Goal: Task Accomplishment & Management: Complete application form

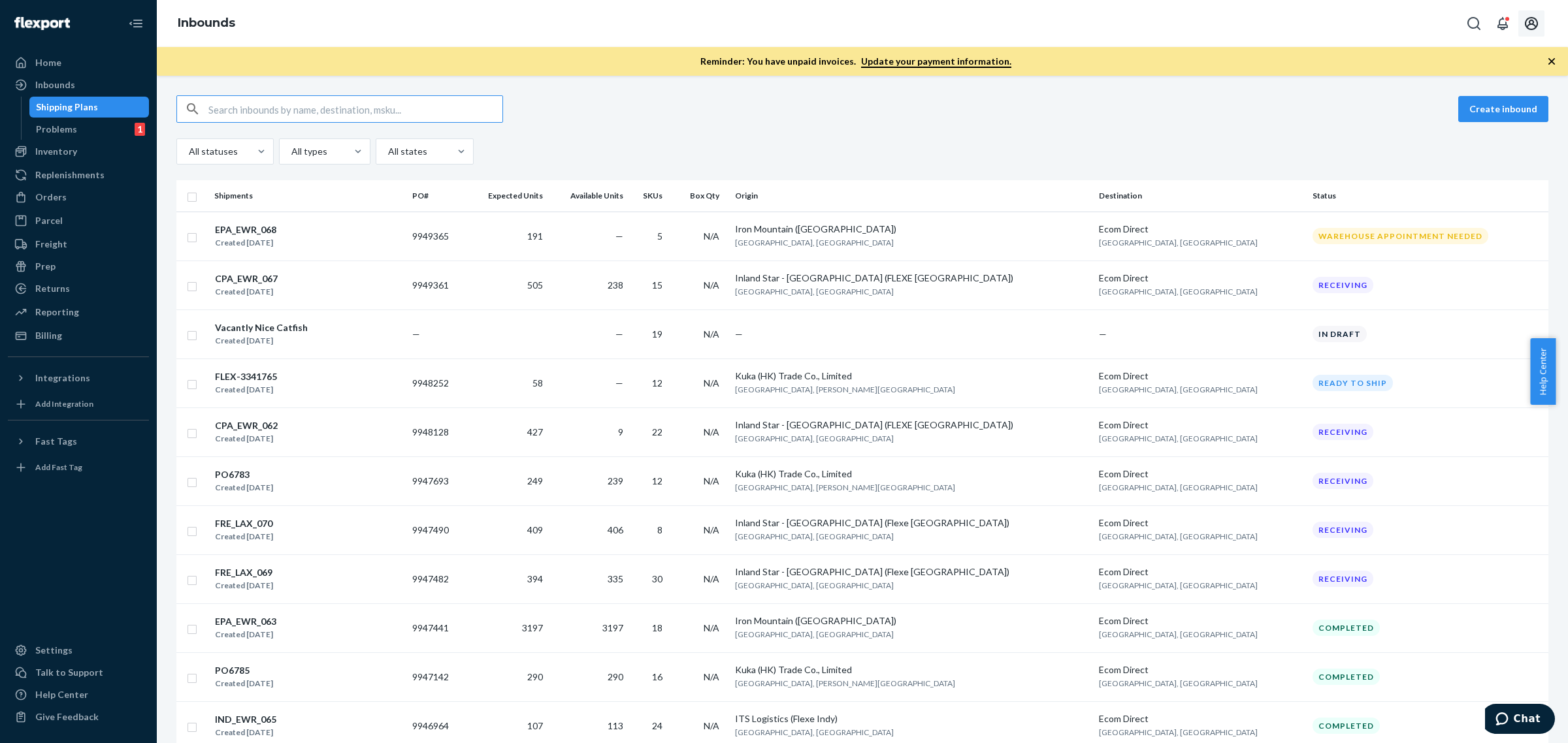
click at [1526, 22] on icon "Open account menu" at bounding box center [1532, 24] width 13 height 13
click at [1452, 167] on div "Log out" at bounding box center [1501, 179] width 98 height 24
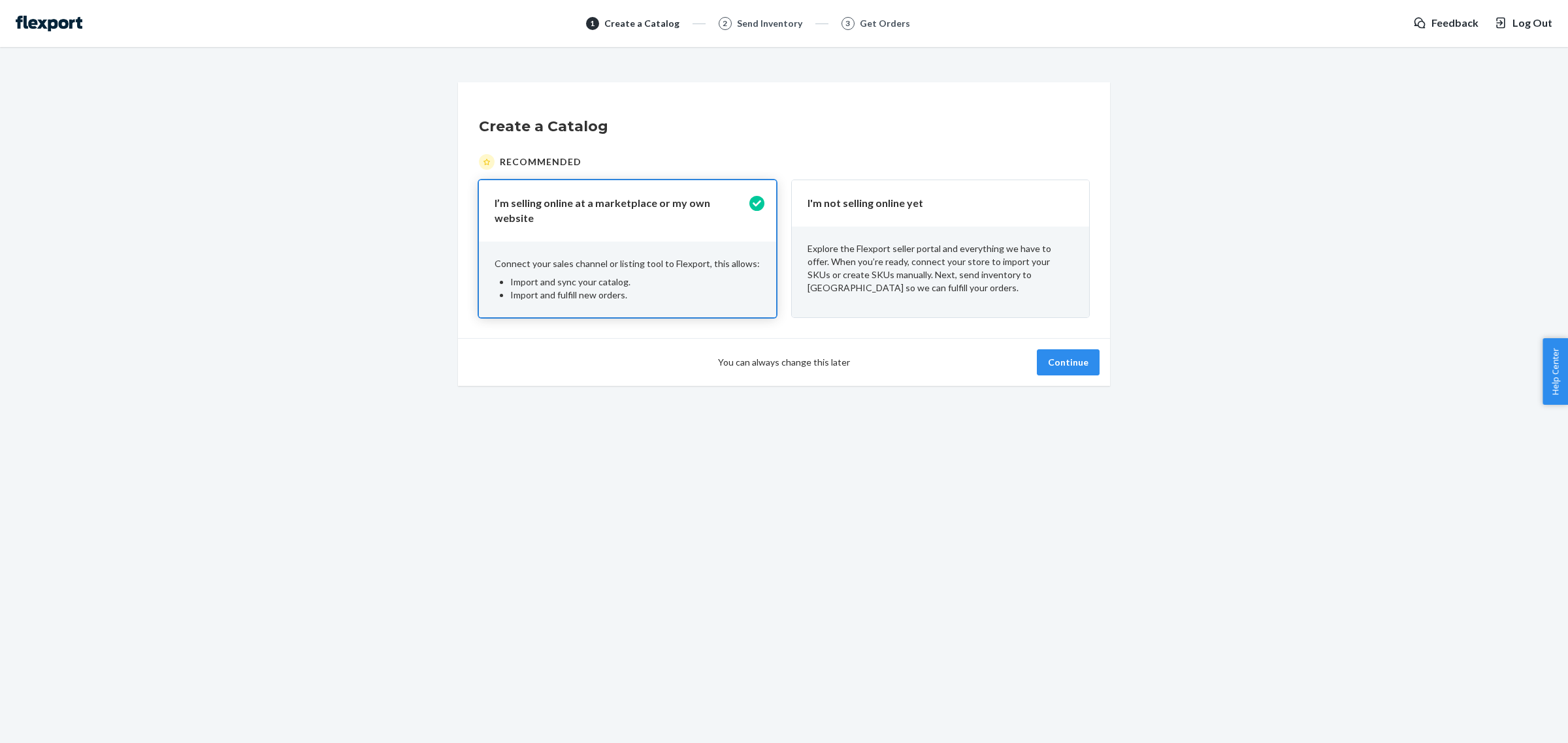
click at [880, 243] on p "Explore the Flexport seller portal and everything we have to offer. When you’re…" at bounding box center [941, 269] width 266 height 52
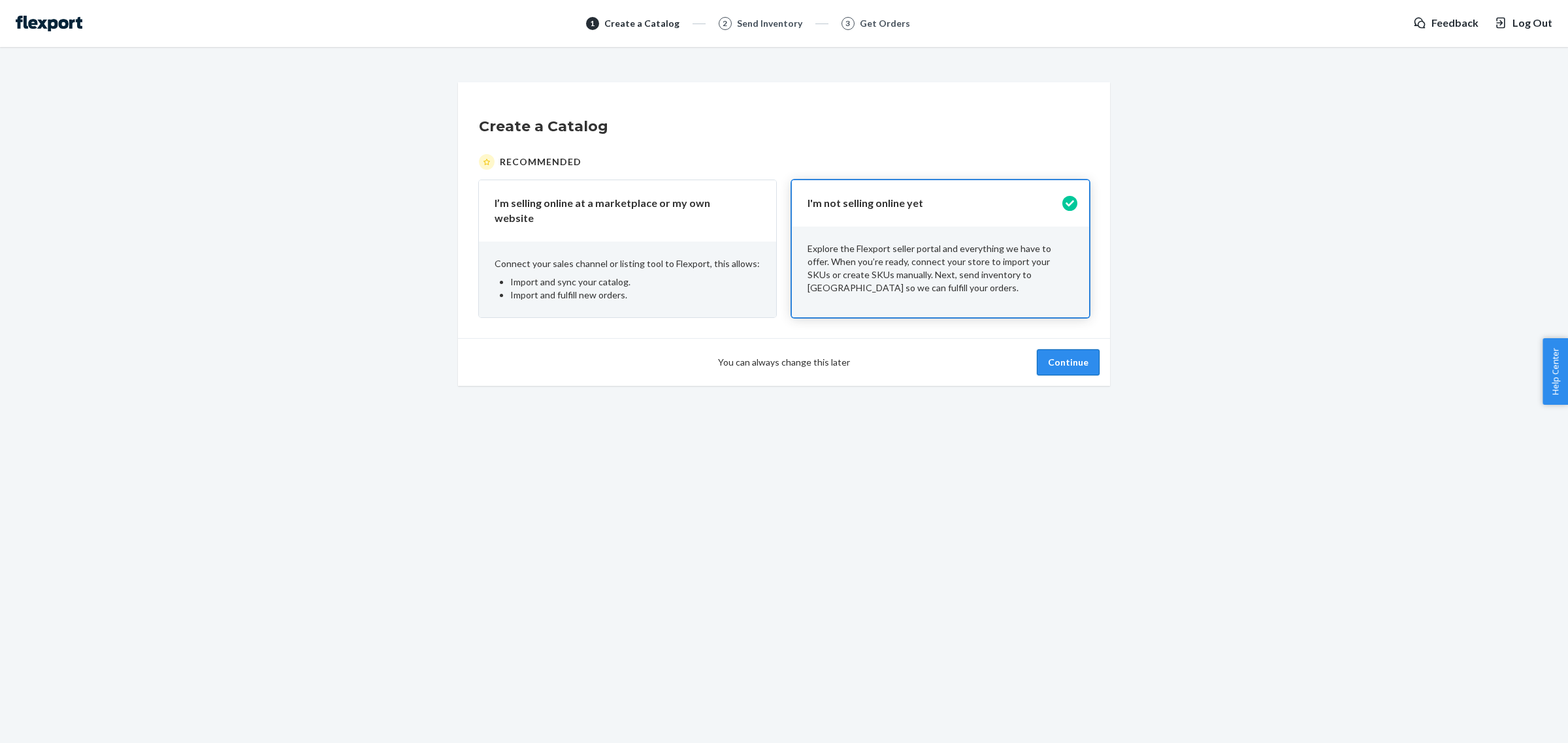
click at [1070, 349] on button "Continue" at bounding box center [1068, 362] width 63 height 26
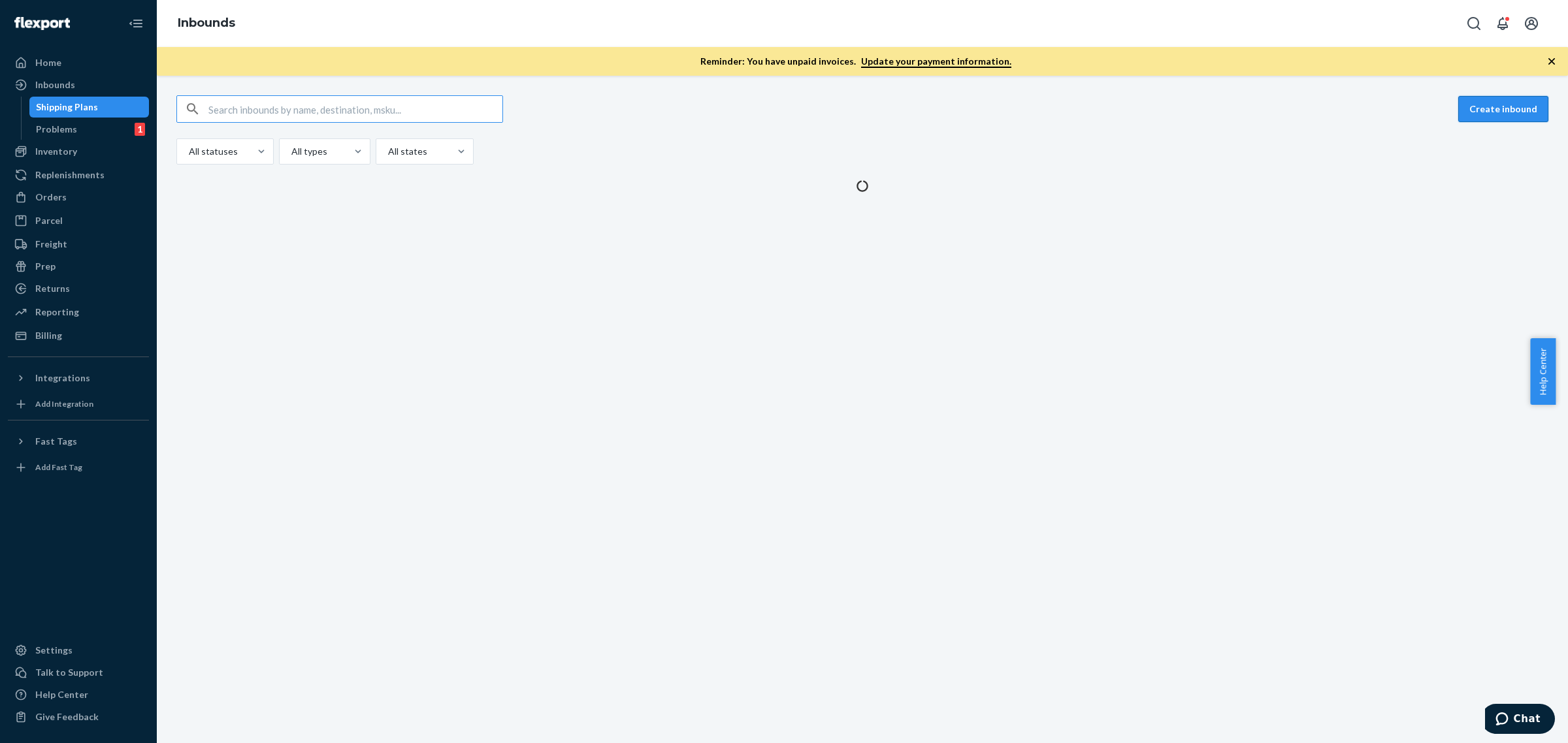
click at [1523, 115] on button "Create inbound" at bounding box center [1503, 108] width 90 height 26
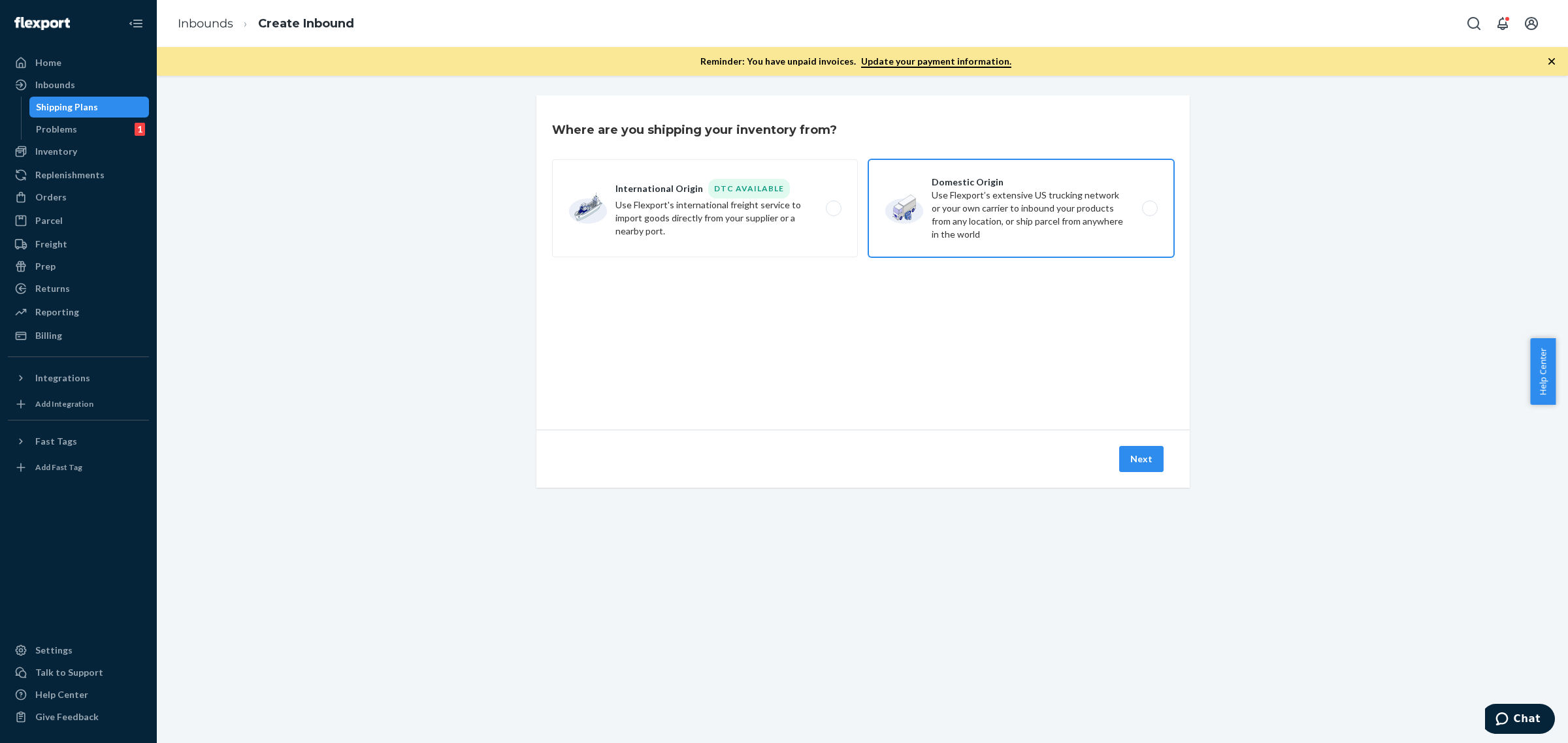
click at [1111, 191] on label "Domestic Origin Use Flexport’s extensive US trucking network or your own carrie…" at bounding box center [1021, 208] width 306 height 98
click at [1150, 205] on input "Domestic Origin Use Flexport’s extensive US trucking network or your own carrie…" at bounding box center [1154, 209] width 8 height 8
radio input "true"
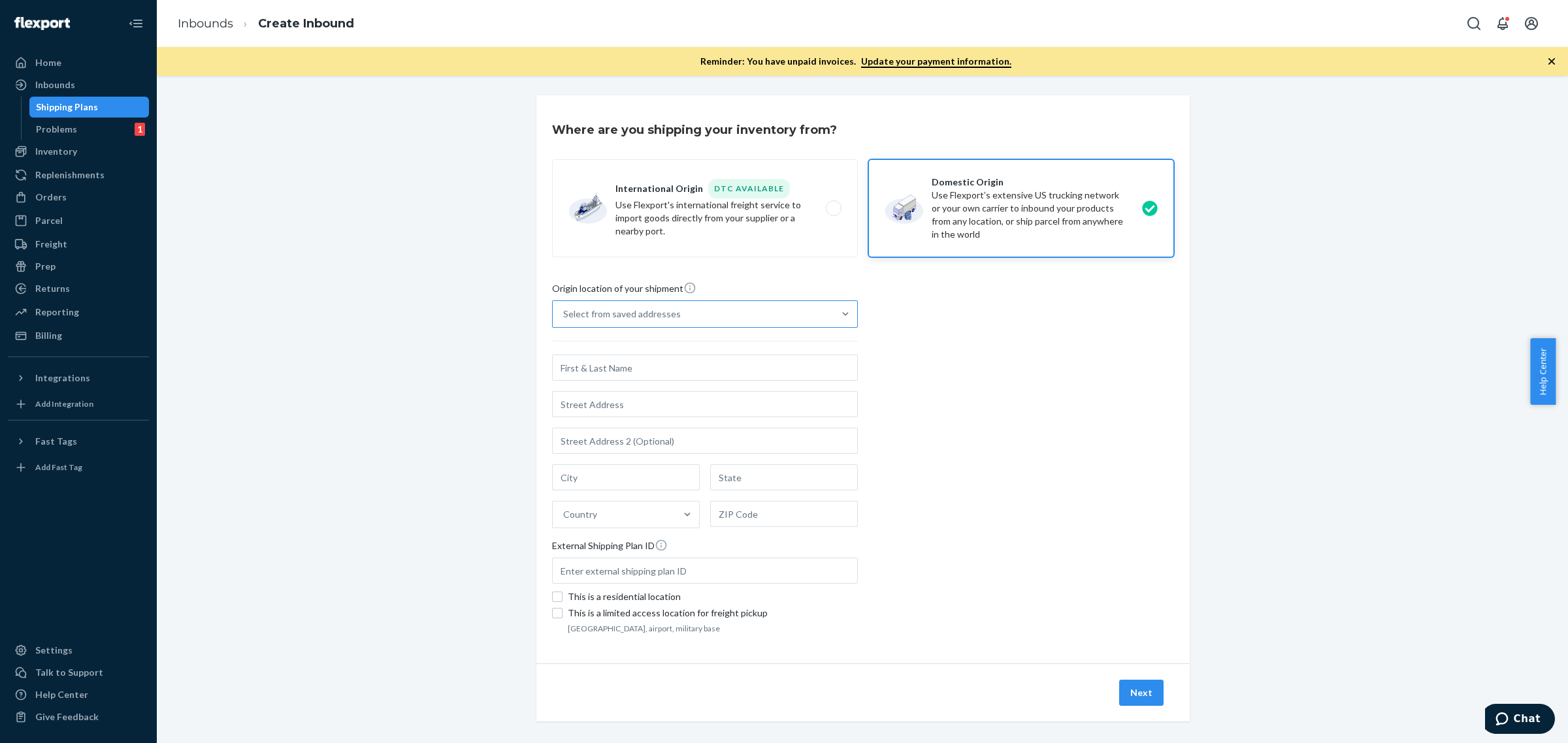
click at [644, 322] on div "Select from saved addresses" at bounding box center [693, 314] width 281 height 26
click at [564, 321] on input "Select from saved addresses" at bounding box center [564, 314] width 2 height 13
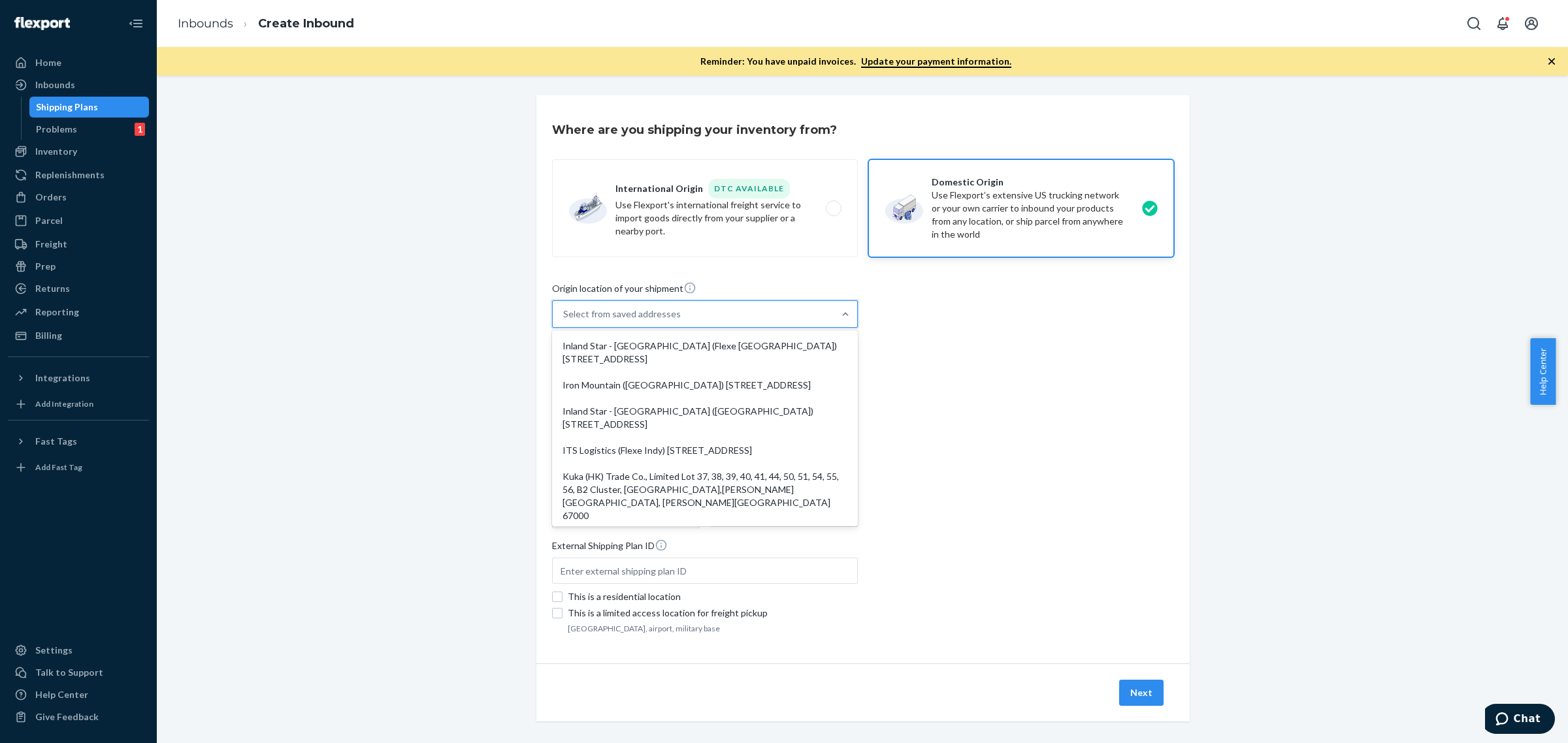
paste input "Alliance Vantage Limited"
type input "Alliance Vantage Limited"
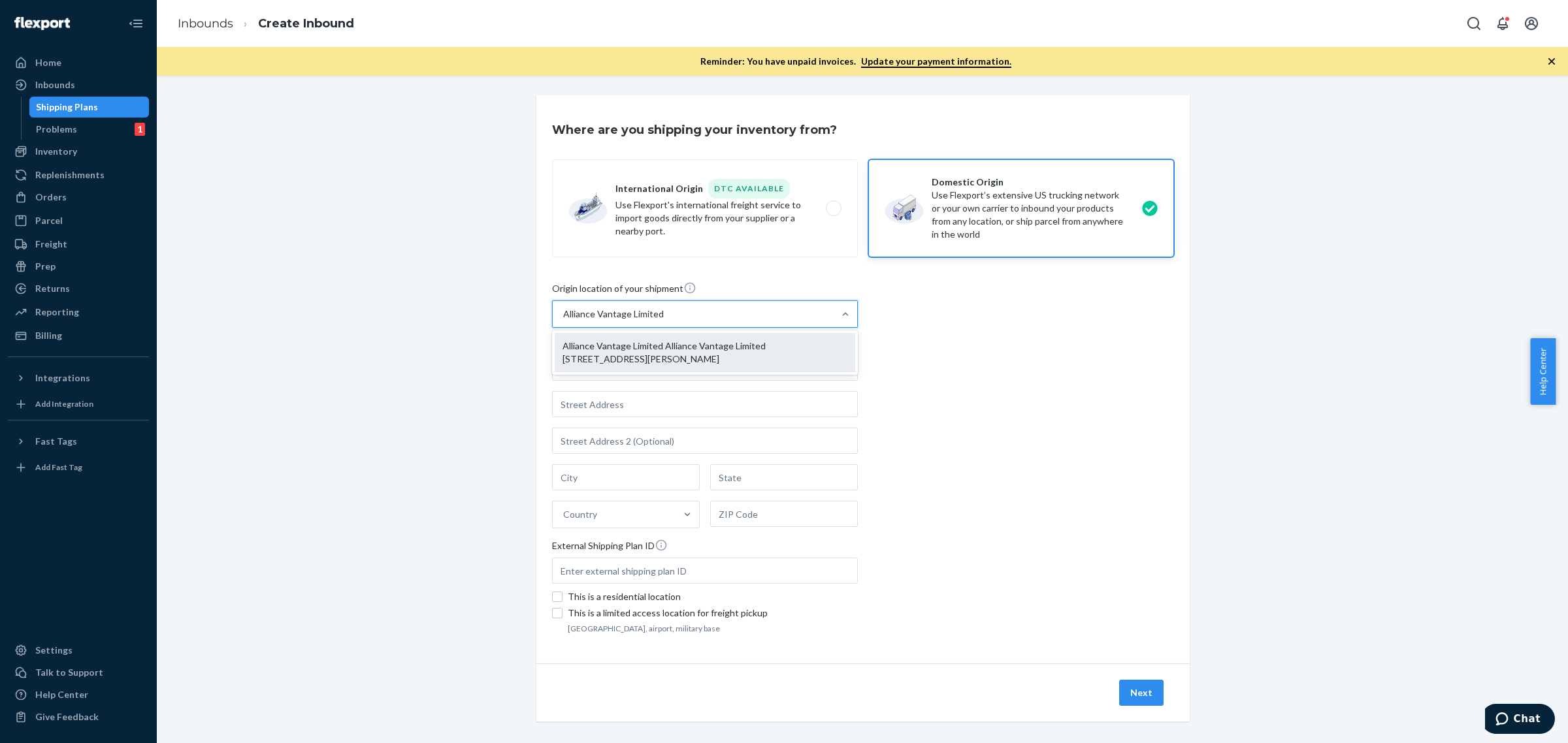
click at [638, 358] on div "Alliance Vantage Limited Alliance Vantage Limited [STREET_ADDRESS][PERSON_NAME]" at bounding box center [705, 353] width 301 height 39
click at [638, 321] on input "Alliance Vantage Limited" at bounding box center [613, 314] width 100 height 13
type input "Alliance Vantage Limited"
type input "[GEOGRAPHIC_DATA], [STREET_ADDRESS][PERSON_NAME]"
type input "Mongkok"
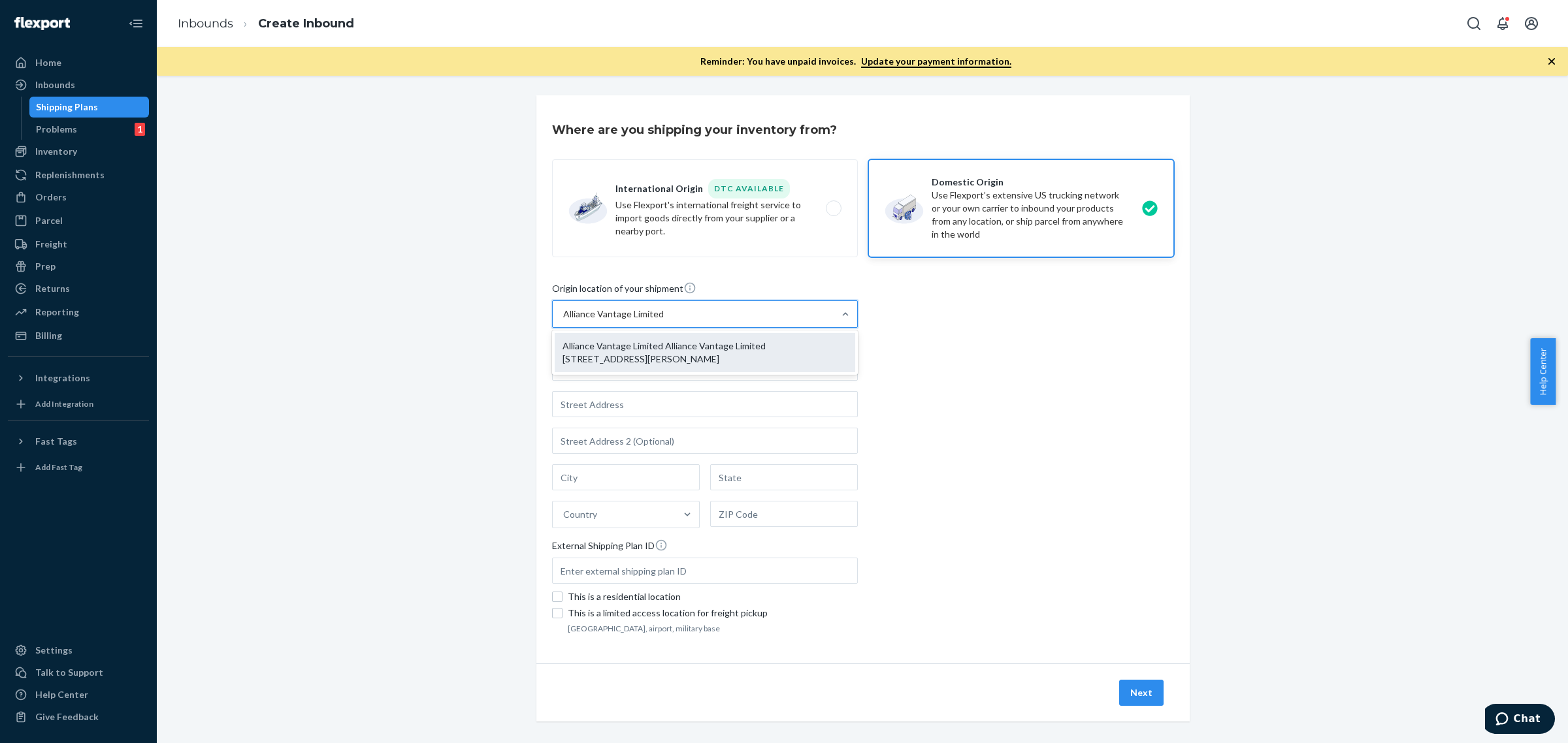
type input "Kowloon"
type input "000000"
type input "[STREET_ADDRESS]"
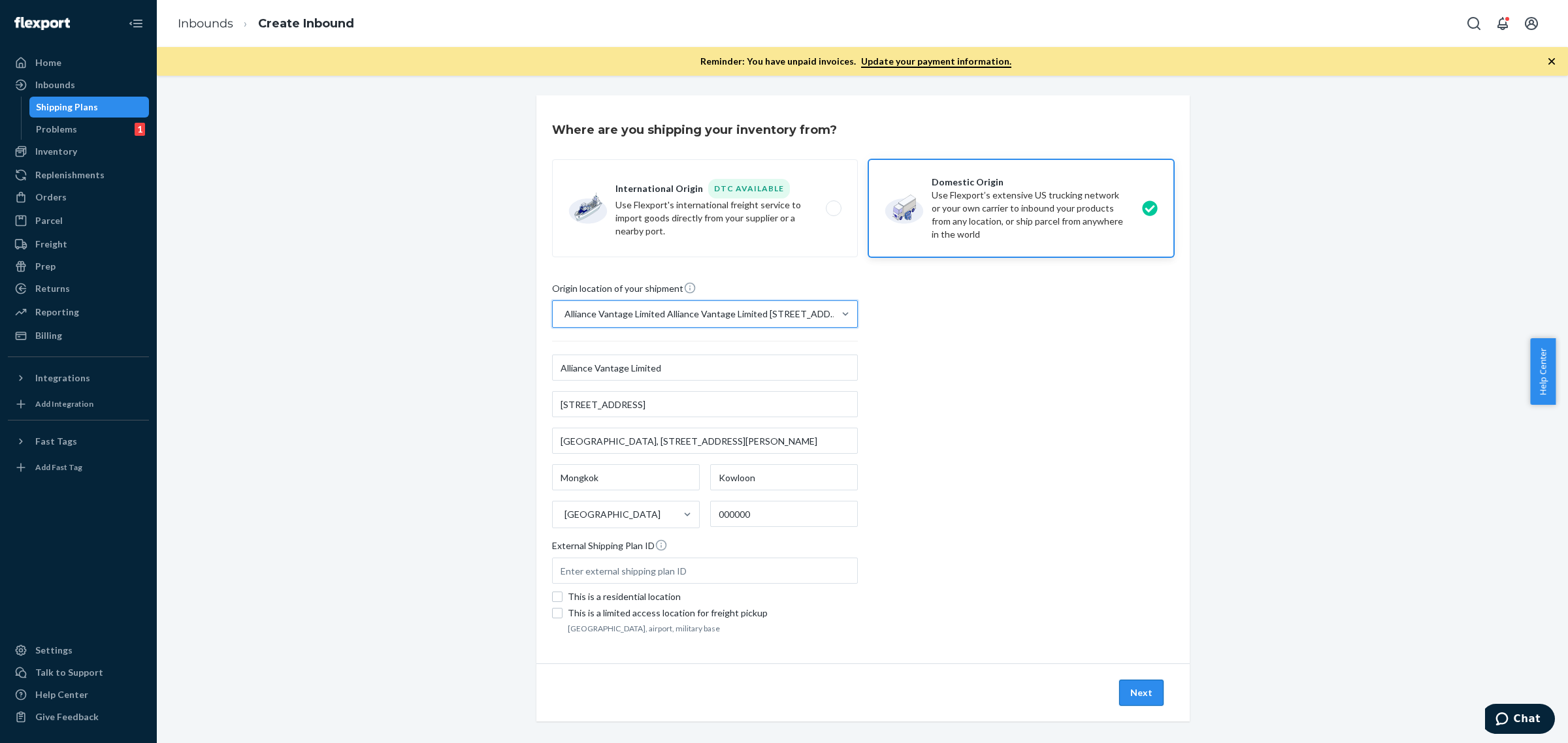
click at [1138, 689] on button "Next" at bounding box center [1141, 693] width 45 height 26
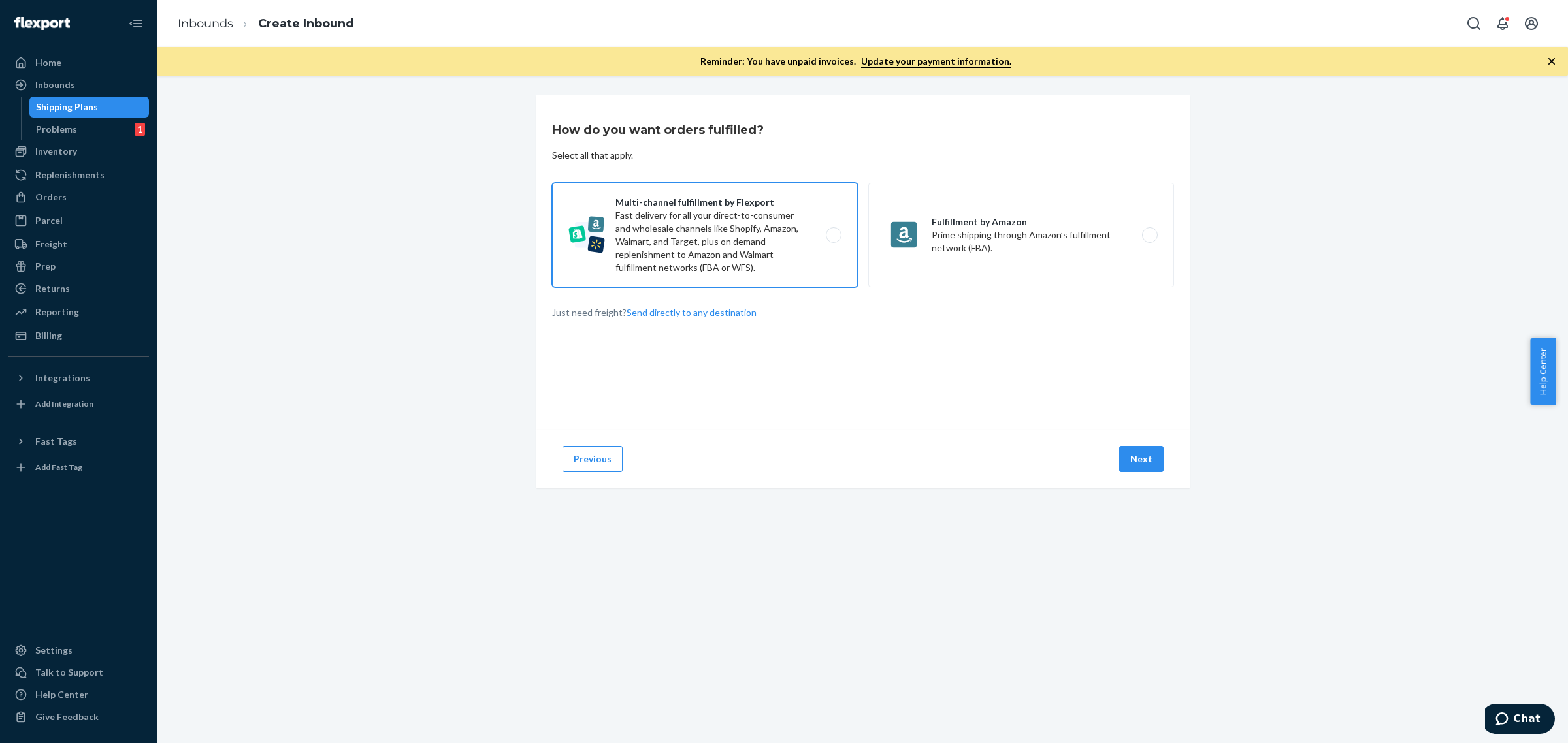
click at [784, 234] on label "Multi-channel fulfillment by Flexport Fast delivery for all your direct-to-cons…" at bounding box center [705, 235] width 306 height 104
click at [833, 234] on input "Multi-channel fulfillment by Flexport Fast delivery for all your direct-to-cons…" at bounding box center [837, 235] width 8 height 8
radio input "true"
click at [1132, 456] on button "Next" at bounding box center [1141, 458] width 45 height 26
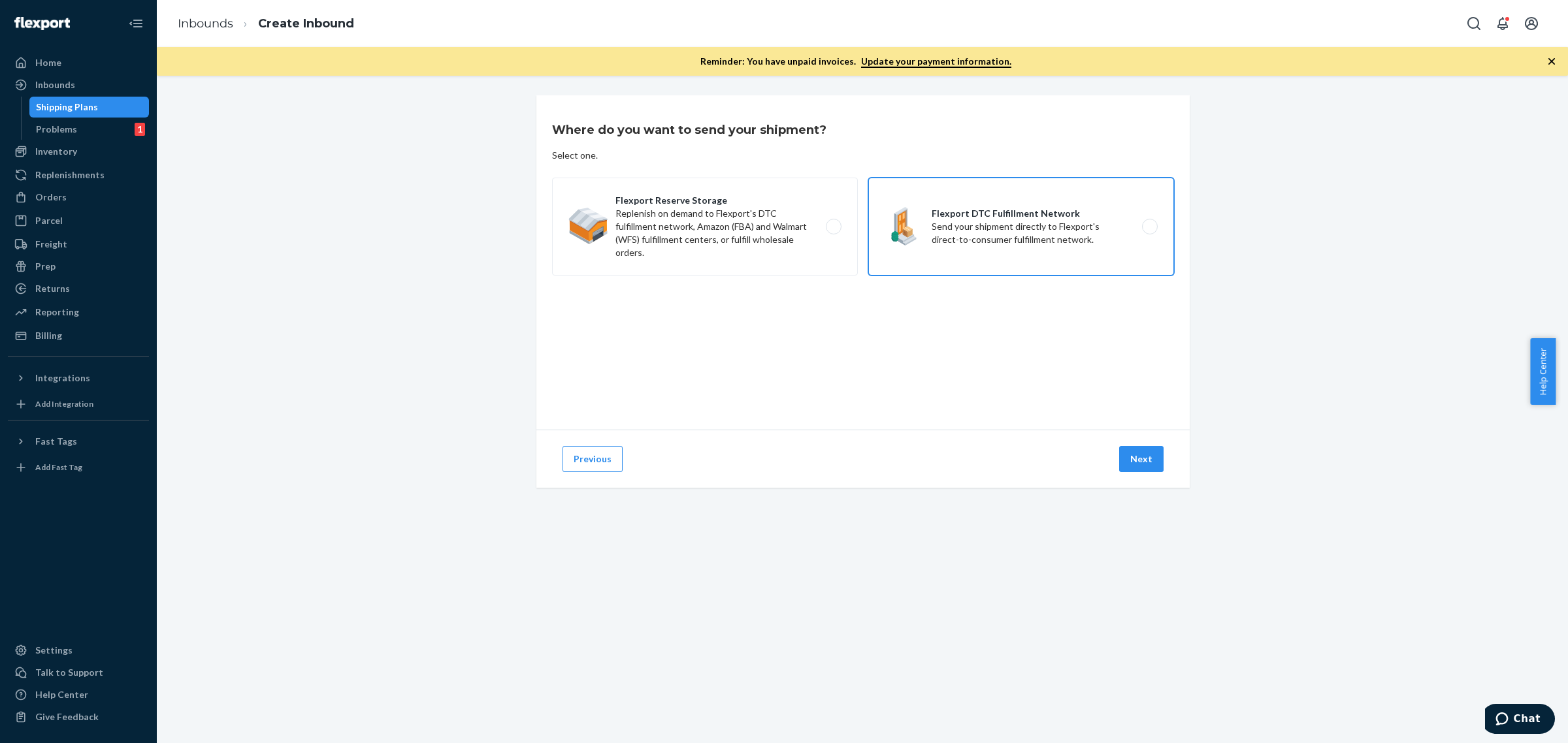
click at [1029, 233] on label "Flexport DTC Fulfillment Network Send your shipment directly to Flexport's dire…" at bounding box center [1021, 227] width 306 height 98
click at [1150, 231] on input "Flexport DTC Fulfillment Network Send your shipment directly to Flexport's dire…" at bounding box center [1154, 227] width 8 height 8
radio input "true"
click at [1126, 454] on button "Next" at bounding box center [1141, 458] width 45 height 26
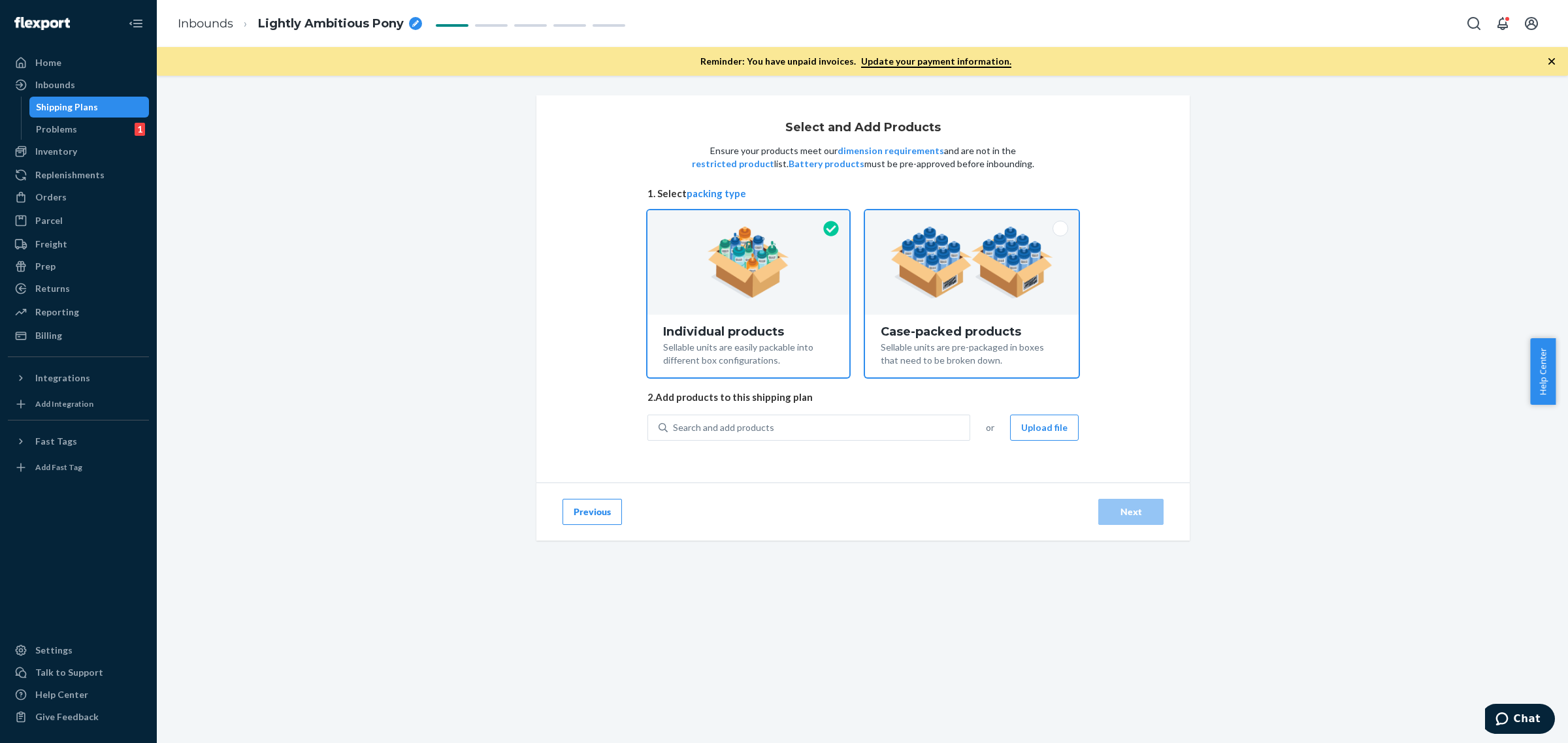
click at [1026, 296] on img at bounding box center [972, 263] width 163 height 72
click at [976, 219] on input "Case-packed products Sellable units are pre-packaged in boxes that need to be b…" at bounding box center [972, 215] width 8 height 8
radio input "true"
radio input "false"
click at [1030, 420] on button "Upload file" at bounding box center [1045, 427] width 69 height 26
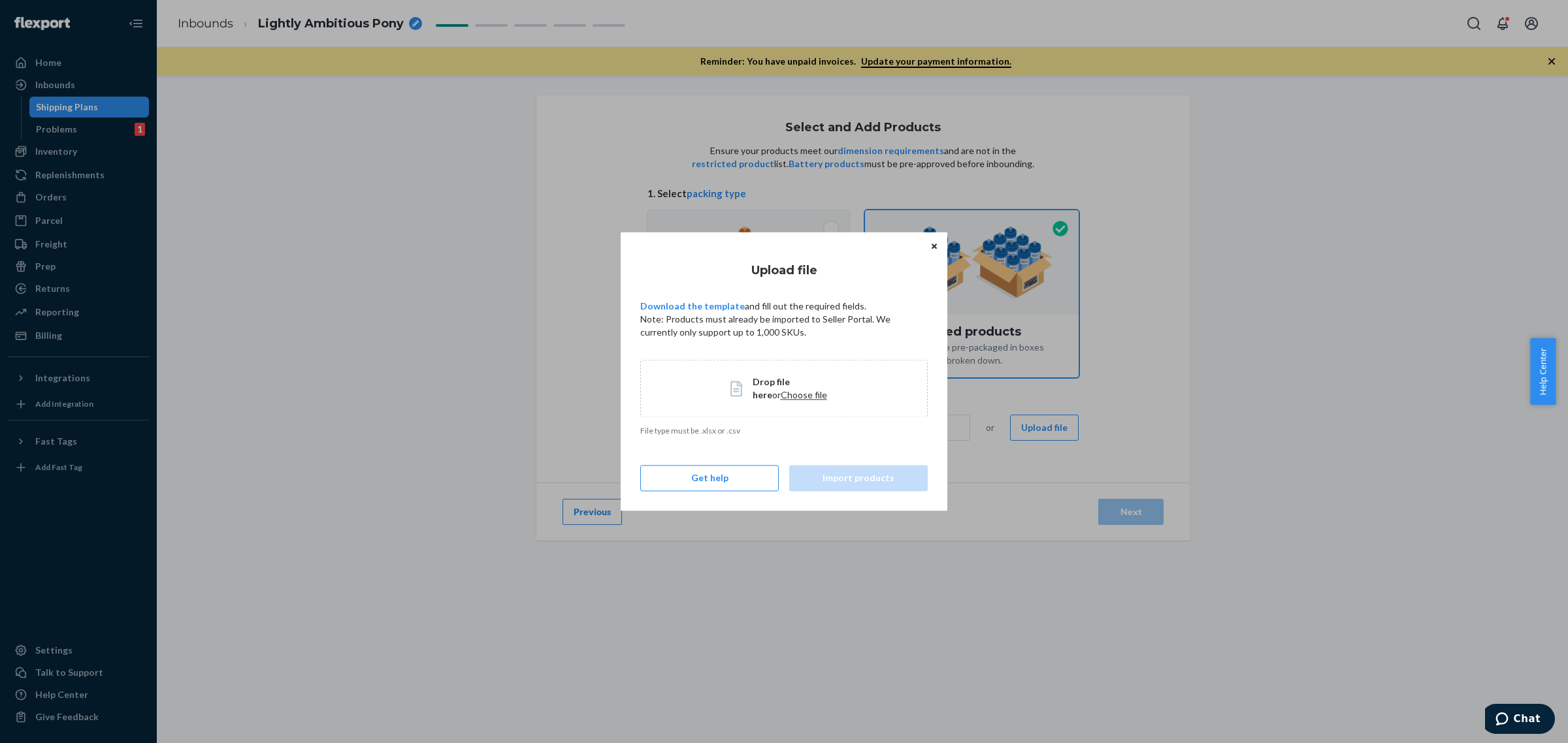
click at [781, 395] on span "Choose file" at bounding box center [804, 395] width 46 height 11
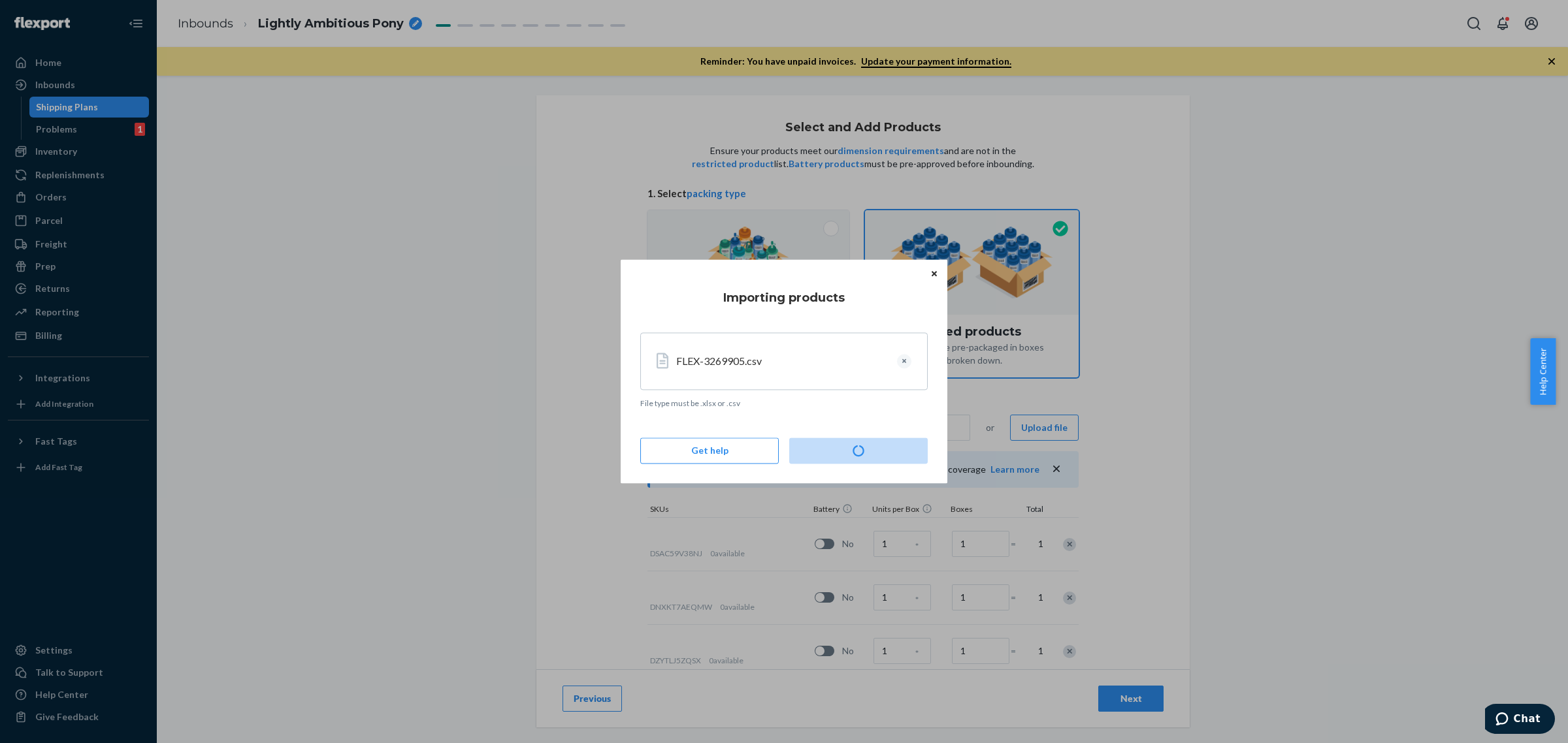
type input "3"
type input "52"
type input "20"
type input "6"
type input "12"
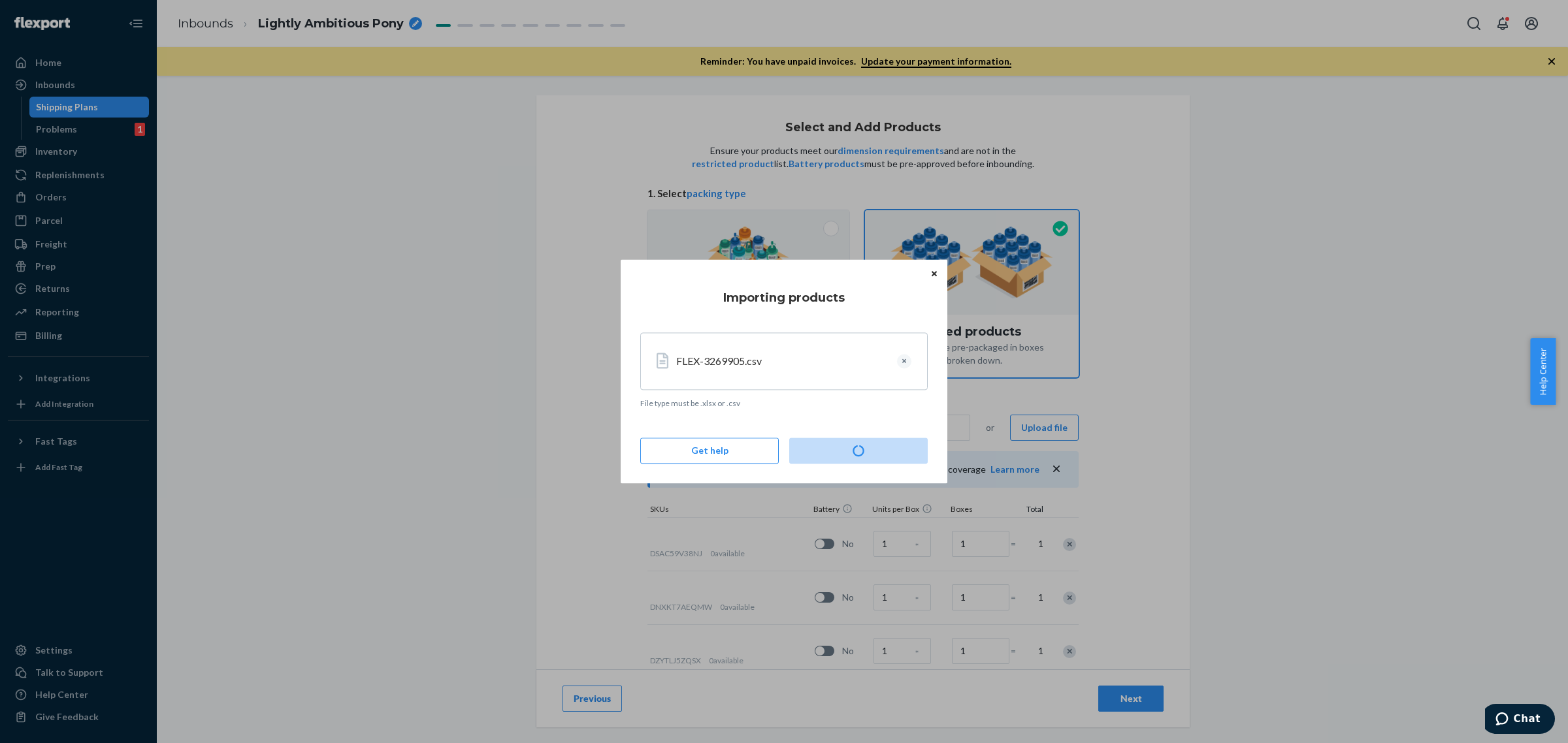
type input "3"
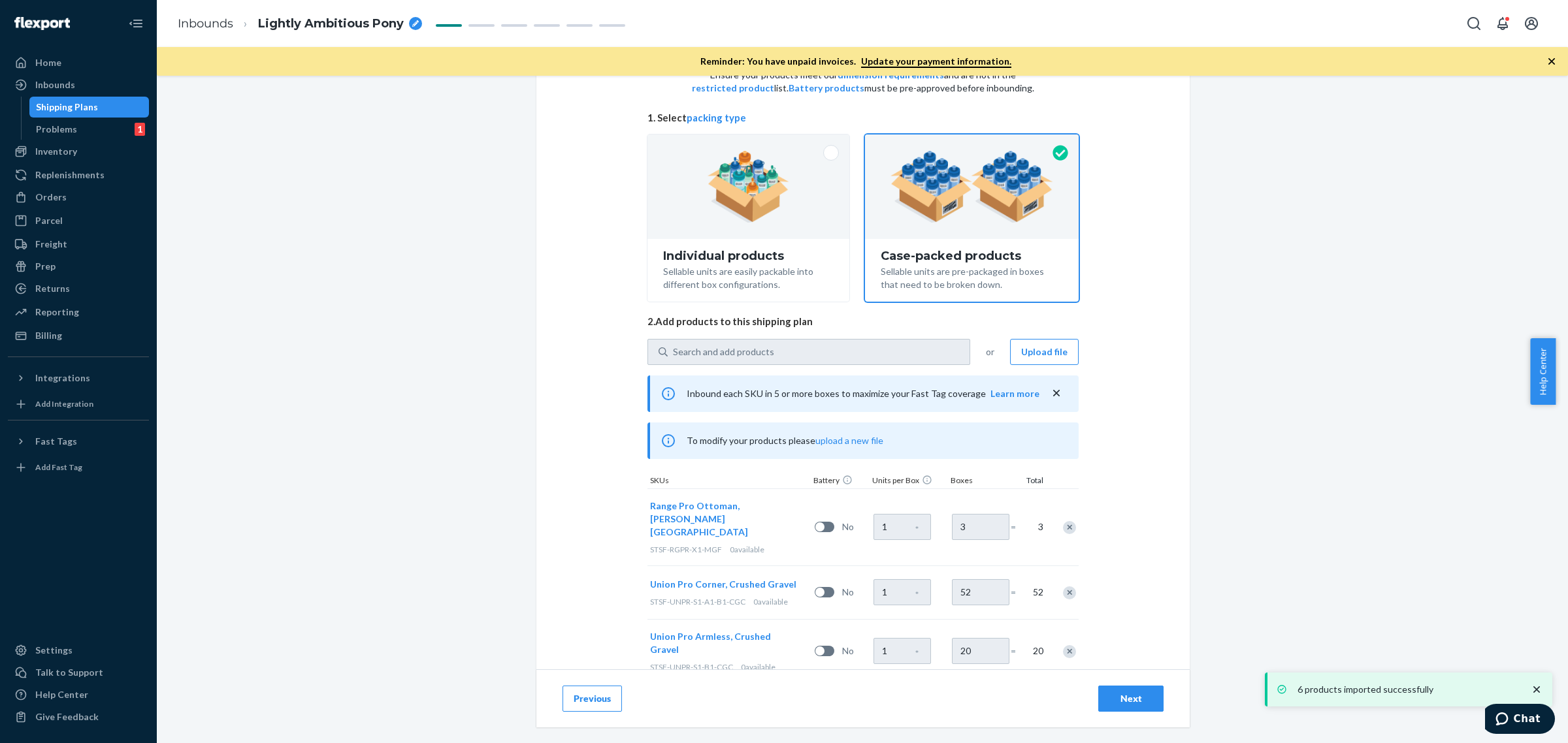
scroll to position [164, 0]
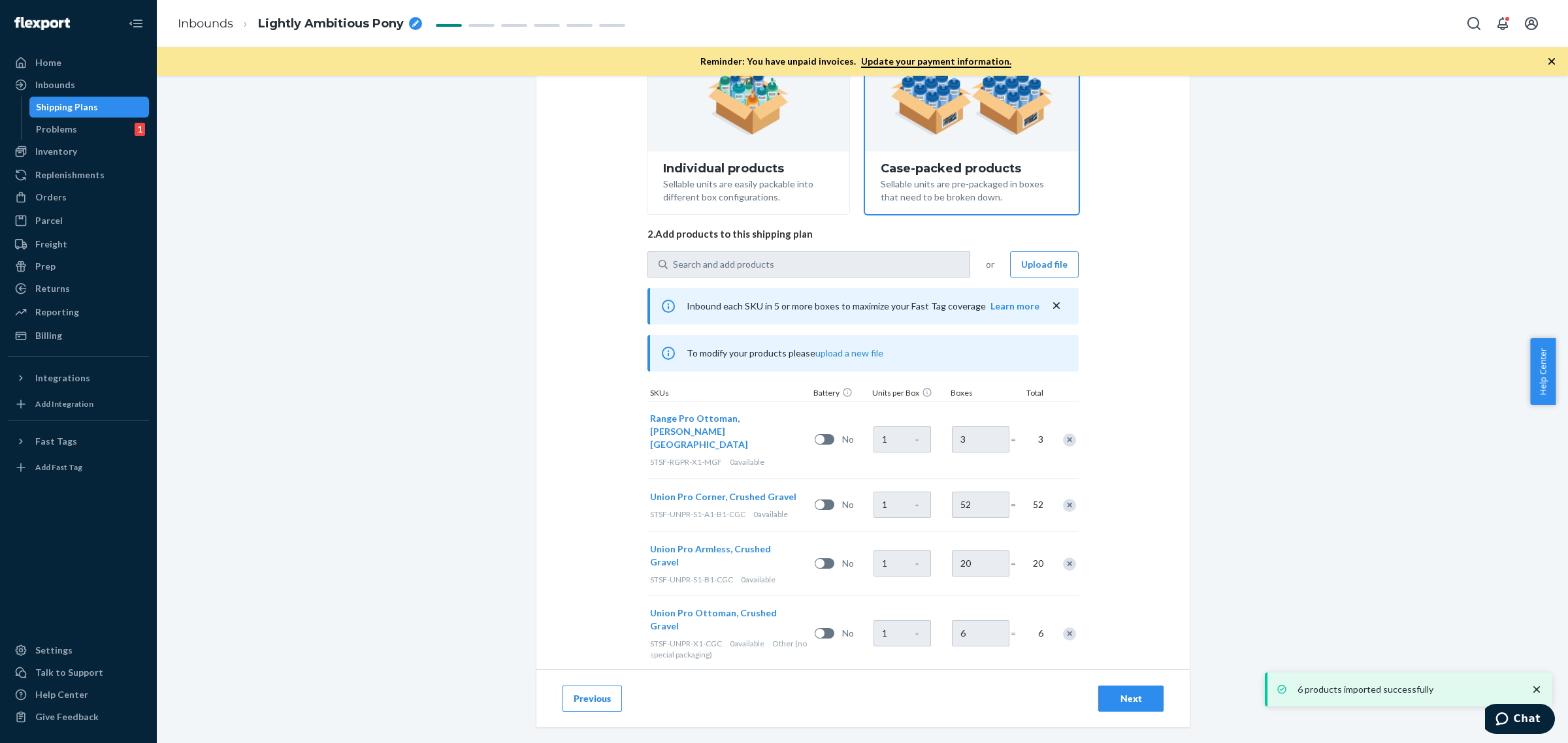
click at [1120, 684] on div "Previous Next" at bounding box center [863, 698] width 653 height 58
click at [1120, 687] on div "Previous Next" at bounding box center [863, 698] width 653 height 58
click at [1124, 693] on div "Next" at bounding box center [1130, 699] width 43 height 13
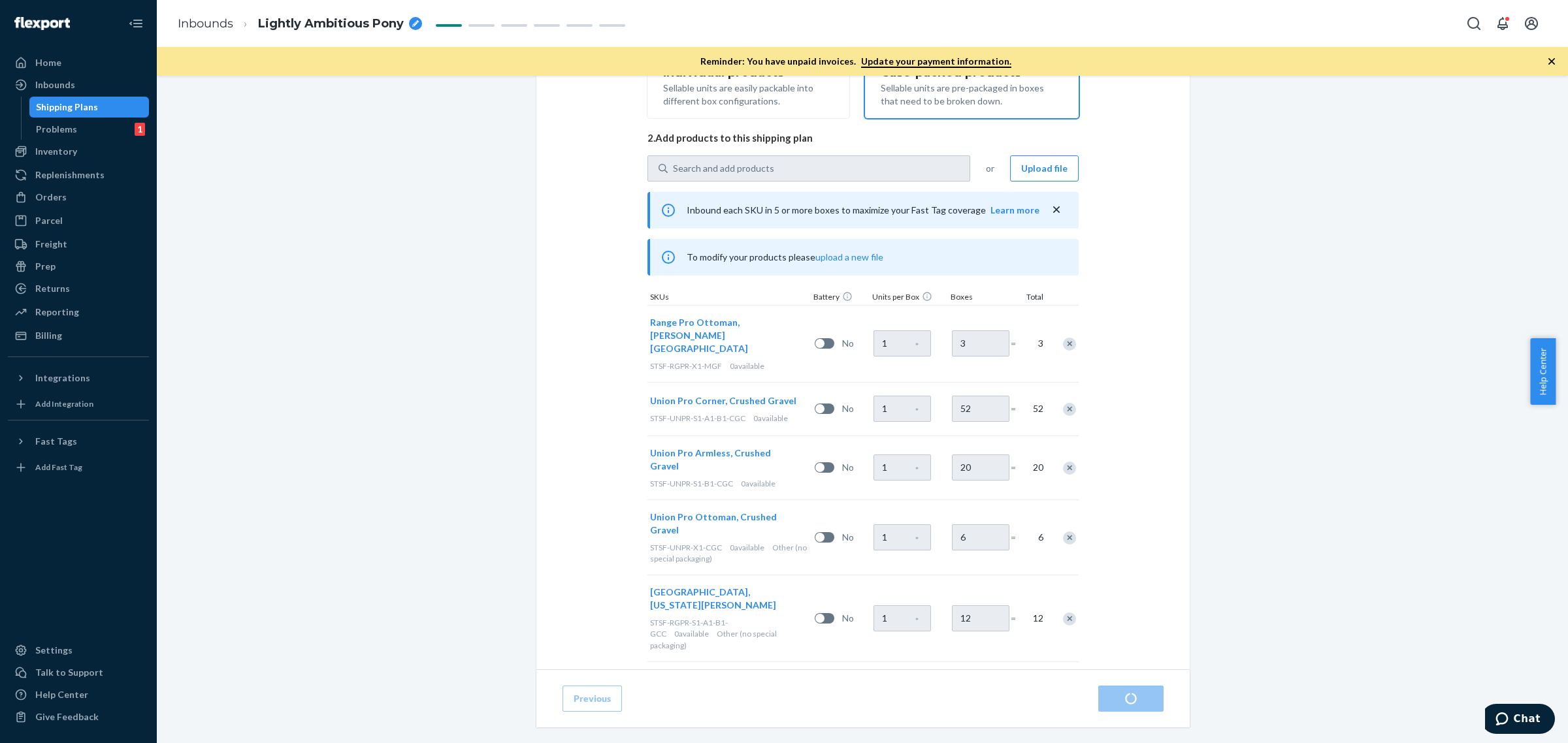
scroll to position [269, 0]
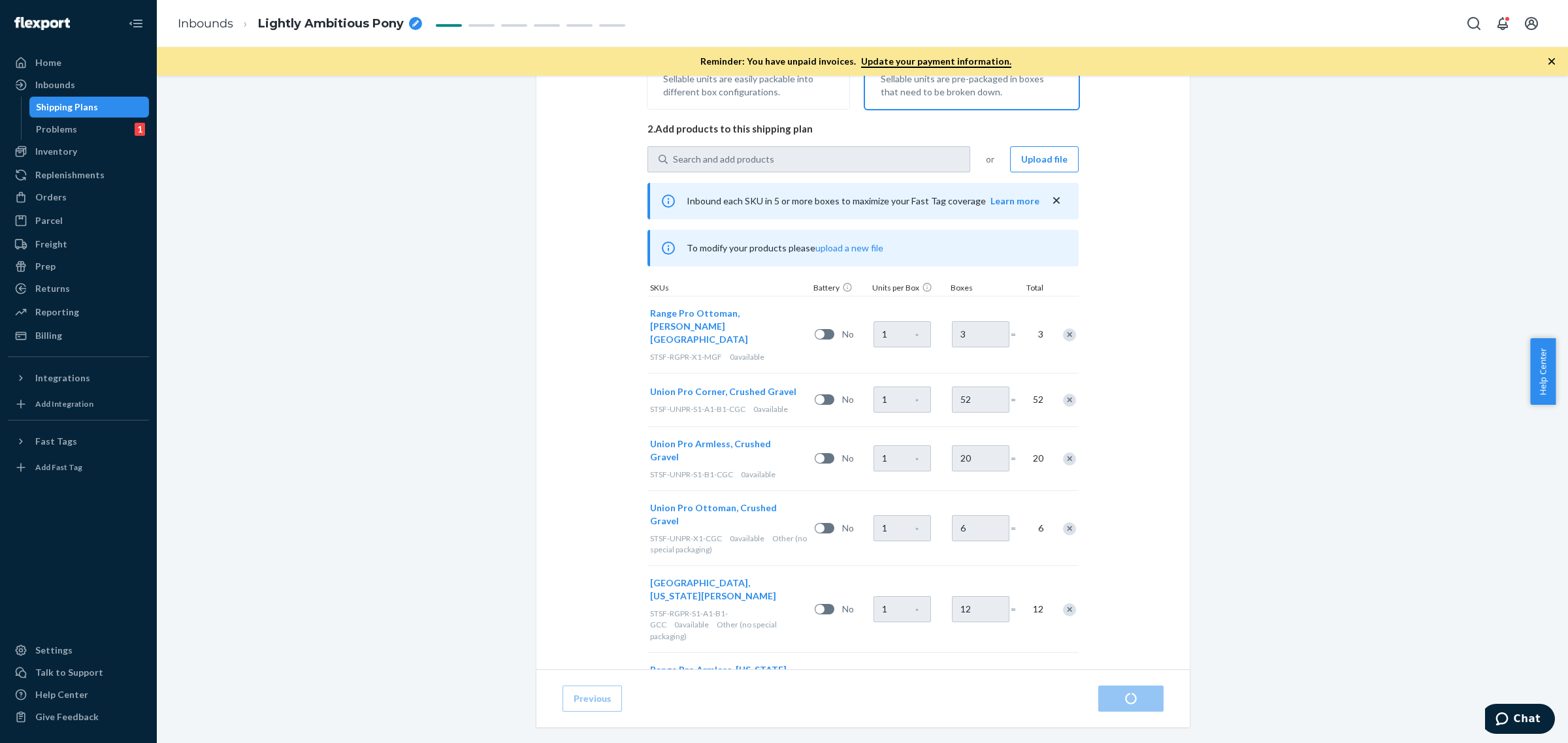
radio input "true"
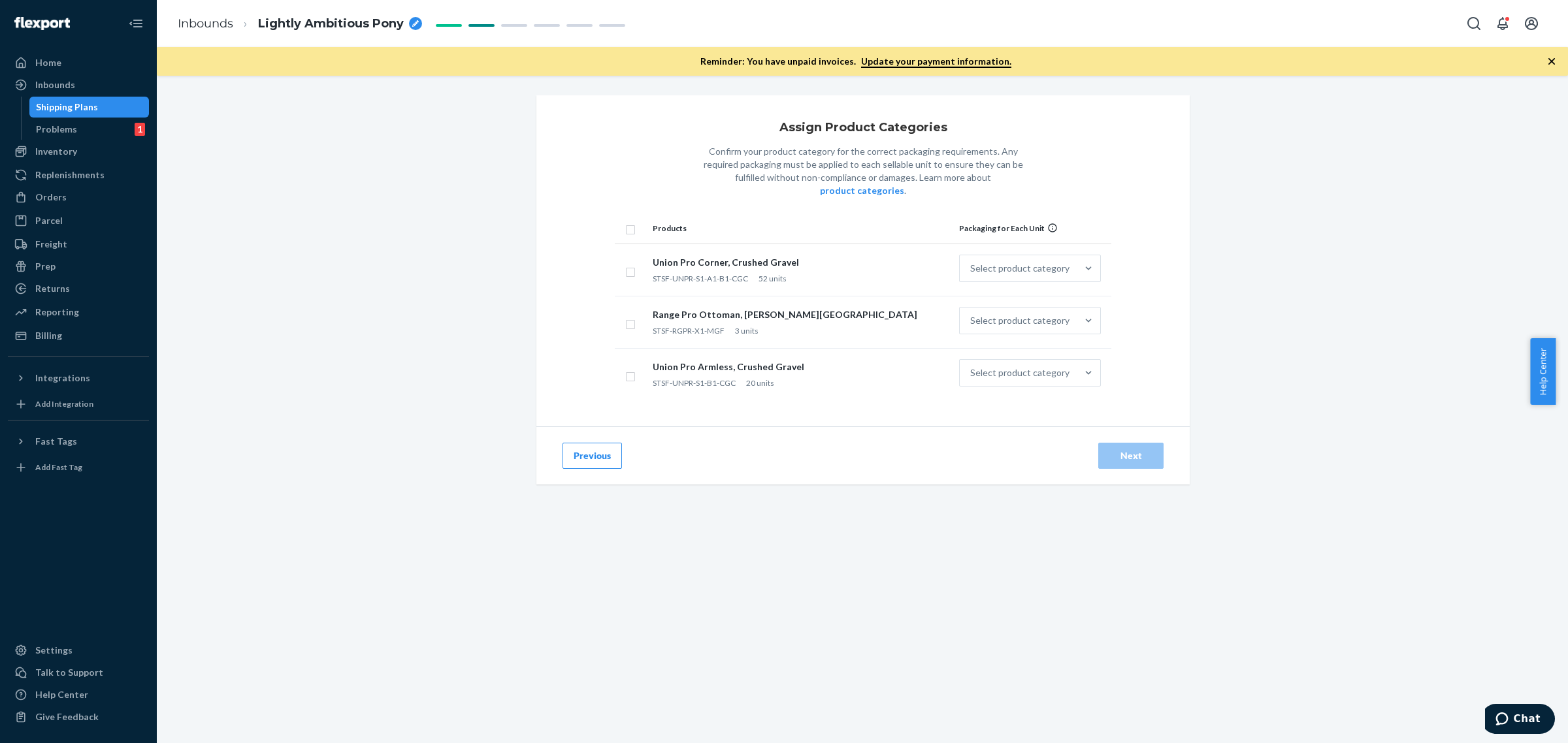
click at [629, 217] on th at bounding box center [631, 228] width 33 height 31
click at [627, 222] on input "checkbox" at bounding box center [631, 228] width 10 height 13
checkbox input "true"
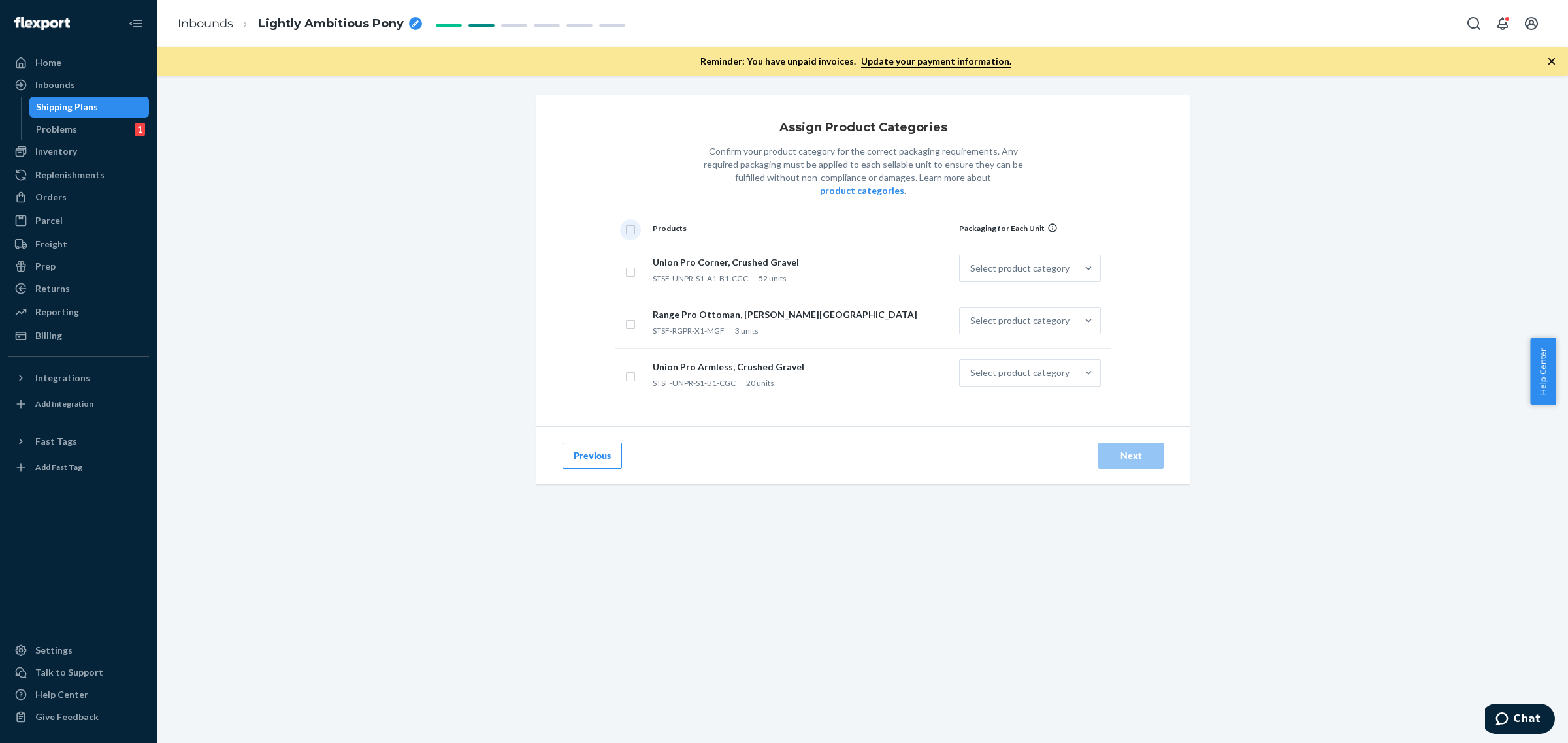
checkbox input "true"
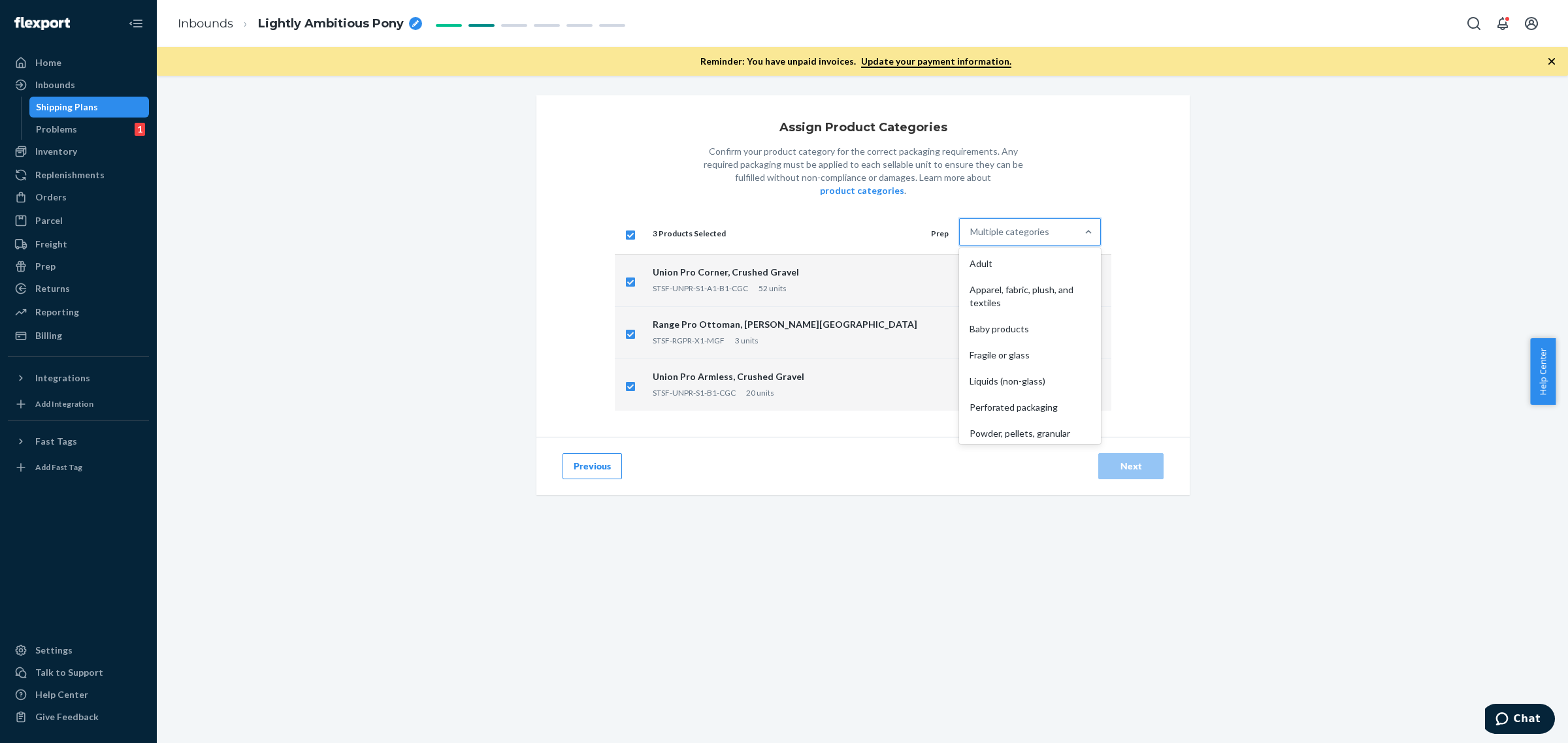
click at [973, 225] on div "Multiple categories" at bounding box center [1009, 232] width 79 height 13
click at [972, 225] on input "option Adult focused, 1 of 10. 10 results available. Use Up and Down to choose …" at bounding box center [971, 232] width 2 height 13
click at [1033, 416] on div "Other (no special packaging)" at bounding box center [1030, 428] width 137 height 26
click at [972, 238] on input "option Other (no special packaging) focused, 10 of 10. 10 results available. Us…" at bounding box center [971, 232] width 2 height 13
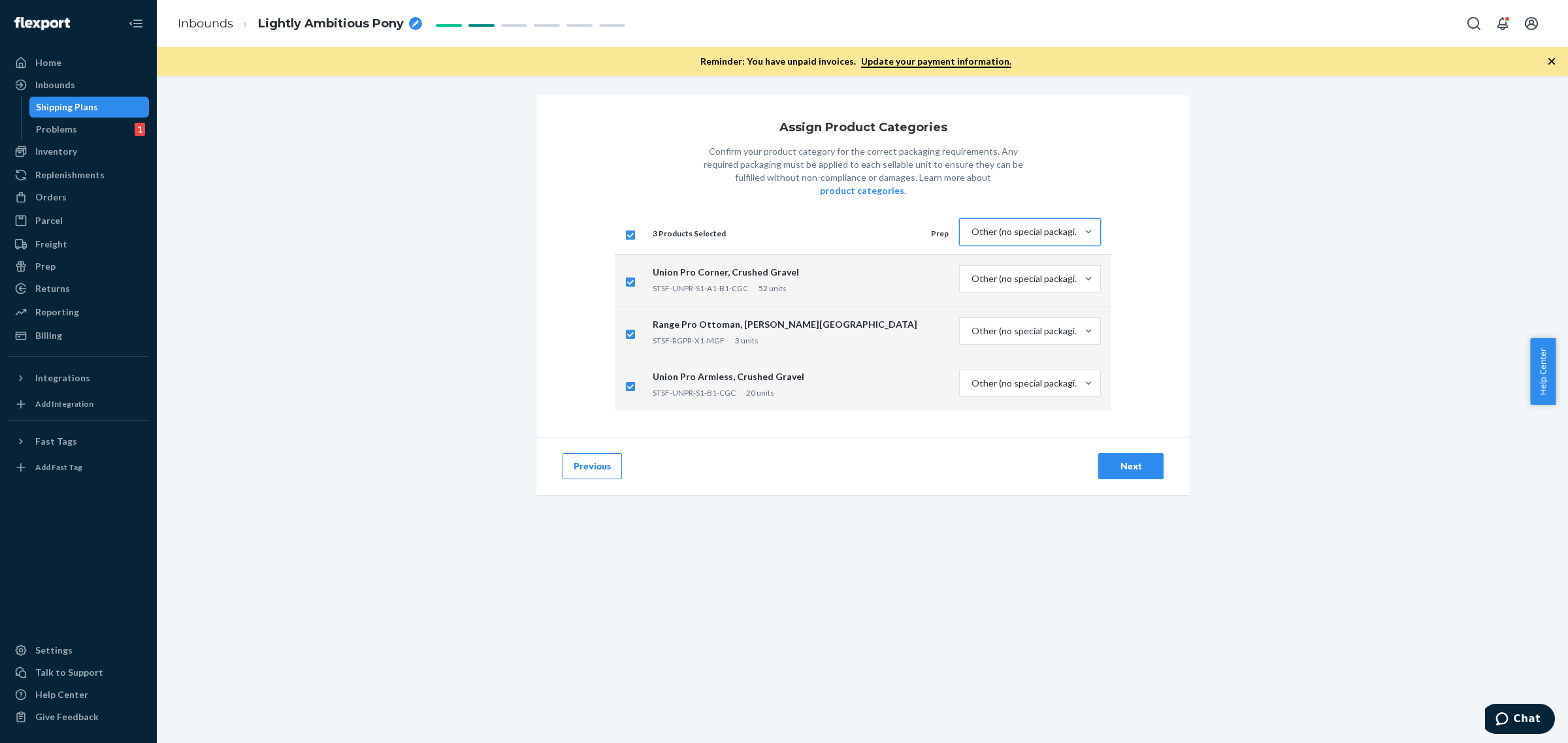
click at [1109, 460] on div "Next" at bounding box center [1130, 467] width 43 height 13
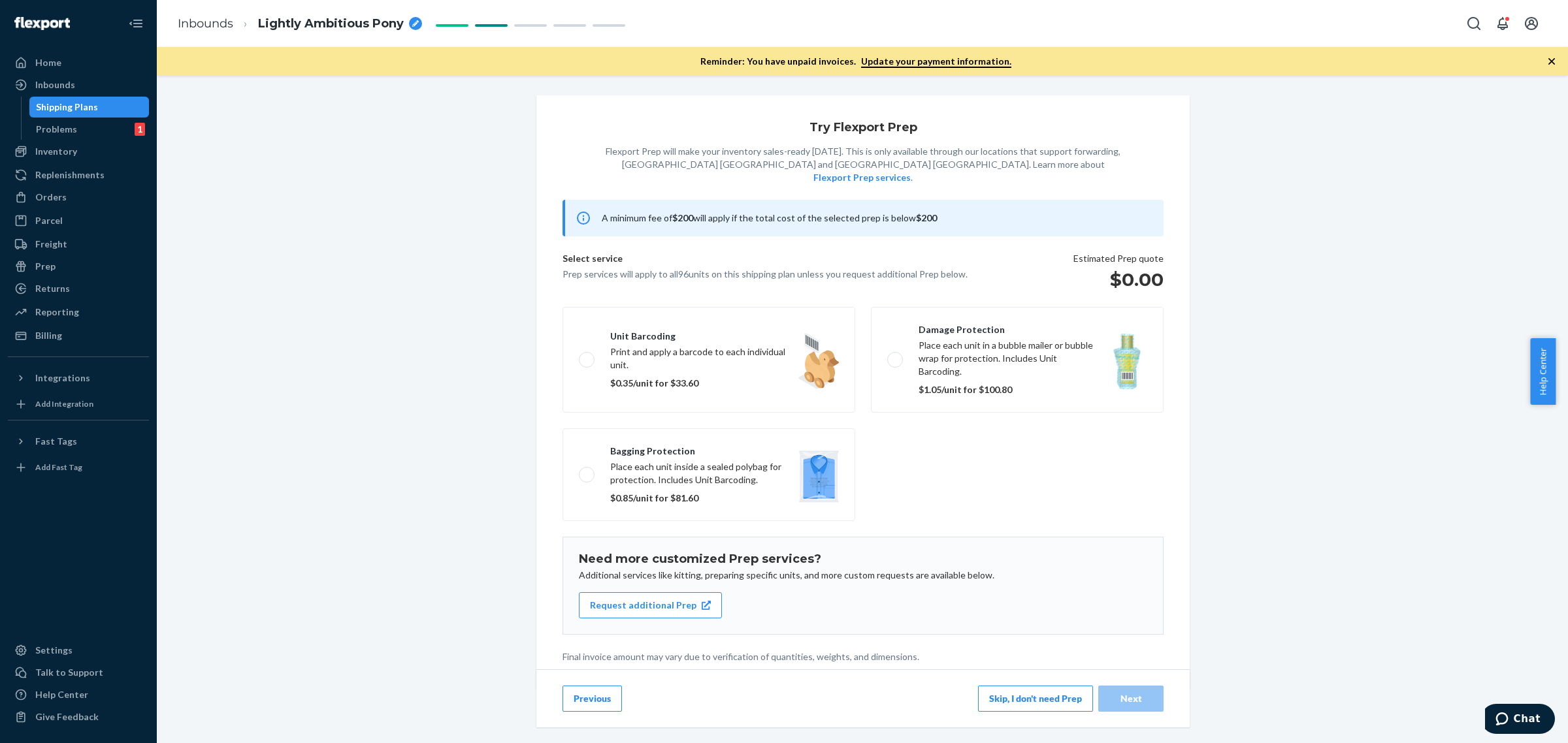
click at [996, 689] on button "Skip, I don't need Prep" at bounding box center [1036, 699] width 115 height 26
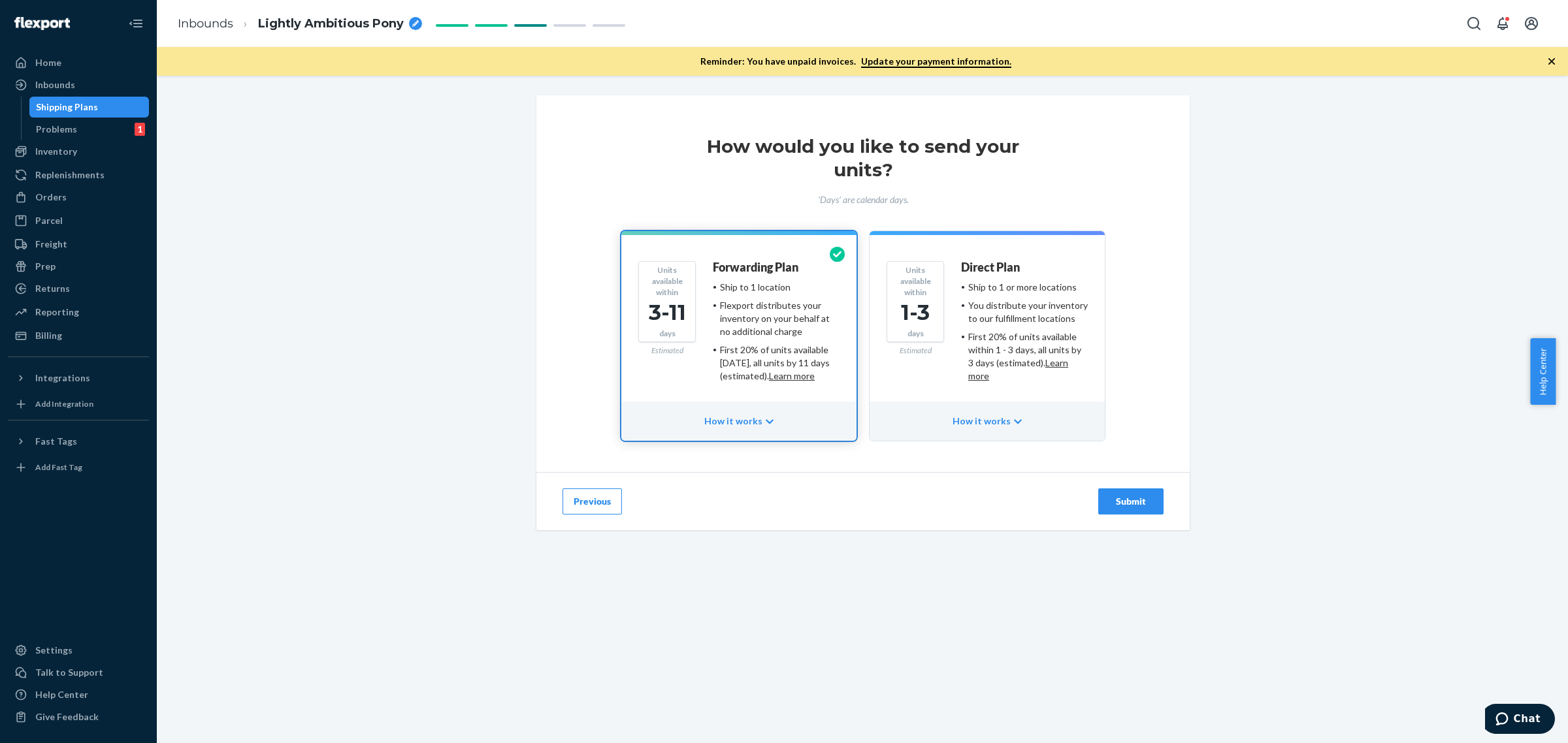
click at [961, 342] on li "First 20% of units available within 1 - 3 days, all units by 3 days (estimated)…" at bounding box center [1024, 357] width 127 height 52
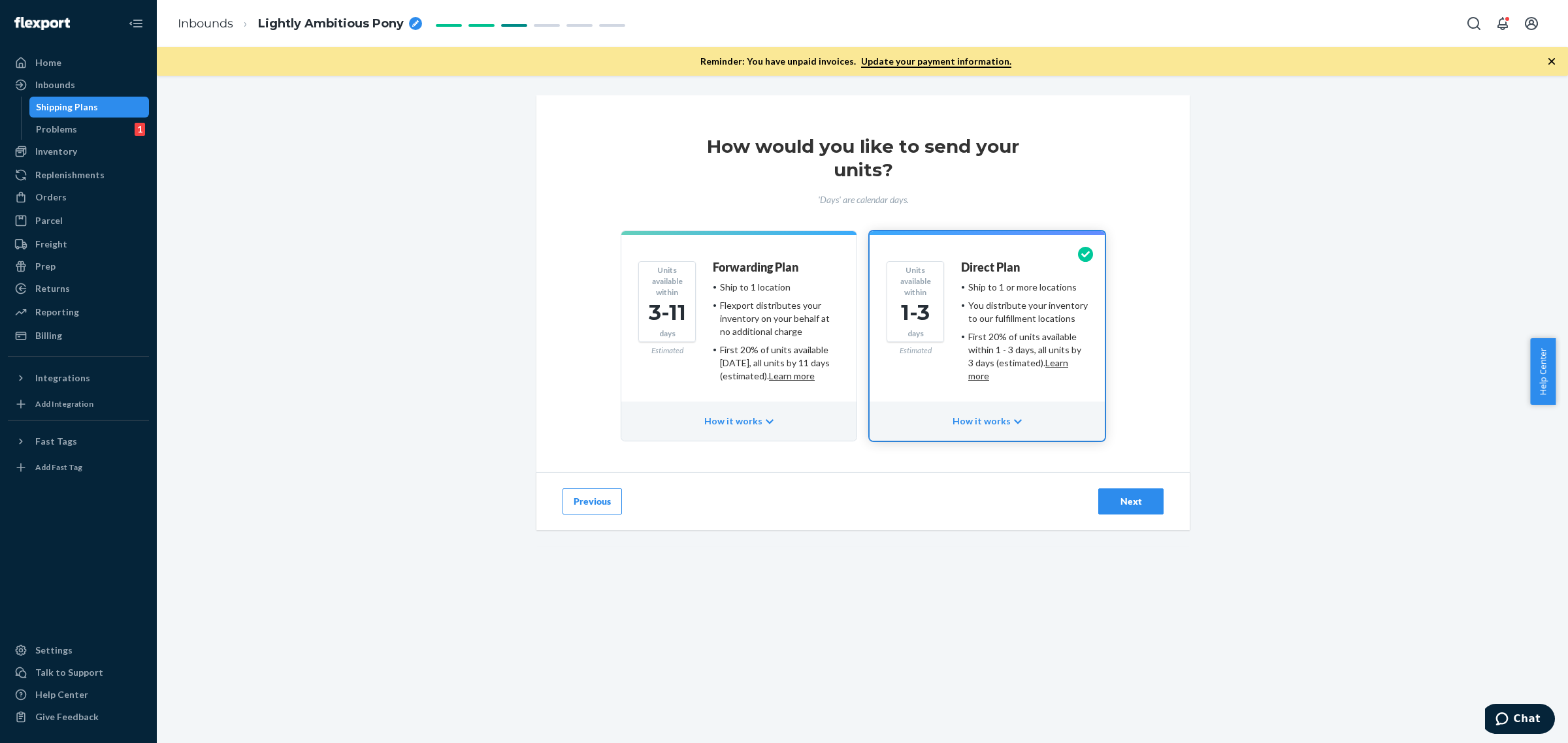
click at [1109, 503] on div "Next" at bounding box center [1130, 502] width 43 height 13
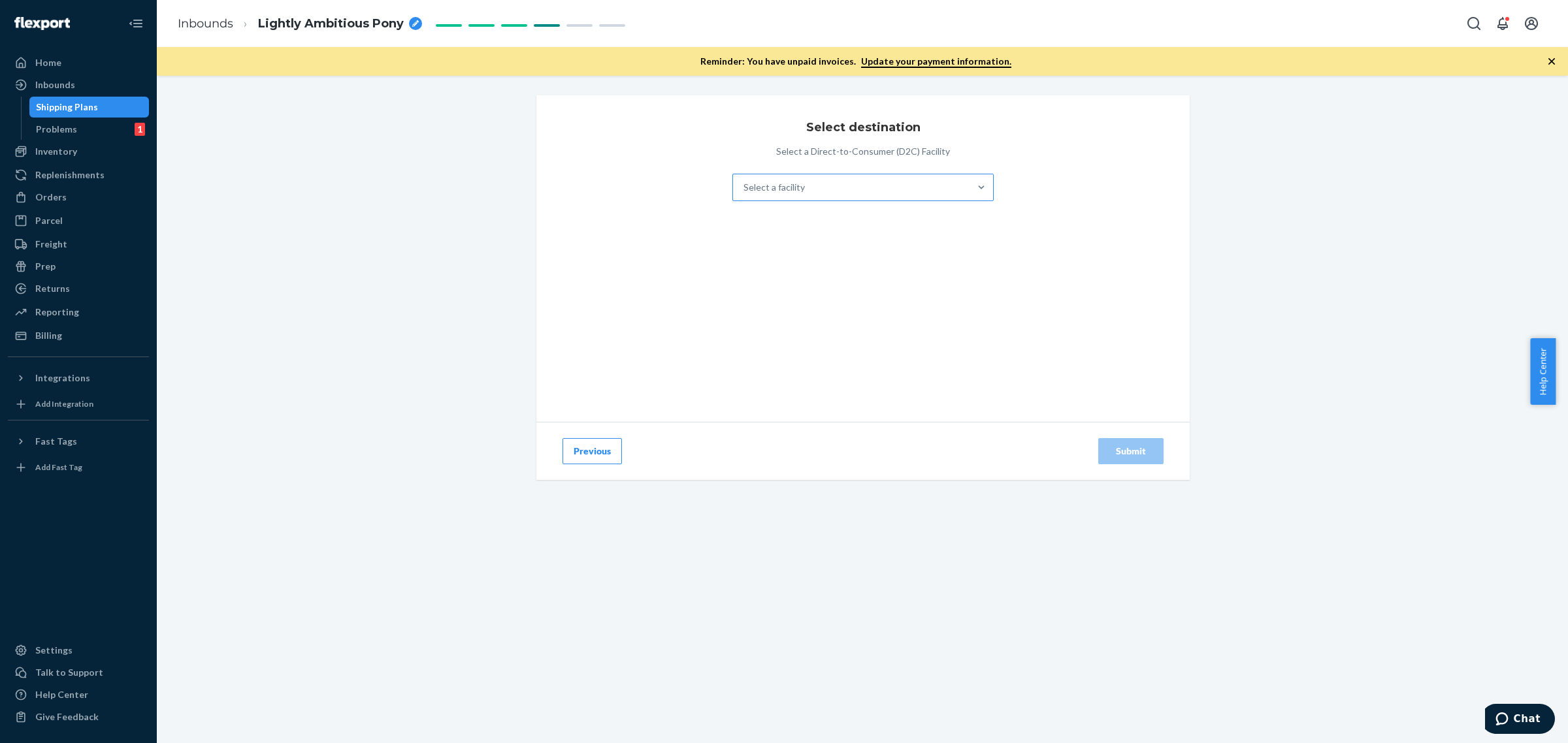
click at [808, 193] on div "Select a facility" at bounding box center [852, 187] width 237 height 26
click at [745, 193] on input "Select a facility" at bounding box center [744, 188] width 2 height 13
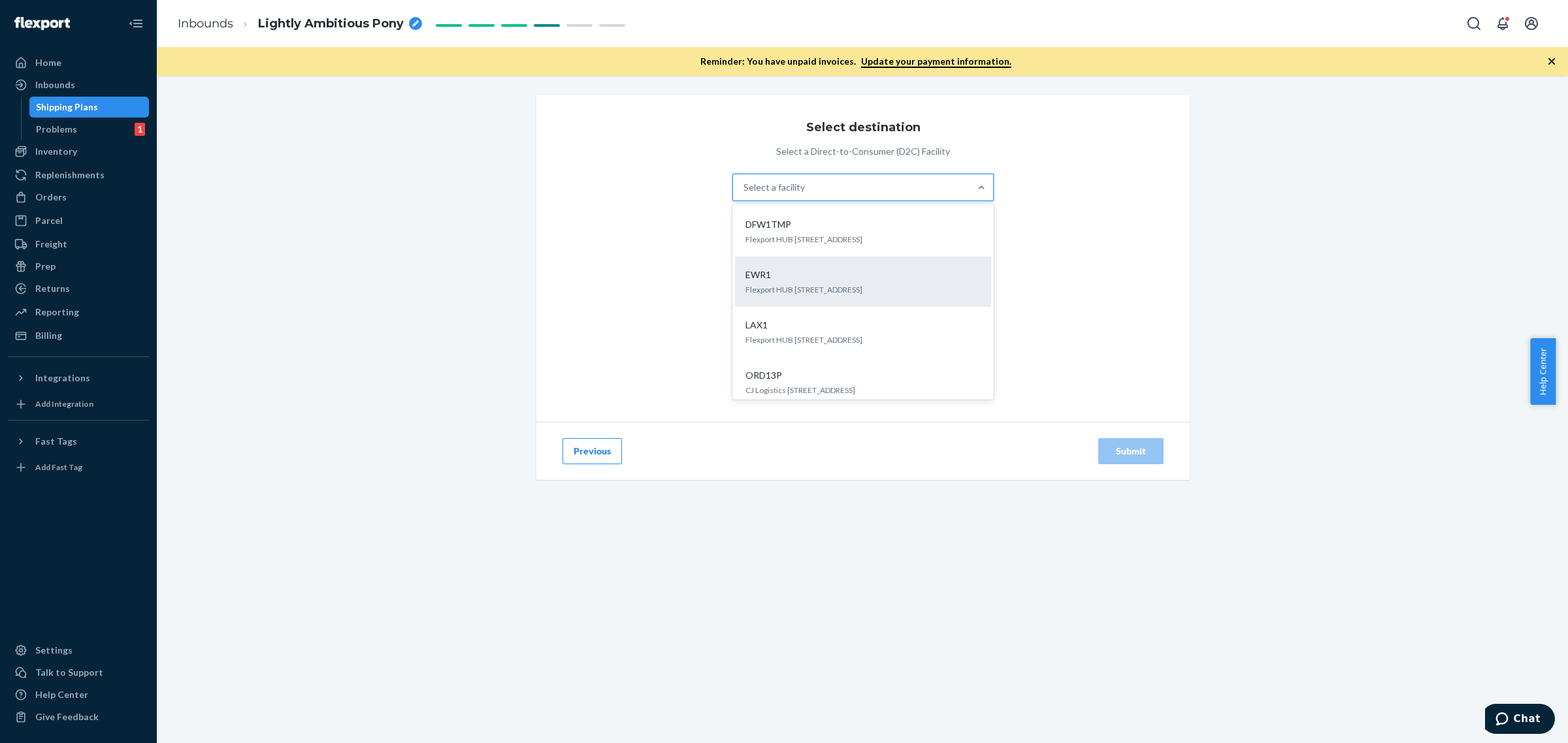
click at [830, 279] on div "EWR1" at bounding box center [860, 275] width 240 height 13
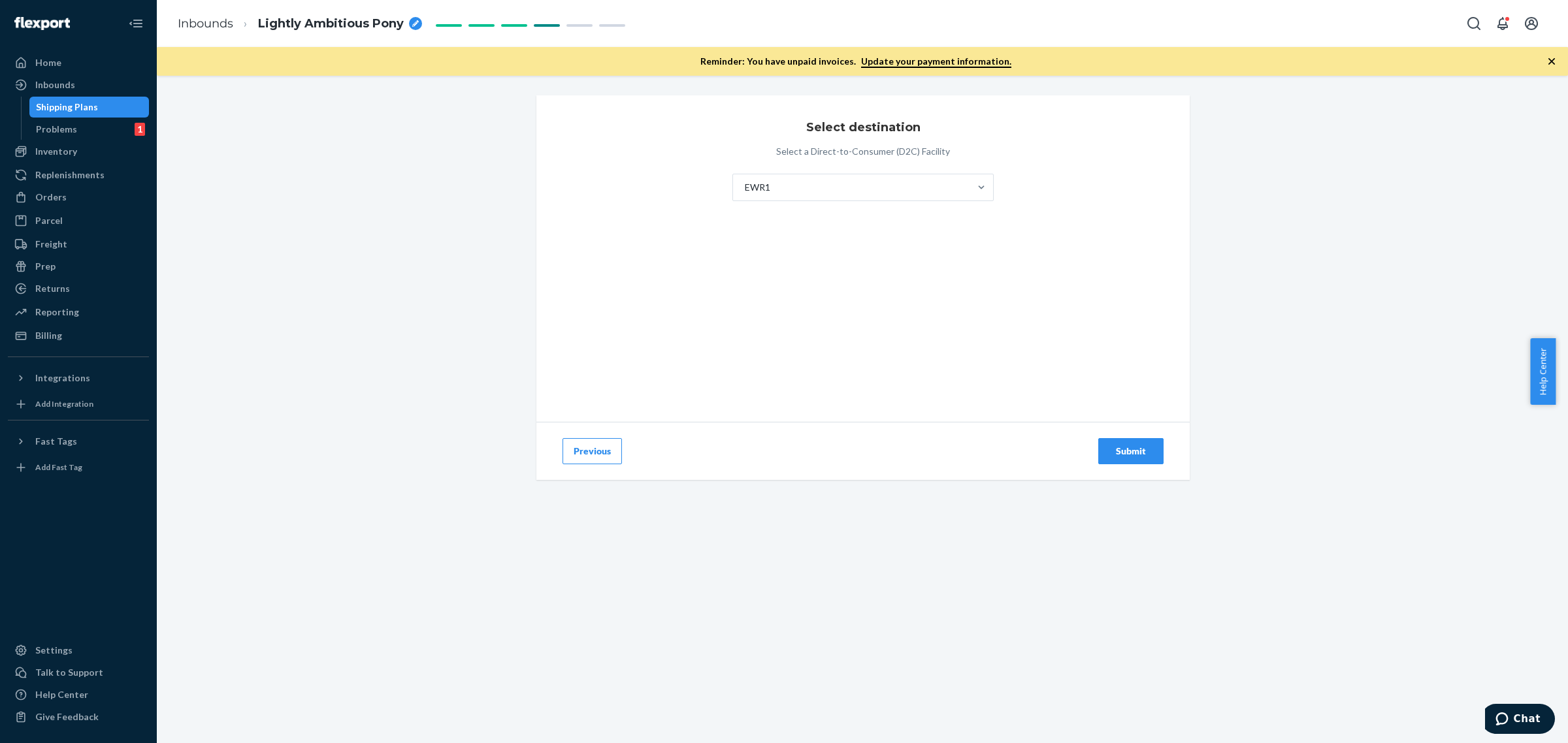
click at [1111, 451] on div "Submit" at bounding box center [1130, 452] width 43 height 13
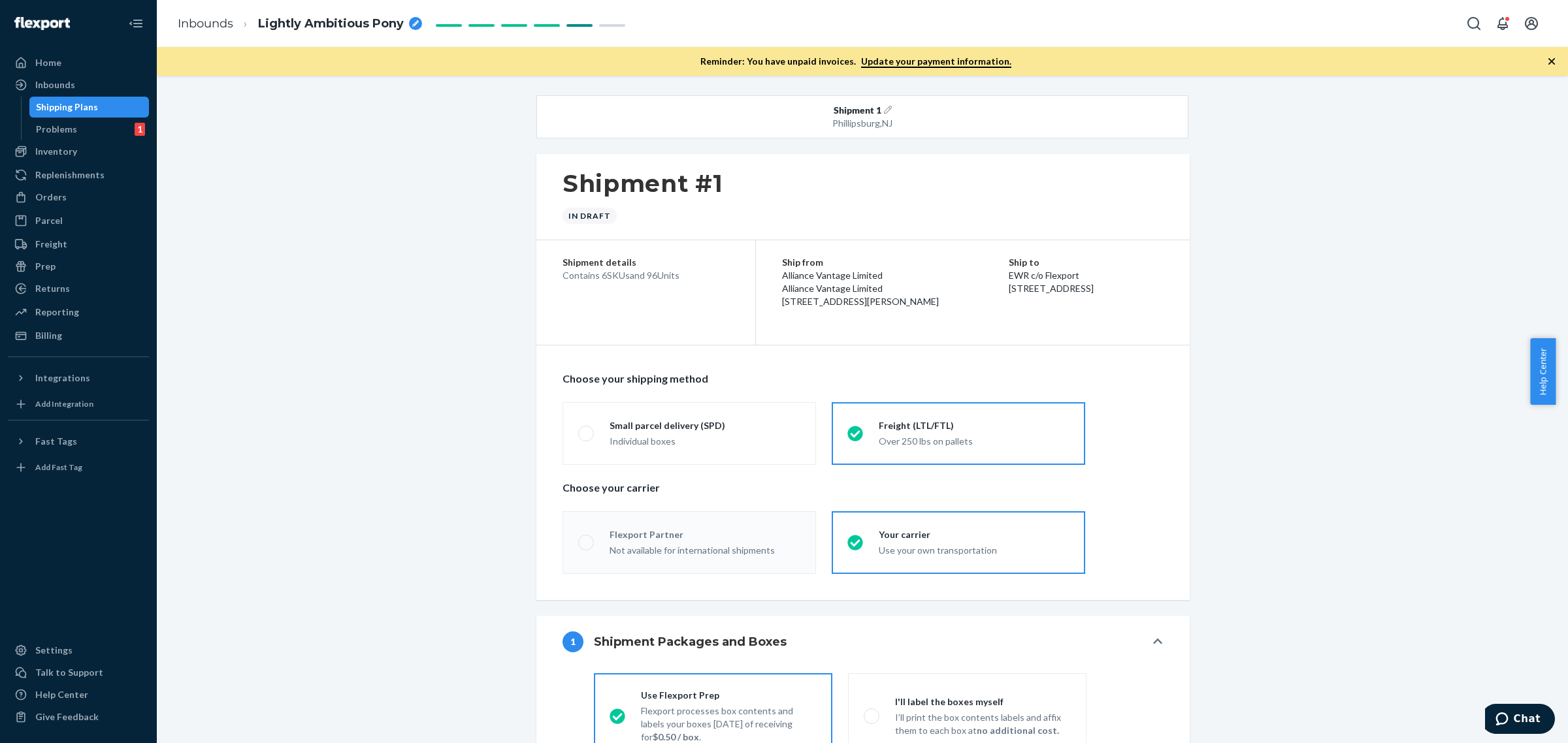
radio input "true"
radio input "false"
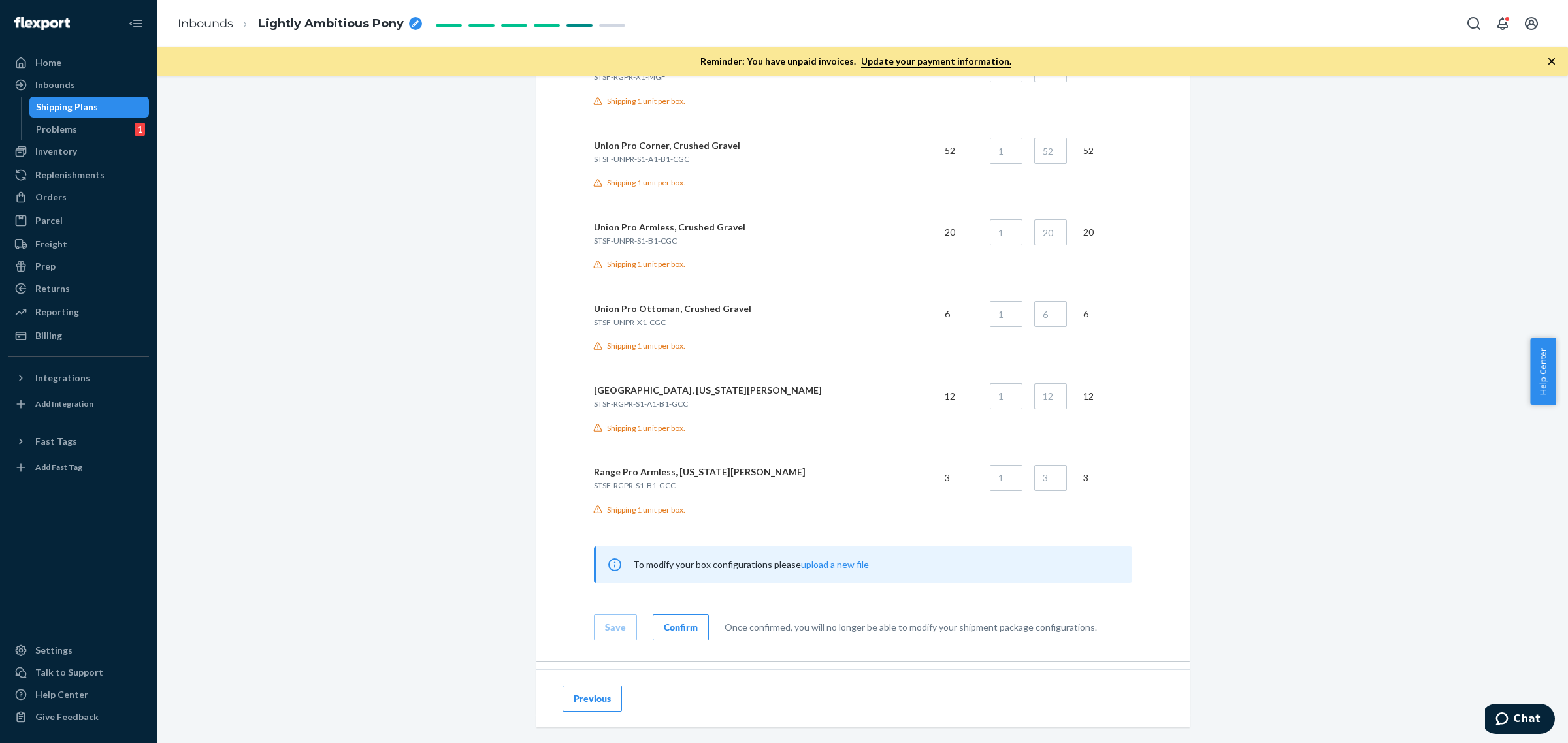
scroll to position [888, 0]
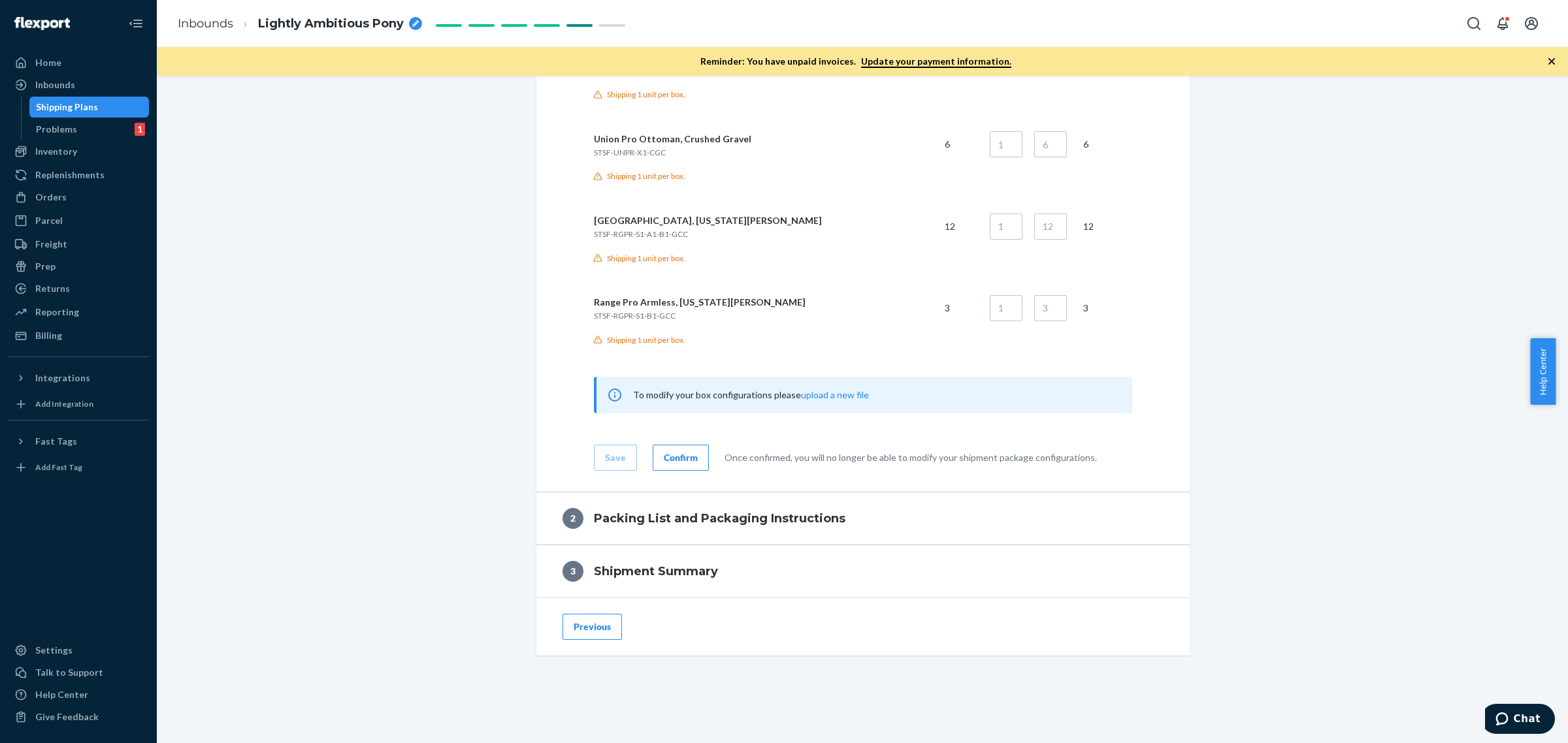
click at [674, 462] on div "Confirm" at bounding box center [680, 458] width 34 height 13
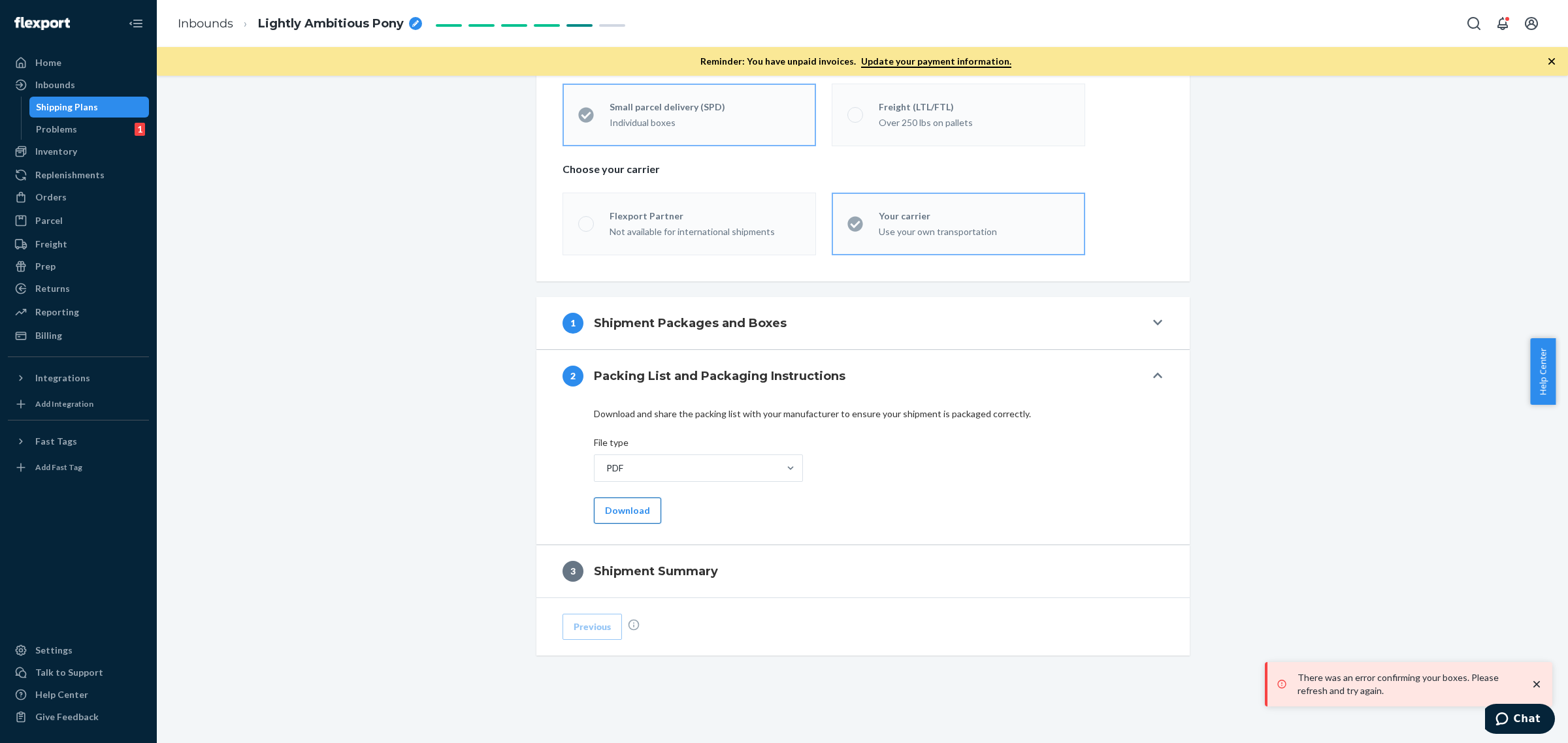
click at [628, 510] on button "Download" at bounding box center [627, 510] width 67 height 26
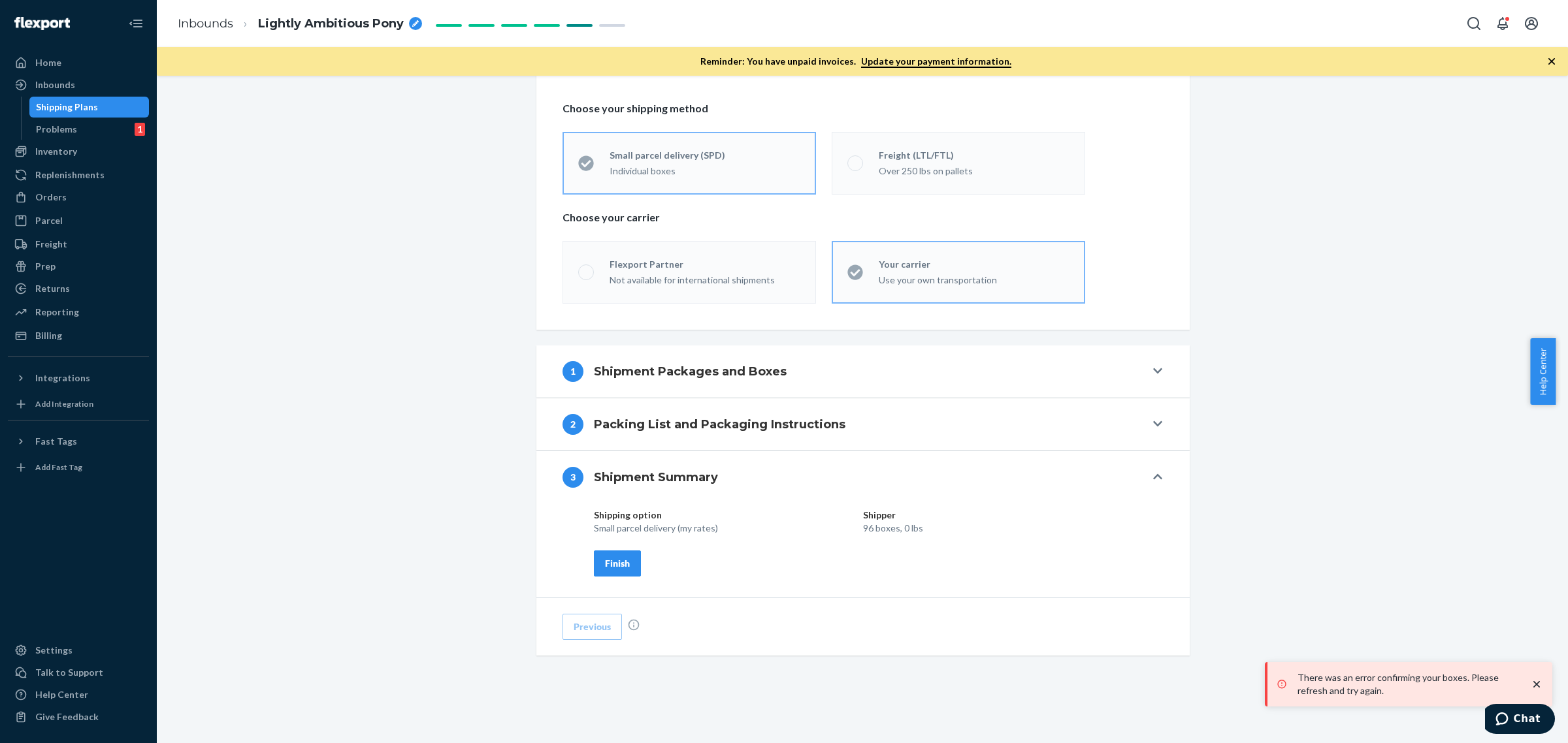
scroll to position [276, 0]
click at [417, 18] on div "breadcrumbs" at bounding box center [416, 24] width 13 height 13
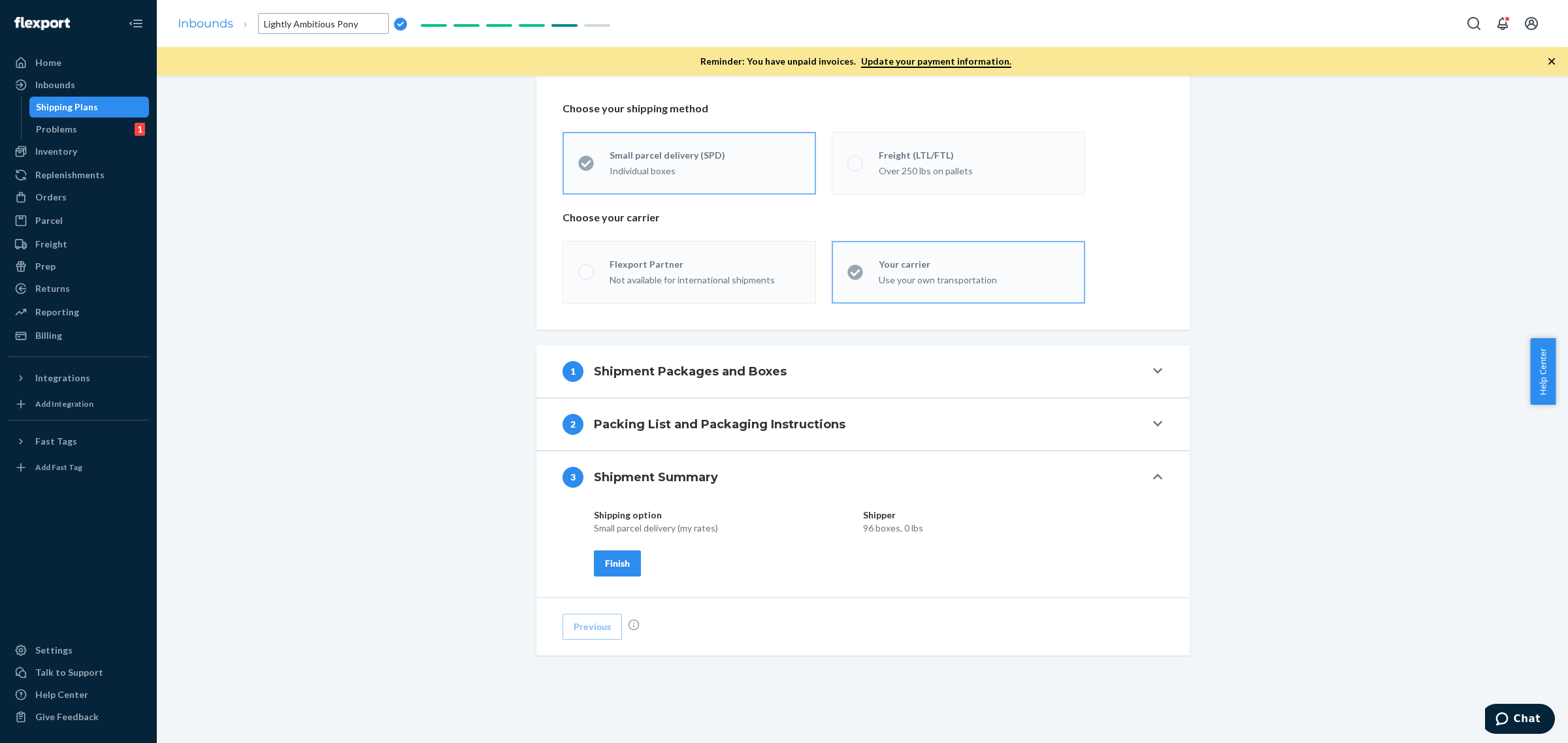
drag, startPoint x: 358, startPoint y: 23, endPoint x: 202, endPoint y: 23, distance: 156.0
click at [202, 23] on ol "Inbounds Lightly Ambitious Pony" at bounding box center [292, 24] width 250 height 42
click at [405, 24] on div "Lightly Ambitious Pony" at bounding box center [339, 24] width 164 height 17
drag, startPoint x: 375, startPoint y: 27, endPoint x: 199, endPoint y: 38, distance: 176.3
click at [199, 38] on ol "Inbounds Lightly Ambitious Pony" at bounding box center [292, 24] width 250 height 42
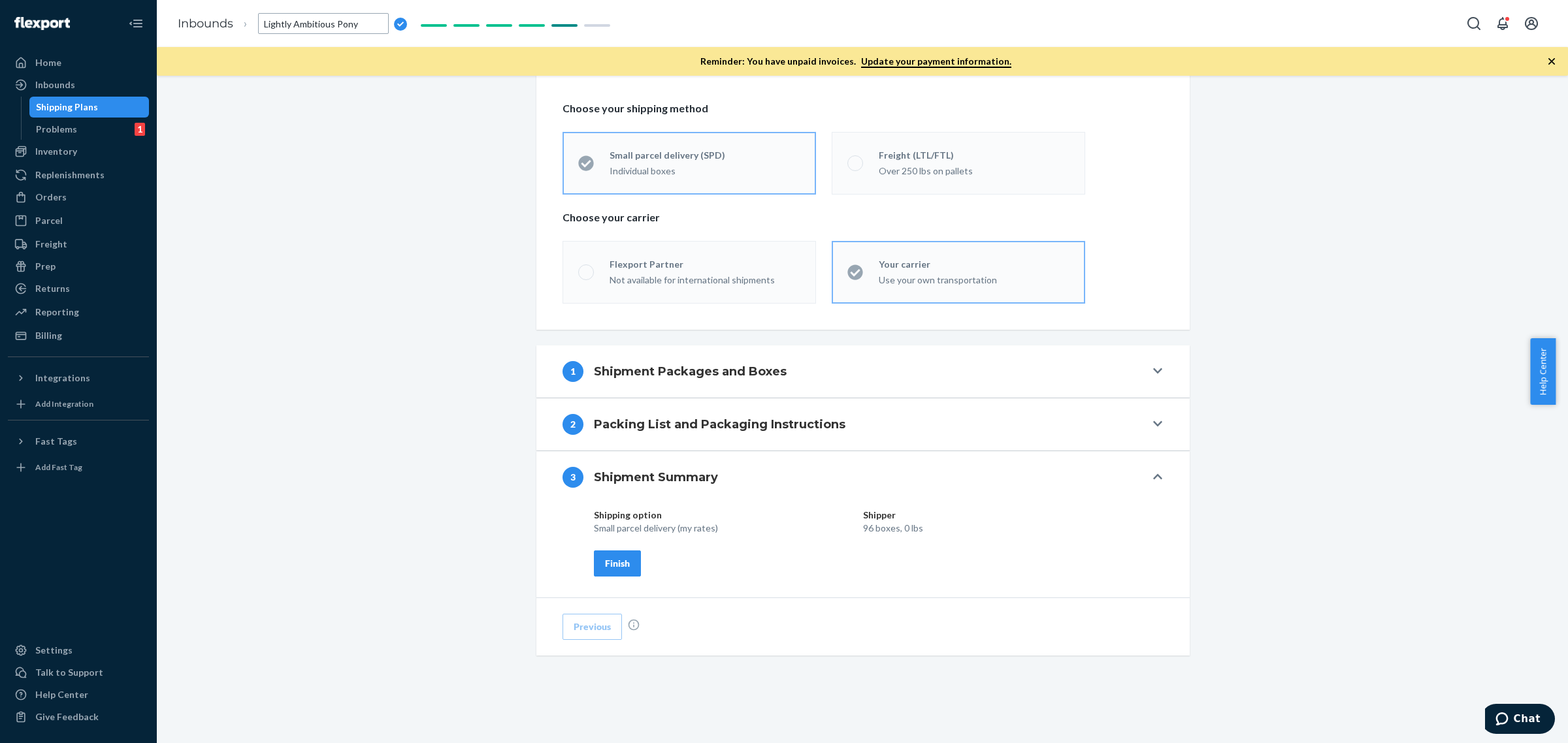
type input "FLEX-3269905"
click at [622, 563] on div "Finish" at bounding box center [617, 564] width 25 height 13
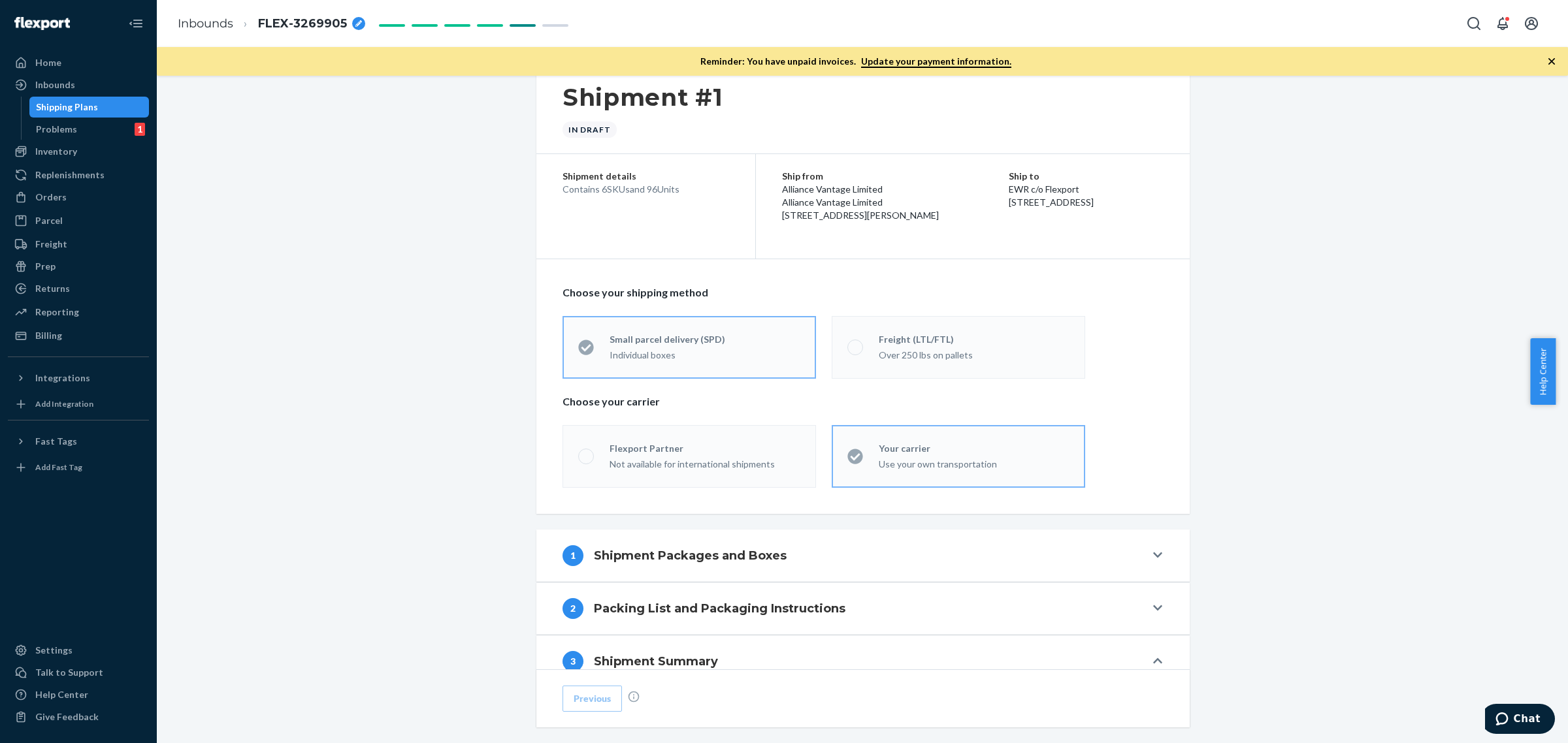
scroll to position [0, 0]
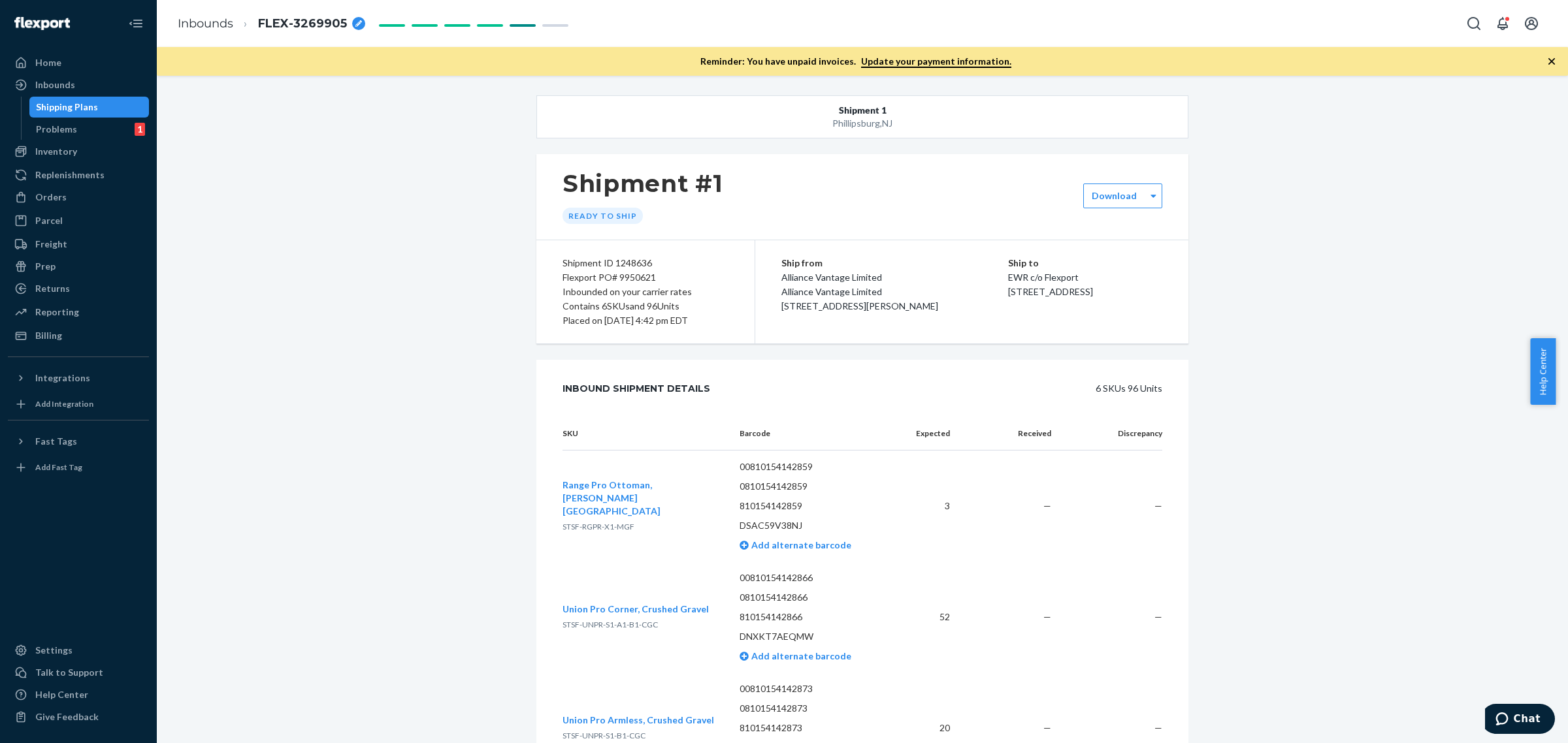
click at [645, 285] on div "Inbounded on your carrier rates" at bounding box center [646, 291] width 166 height 14
click at [642, 282] on div "Flexport PO# 9950621" at bounding box center [646, 277] width 166 height 14
copy div "9950621"
click at [69, 109] on div "Shipping Plans" at bounding box center [67, 107] width 62 height 13
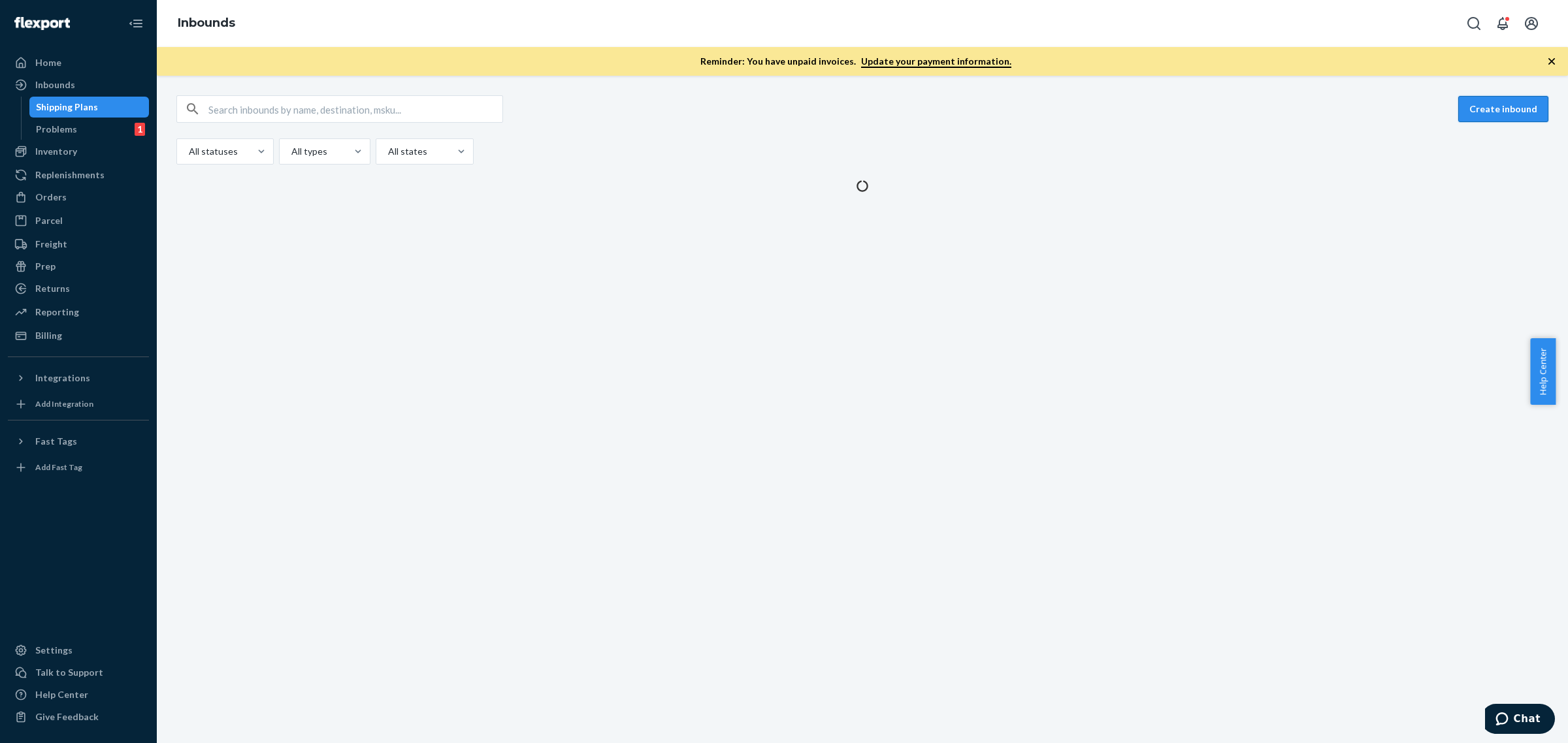
click at [1480, 104] on button "Create inbound" at bounding box center [1503, 108] width 90 height 26
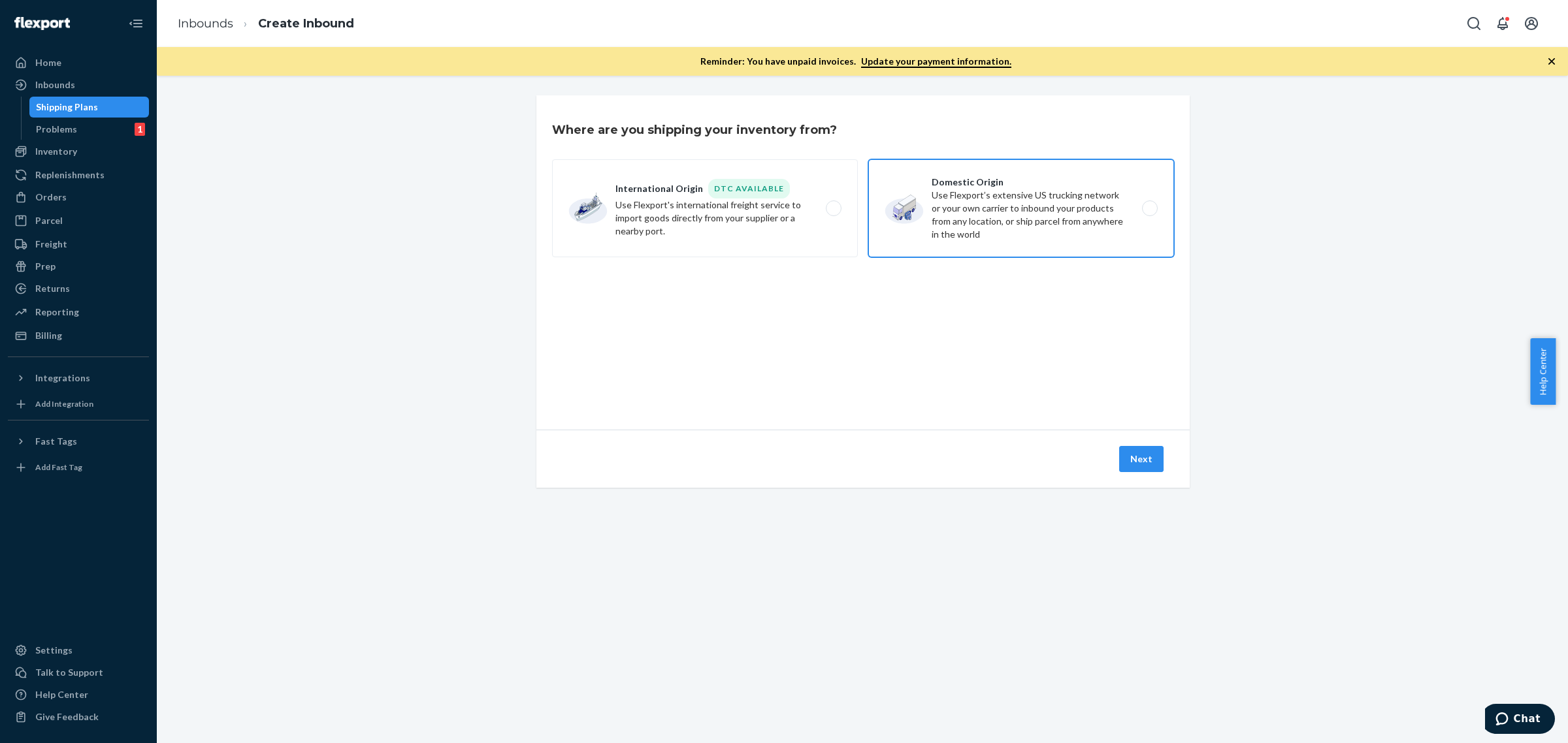
click at [982, 217] on label "Domestic Origin Use Flexport’s extensive US trucking network or your own carrie…" at bounding box center [1021, 208] width 306 height 98
click at [1150, 213] on input "Domestic Origin Use Flexport’s extensive US trucking network or your own carrie…" at bounding box center [1154, 209] width 8 height 8
radio input "true"
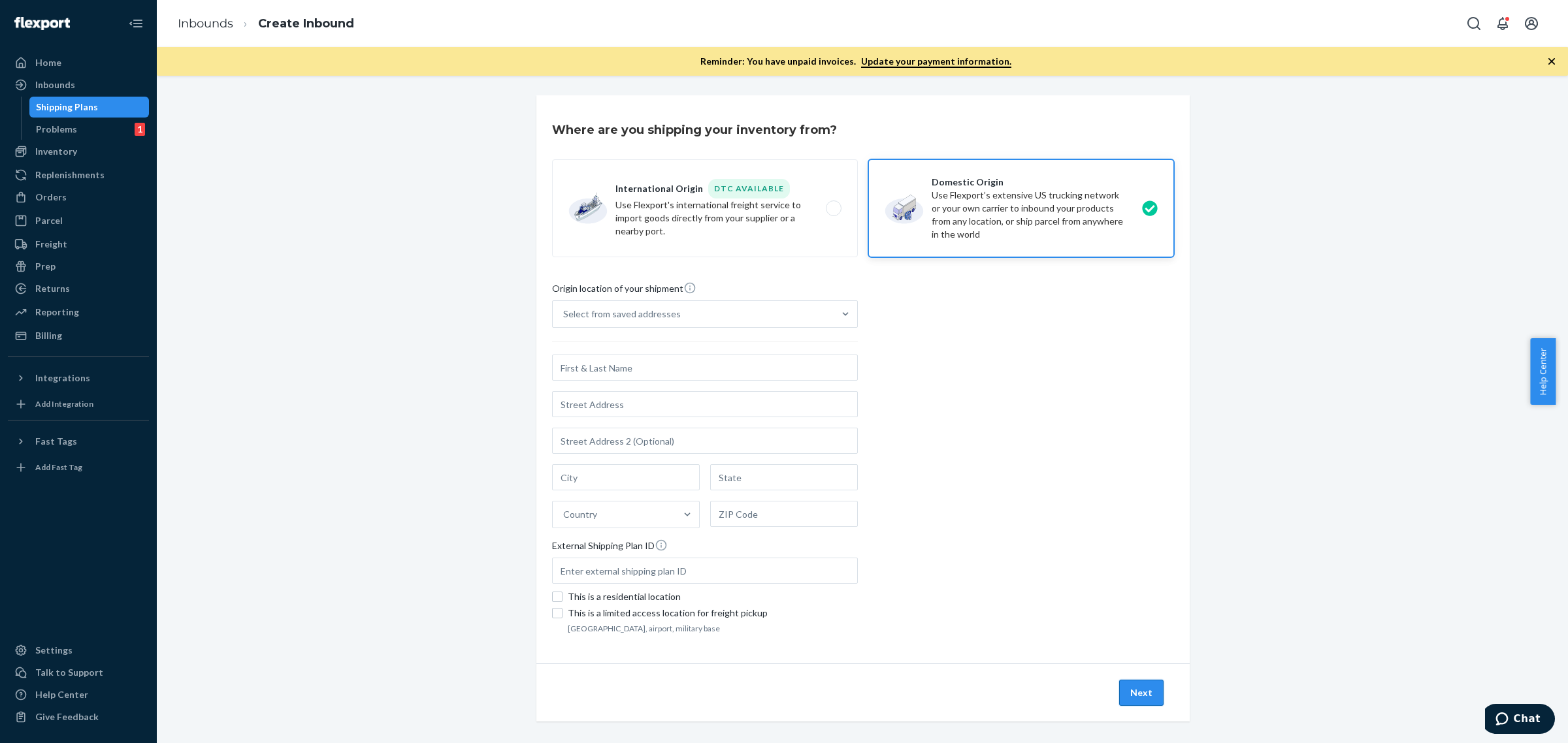
click at [1131, 690] on button "Next" at bounding box center [1141, 693] width 45 height 26
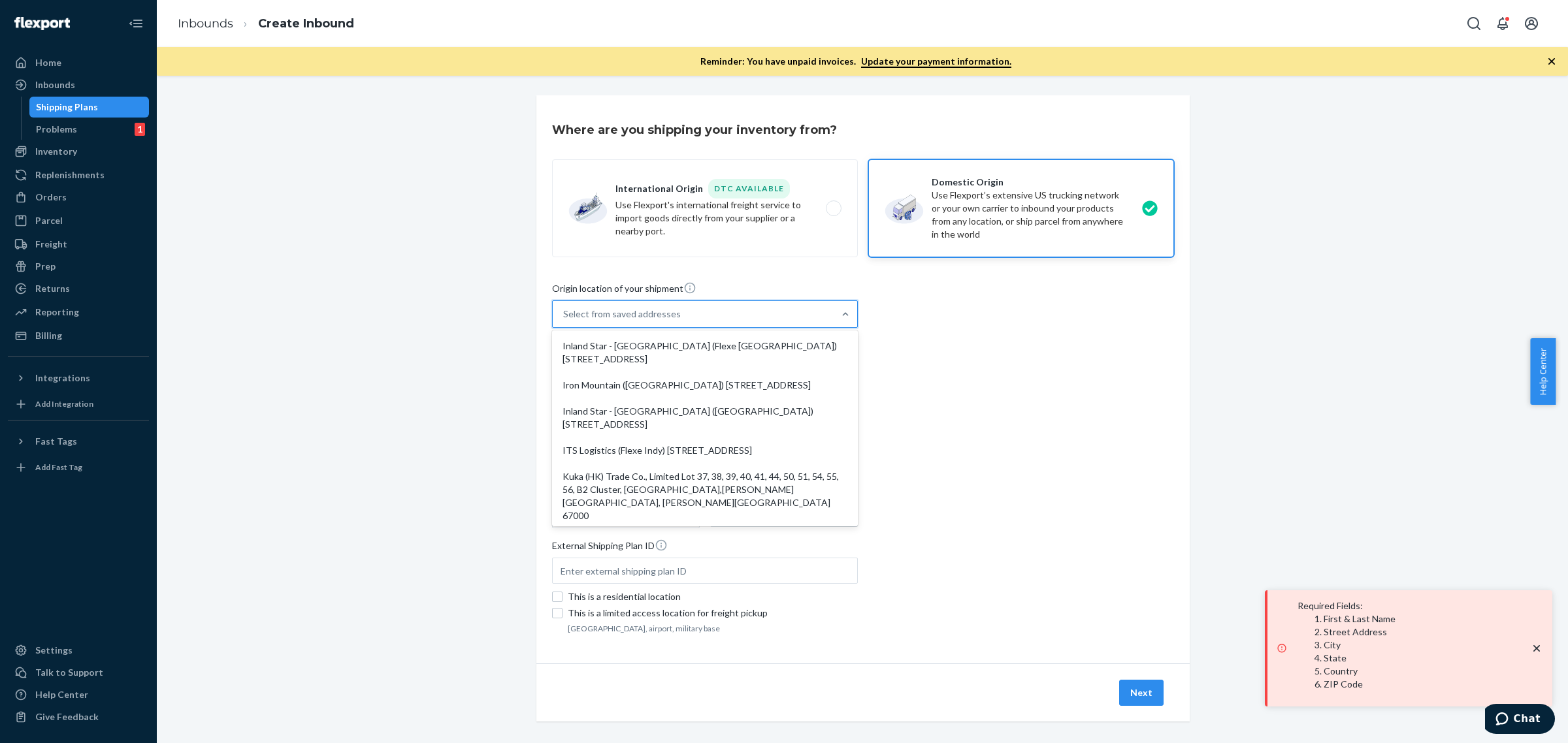
click at [795, 319] on div "Select from saved addresses" at bounding box center [693, 314] width 281 height 26
click at [564, 319] on input "option Inland Star - [GEOGRAPHIC_DATA] (Flexe [GEOGRAPHIC_DATA]) [STREET_ADDRES…" at bounding box center [564, 314] width 2 height 13
paste input "Alliance Vantage Limited"
type input "Alliance Vantage Limited"
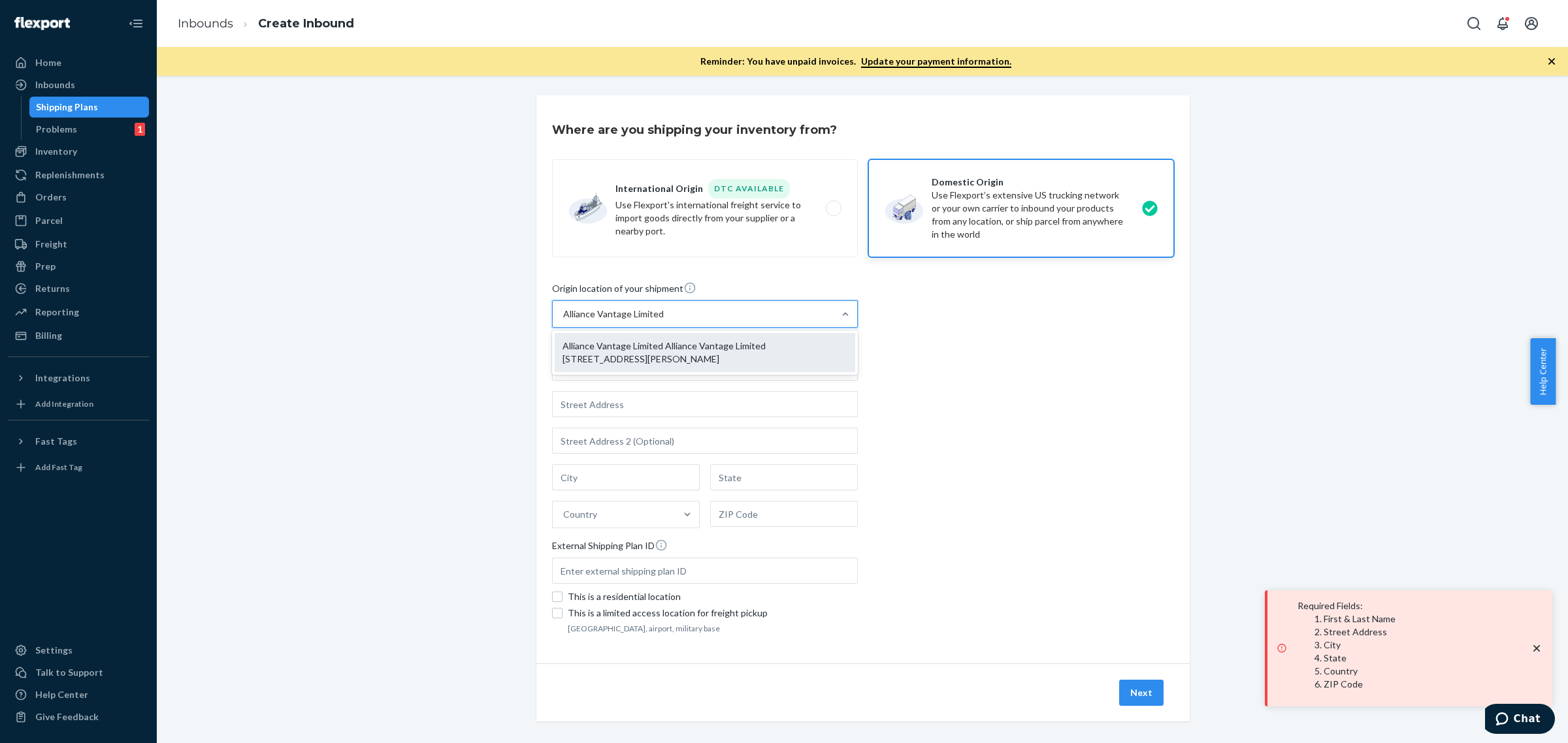
click at [743, 353] on div "Alliance Vantage Limited Alliance Vantage Limited [STREET_ADDRESS][PERSON_NAME]" at bounding box center [705, 353] width 301 height 39
click at [663, 321] on input "Alliance Vantage Limited" at bounding box center [613, 314] width 100 height 13
type input "Alliance Vantage Limited"
type input "[STREET_ADDRESS]"
type input "[GEOGRAPHIC_DATA], [STREET_ADDRESS][PERSON_NAME]"
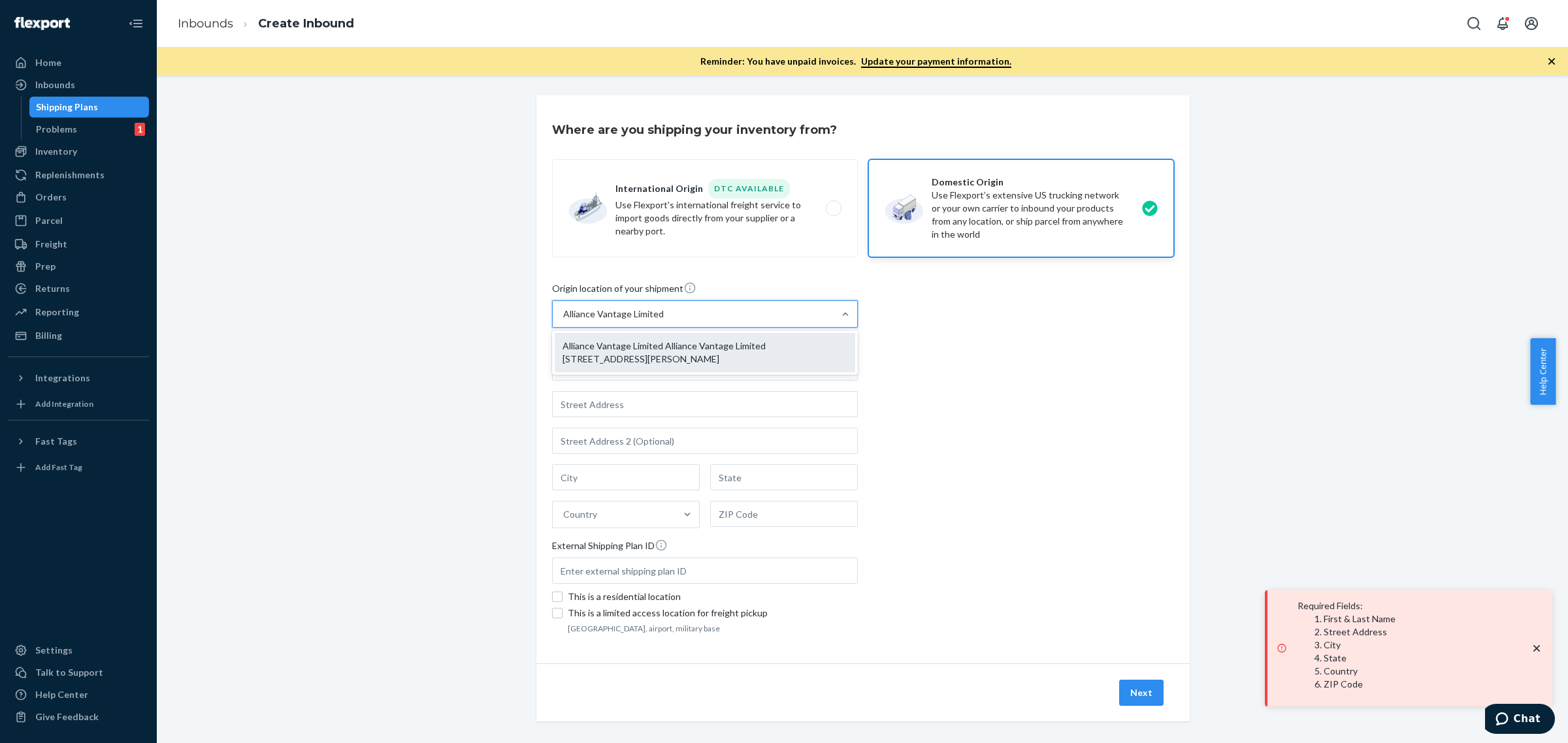
type input "Mongkok"
type input "Kowloon"
type input "000000"
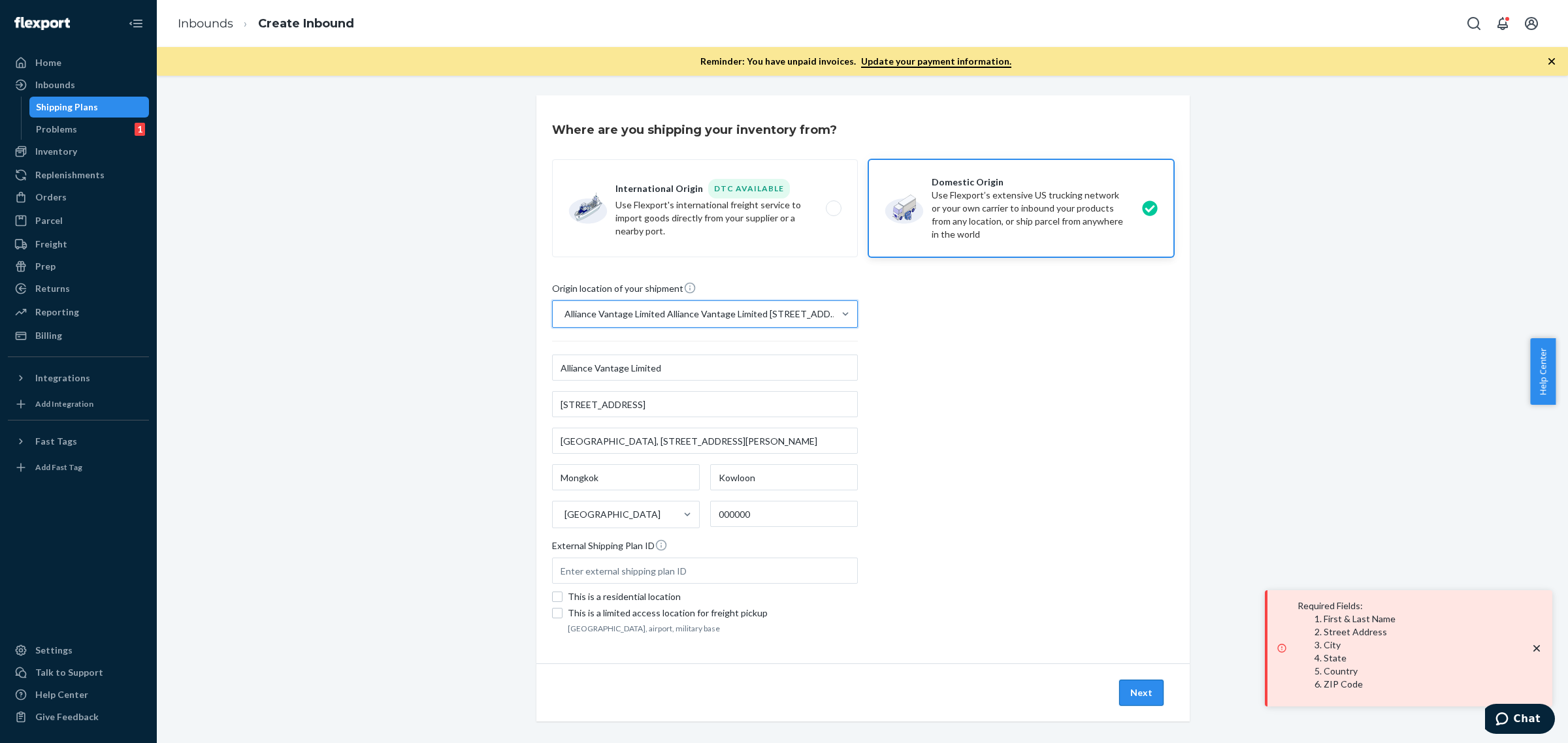
click at [1141, 687] on button "Next" at bounding box center [1141, 693] width 45 height 26
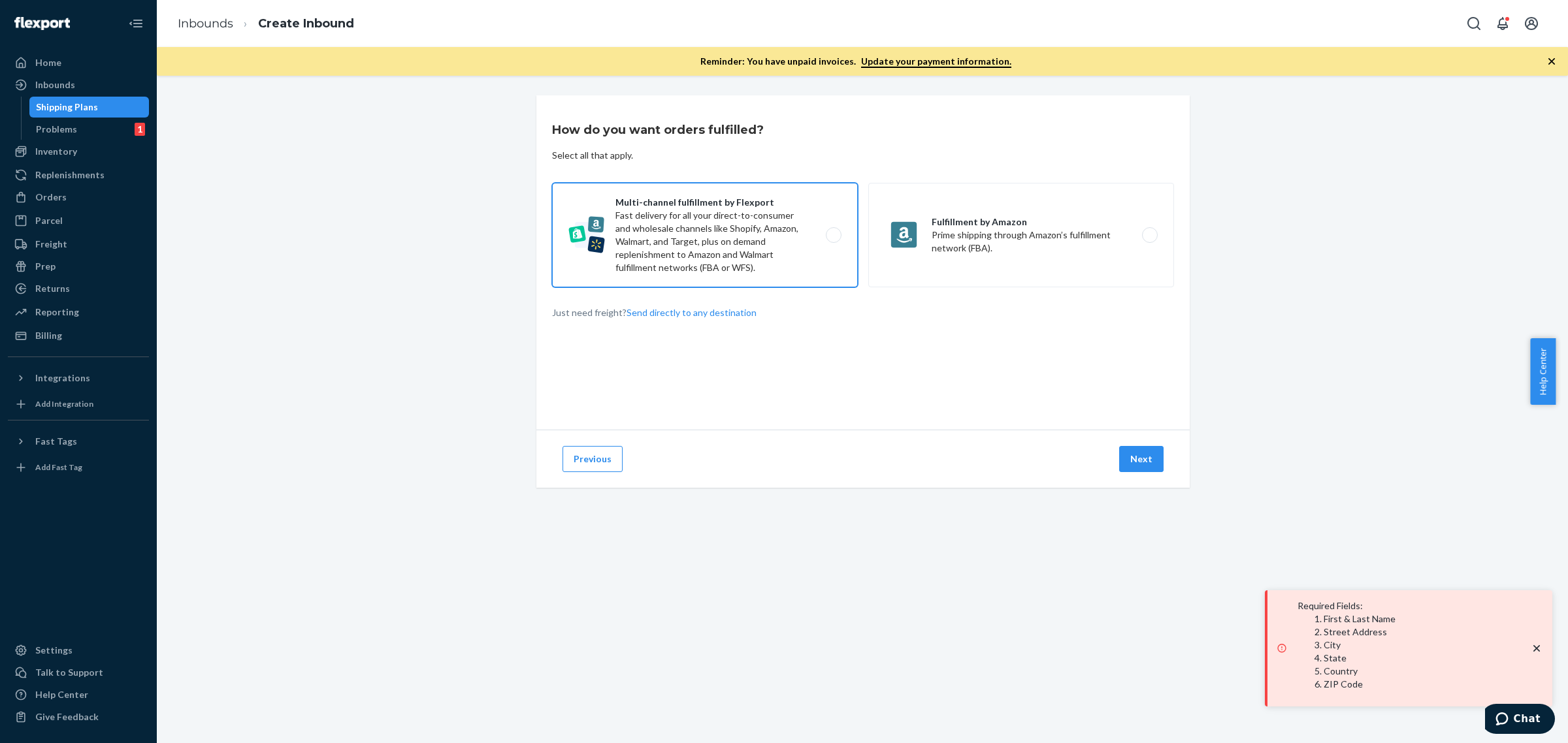
click at [811, 222] on label "Multi-channel fulfillment by Flexport Fast delivery for all your direct-to-cons…" at bounding box center [705, 235] width 306 height 104
click at [833, 231] on input "Multi-channel fulfillment by Flexport Fast delivery for all your direct-to-cons…" at bounding box center [837, 235] width 8 height 8
radio input "true"
click at [1128, 452] on button "Next" at bounding box center [1141, 458] width 45 height 26
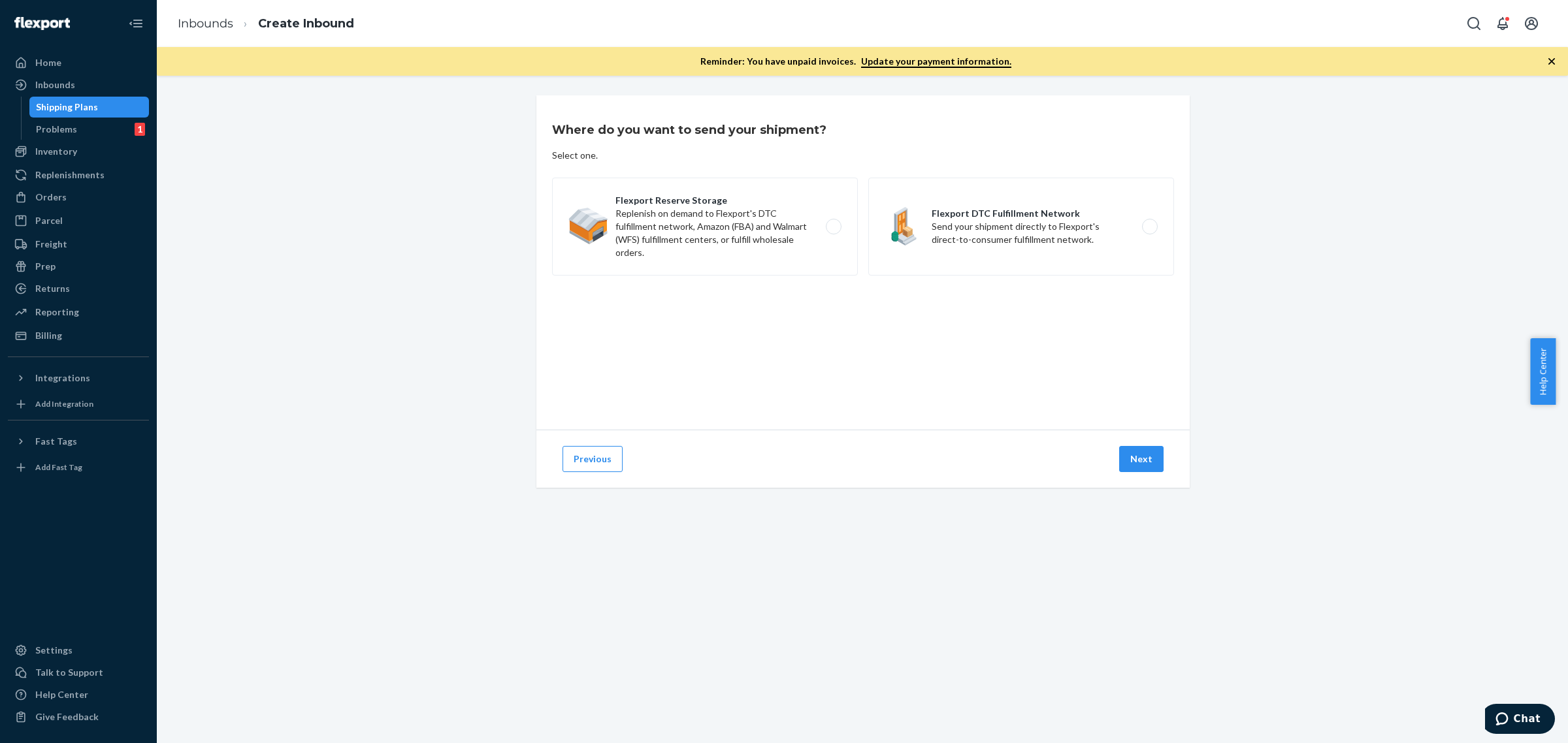
click at [998, 167] on div "Where do you want to send your shipment? Select one. Flexport Reserve Storage R…" at bounding box center [863, 263] width 653 height 334
drag, startPoint x: 1054, startPoint y: 269, endPoint x: 1114, endPoint y: 380, distance: 126.2
click at [1054, 268] on label "Flexport DTC Fulfillment Network Send your shipment directly to Flexport's dire…" at bounding box center [1021, 227] width 306 height 98
click at [1150, 231] on input "Flexport DTC Fulfillment Network Send your shipment directly to Flexport's dire…" at bounding box center [1154, 227] width 8 height 8
radio input "true"
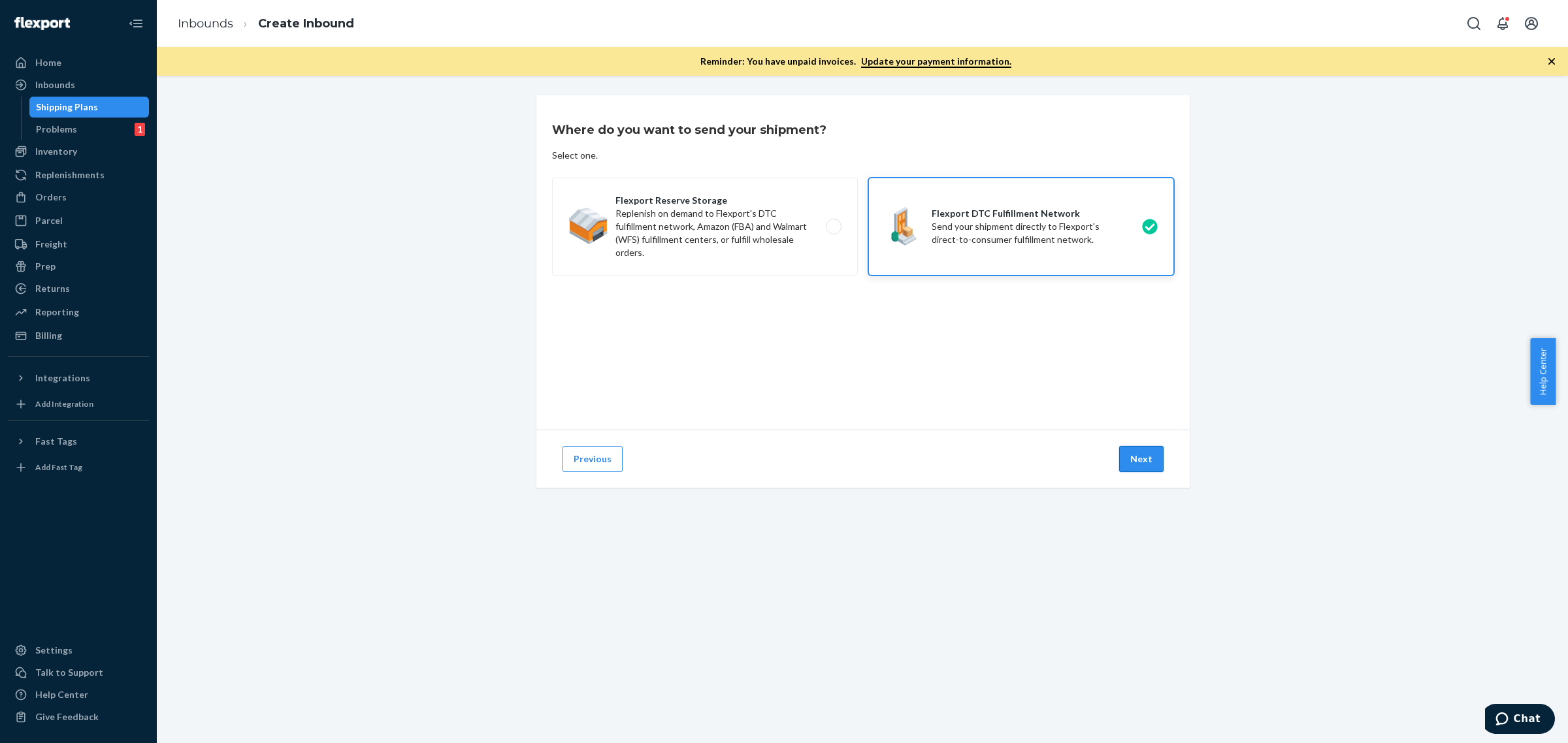
click at [1141, 453] on button "Next" at bounding box center [1141, 458] width 45 height 26
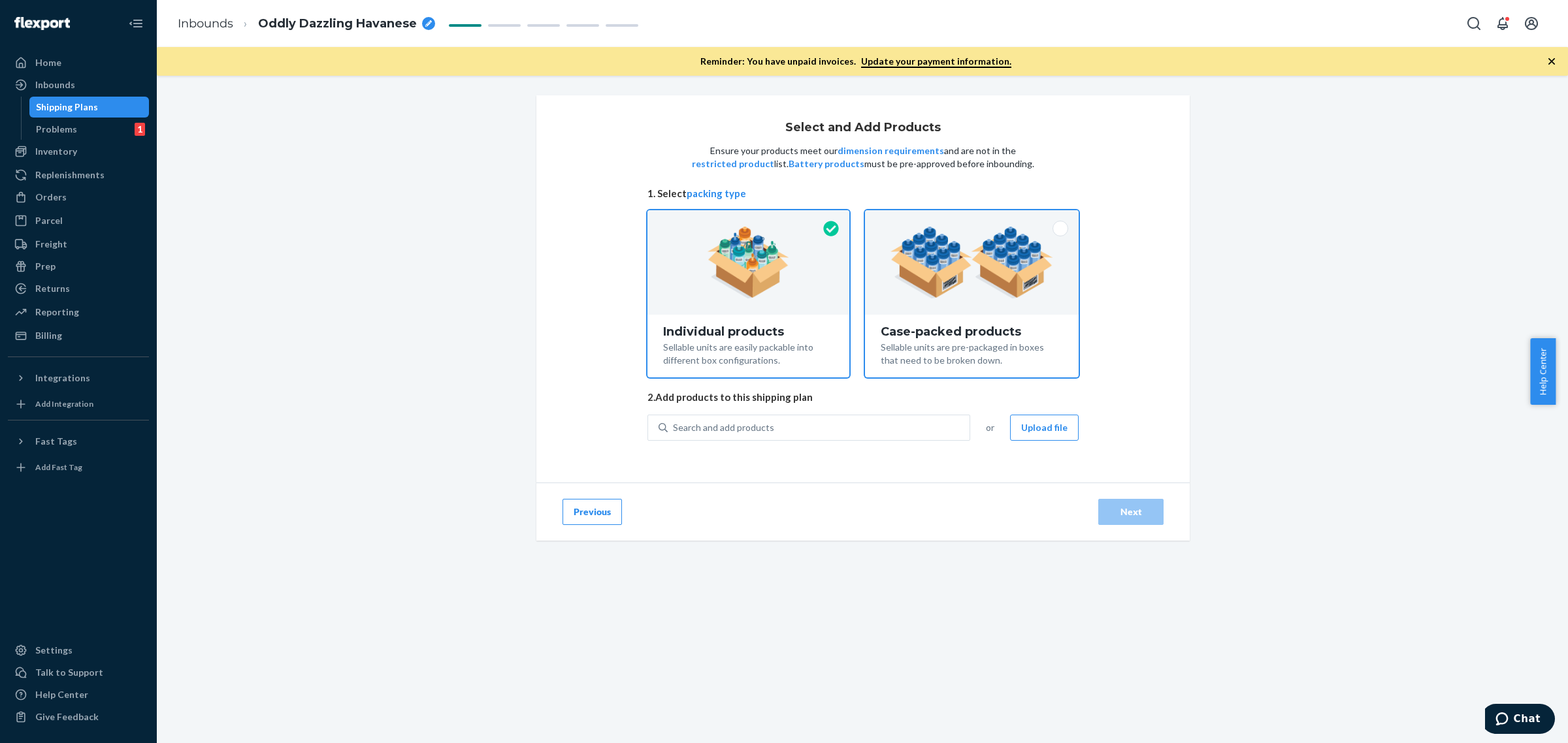
click at [1014, 272] on img at bounding box center [972, 263] width 163 height 72
click at [976, 219] on input "Case-packed products Sellable units are pre-packaged in boxes that need to be b…" at bounding box center [972, 215] width 8 height 8
radio input "true"
radio input "false"
click at [1031, 422] on button "Upload file" at bounding box center [1045, 427] width 69 height 26
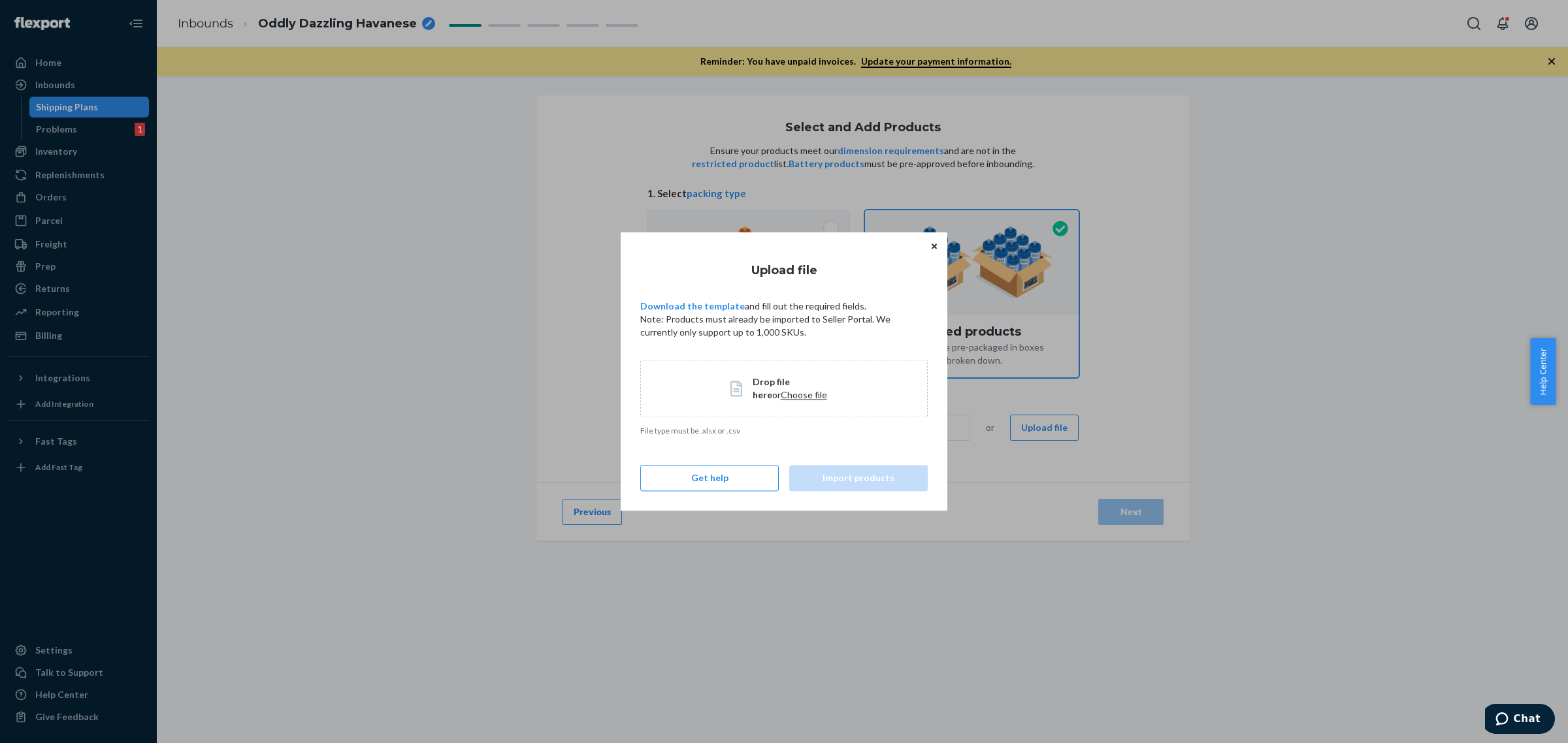
click at [791, 375] on span "Drop file here or Choose file" at bounding box center [795, 388] width 86 height 26
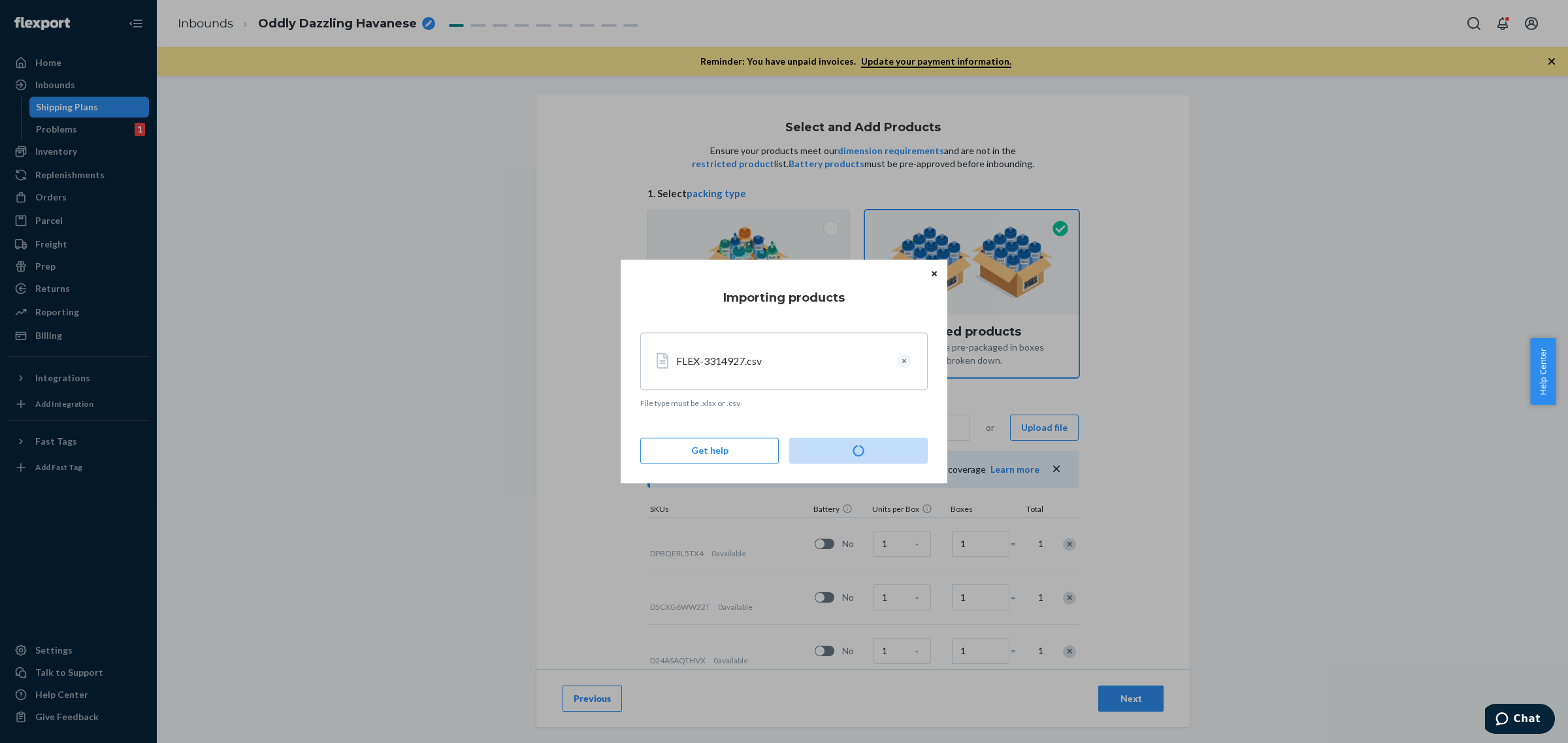
type input "14"
type input "6"
type input "14"
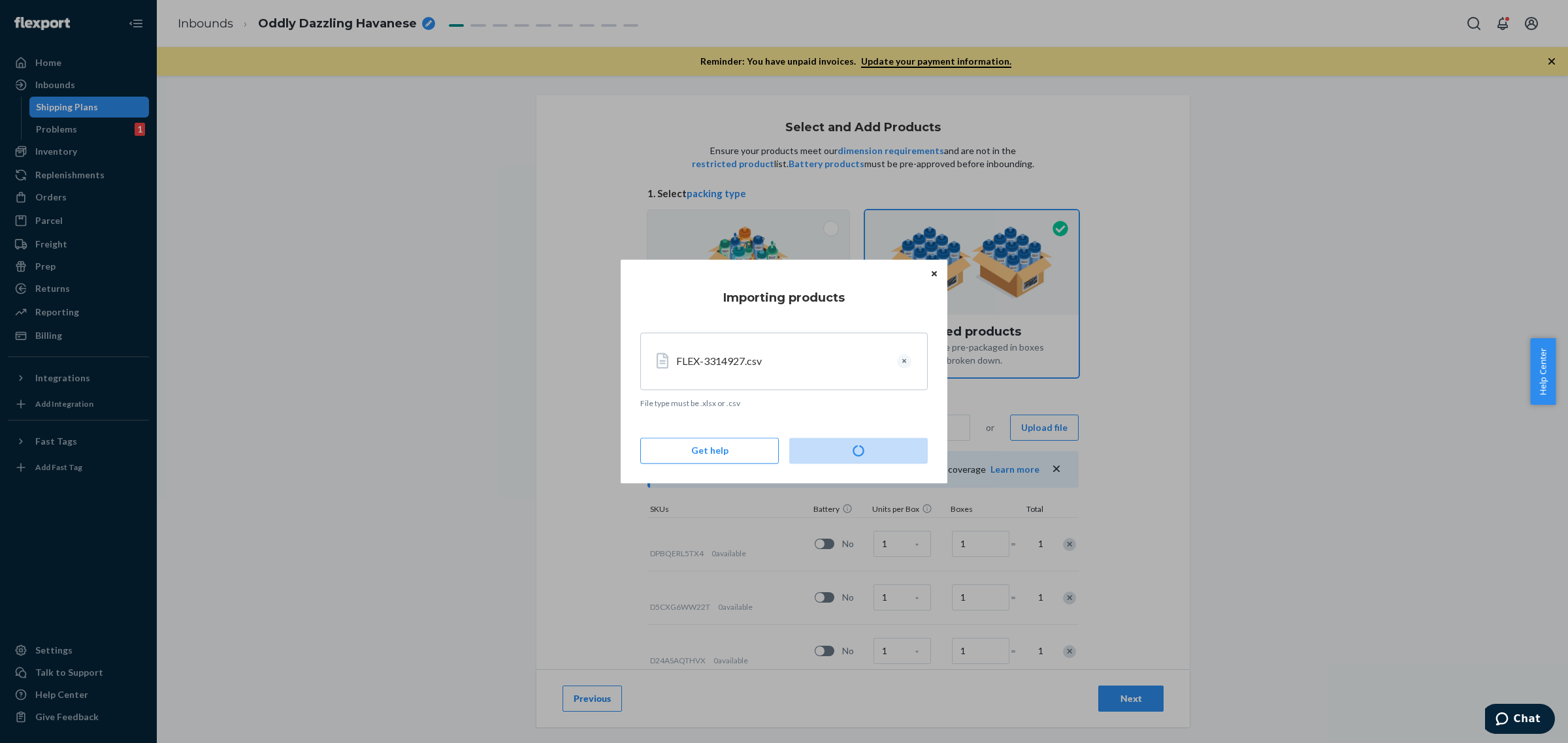
type input "8"
type input "3"
type input "2"
type input "7"
type input "2"
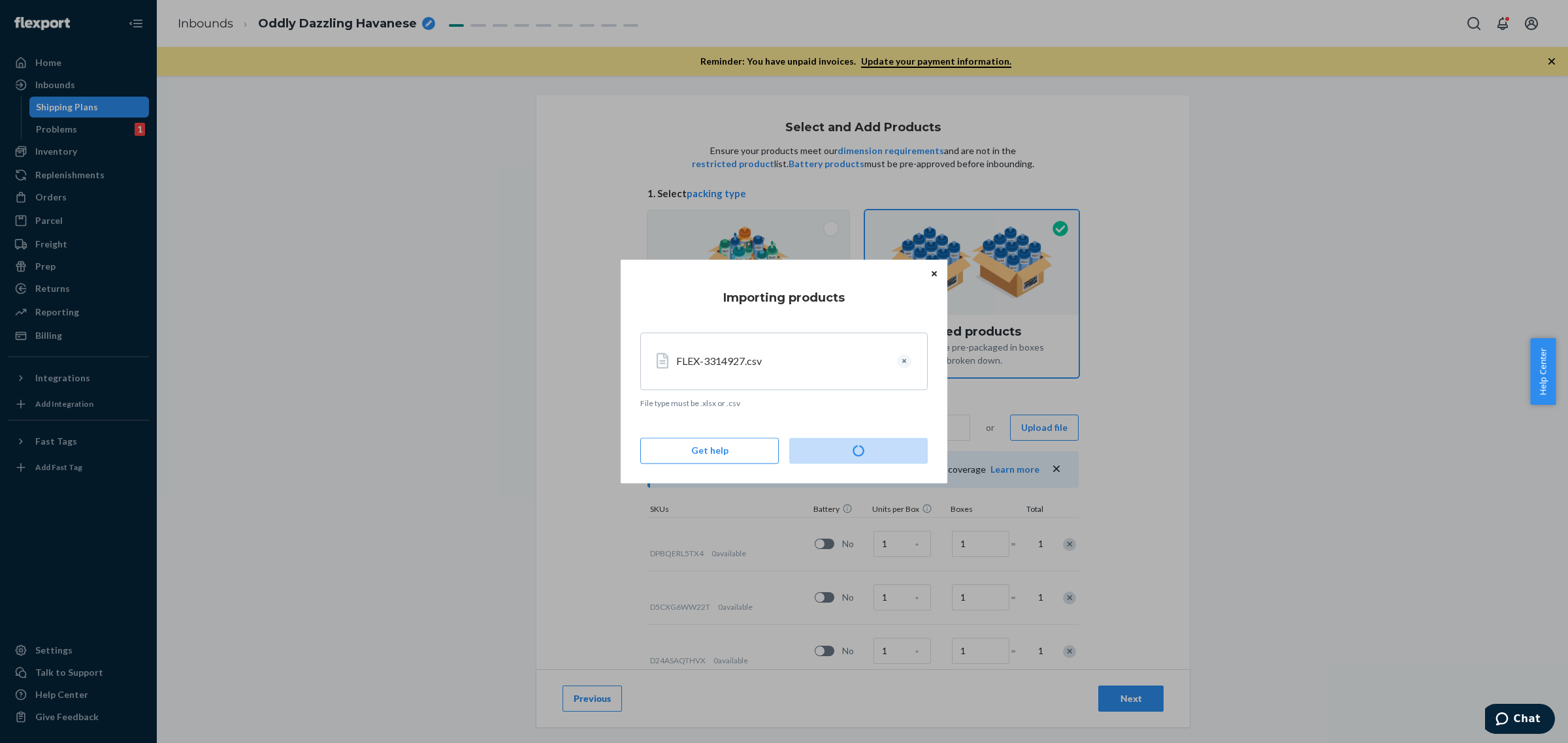
type input "10"
type input "12"
type input "4"
type input "2"
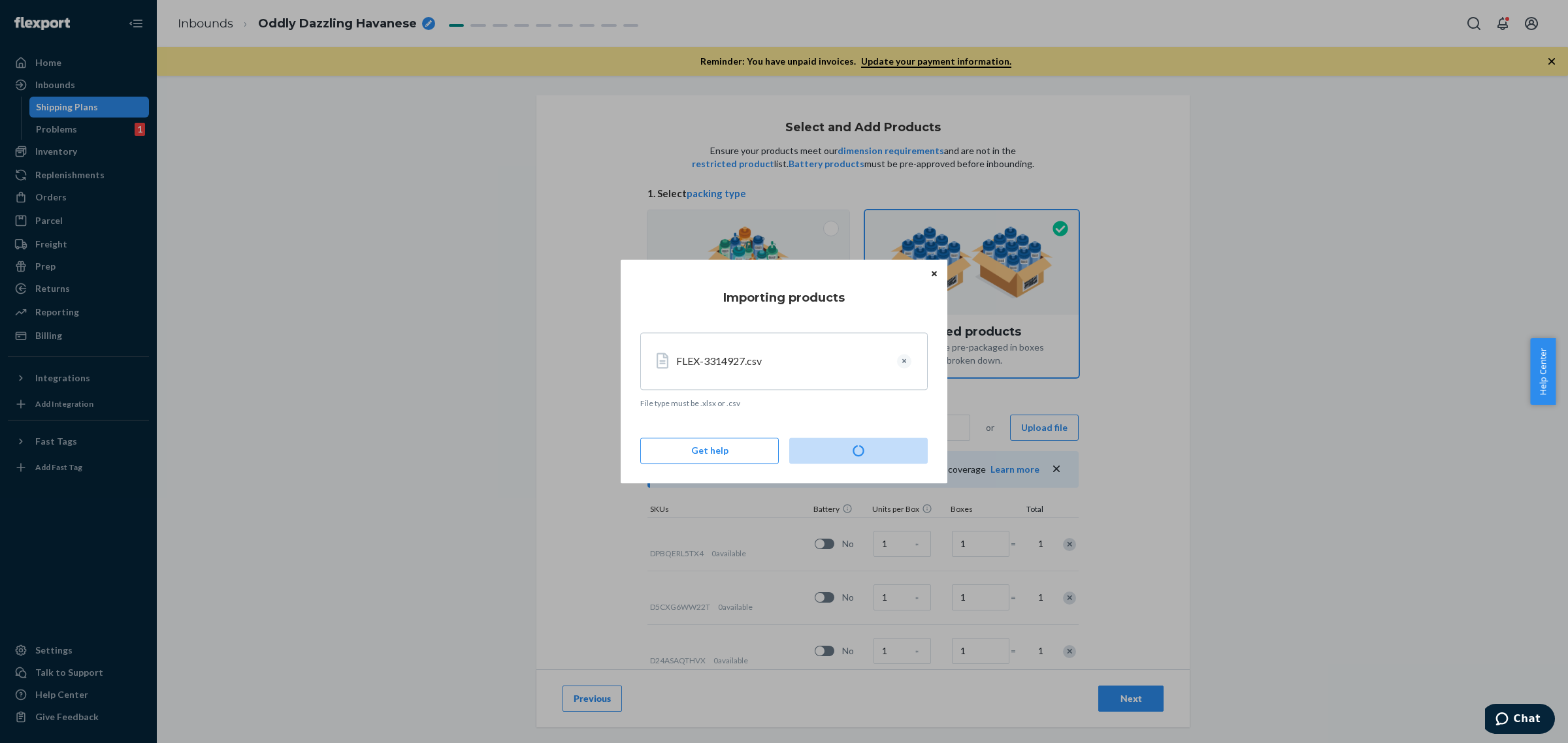
type input "70"
type input "20"
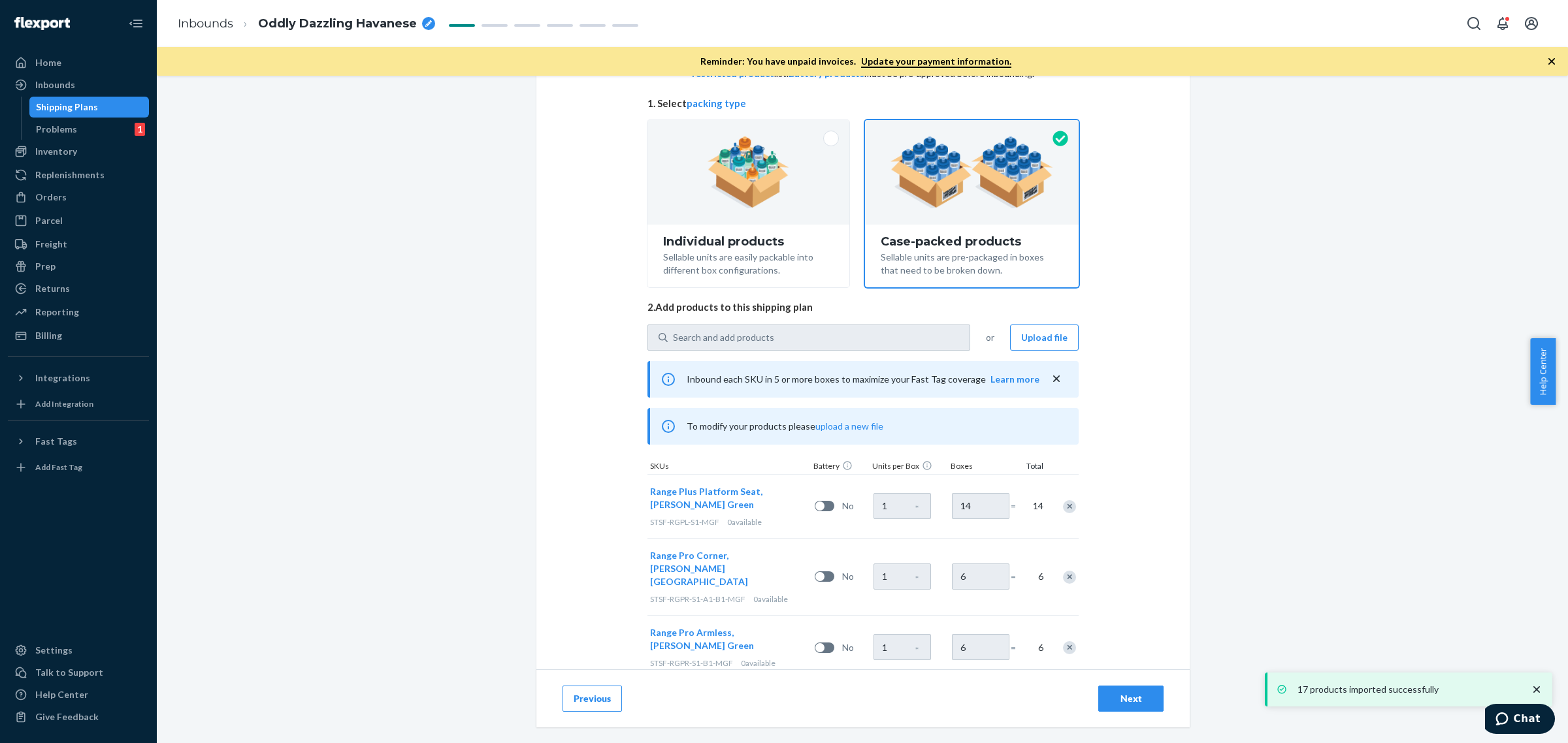
scroll to position [245, 0]
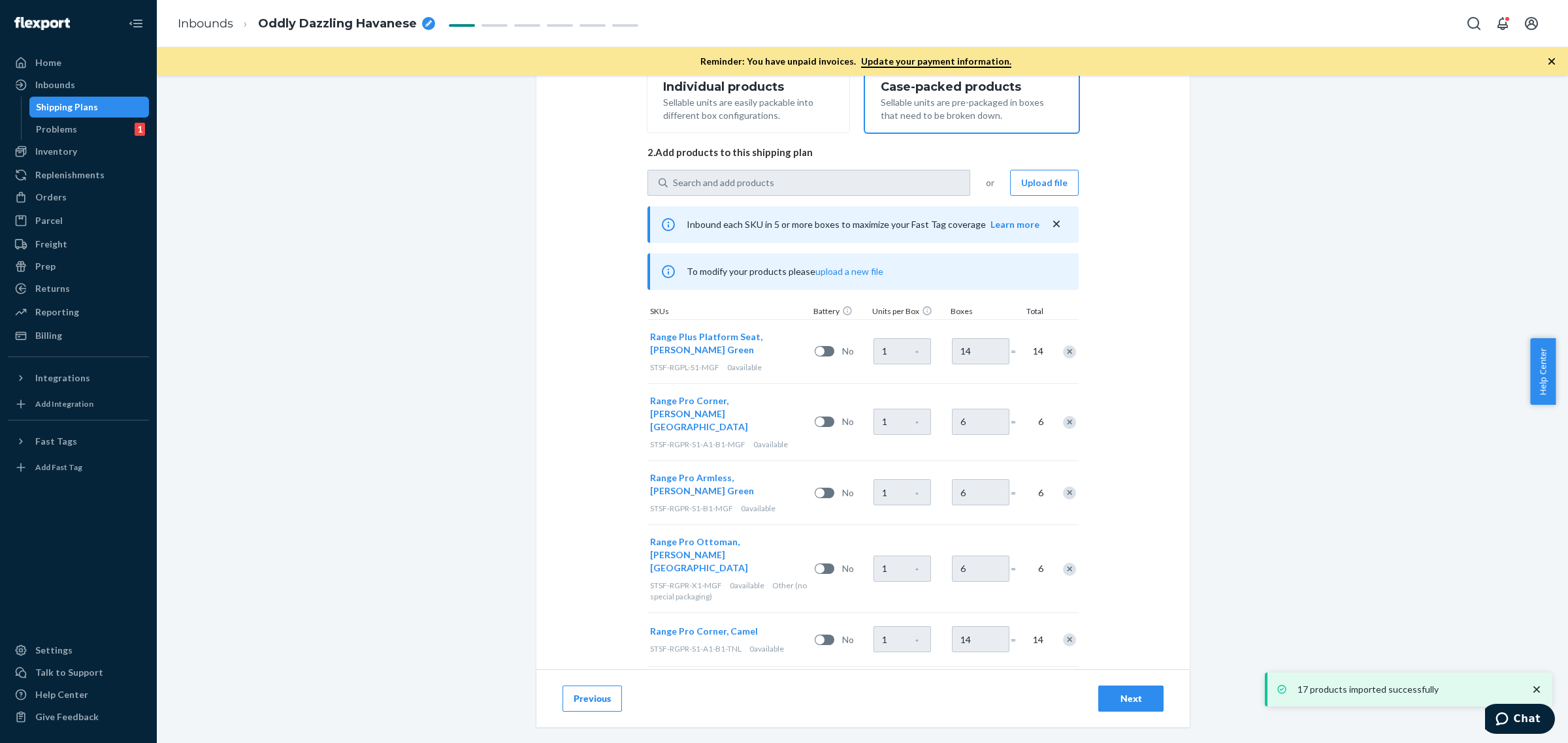
click at [1130, 693] on div "Next" at bounding box center [1130, 699] width 43 height 13
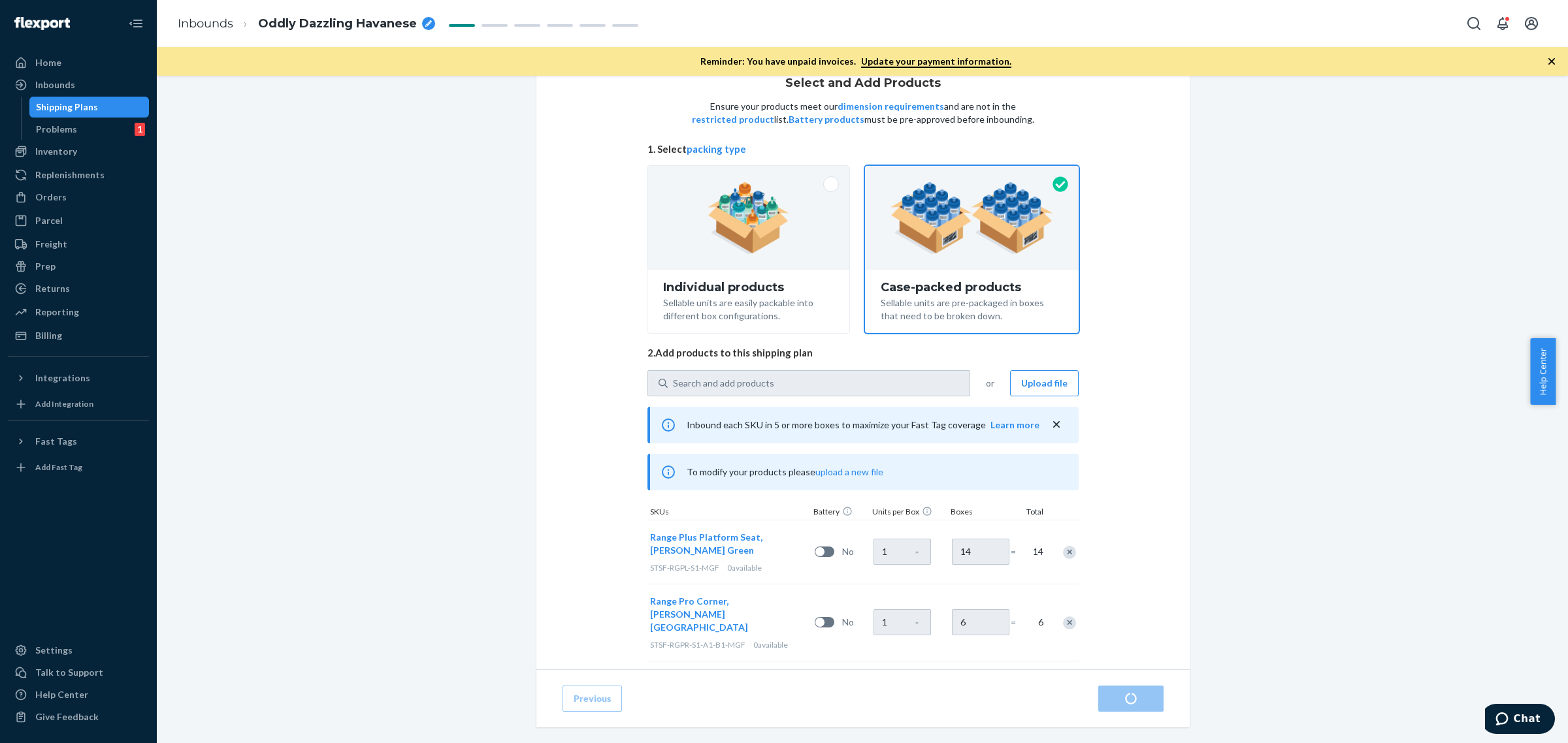
radio input "true"
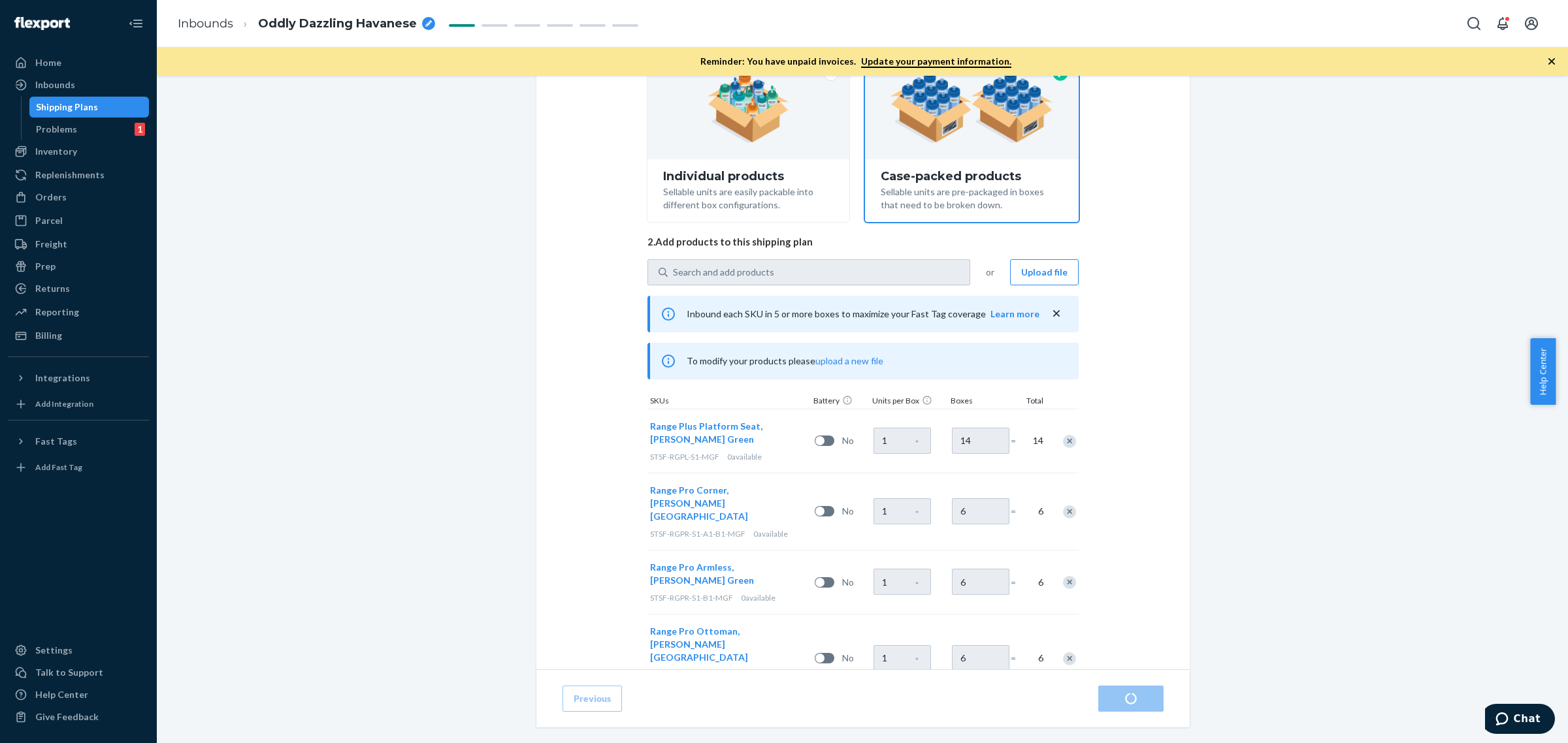
scroll to position [164, 0]
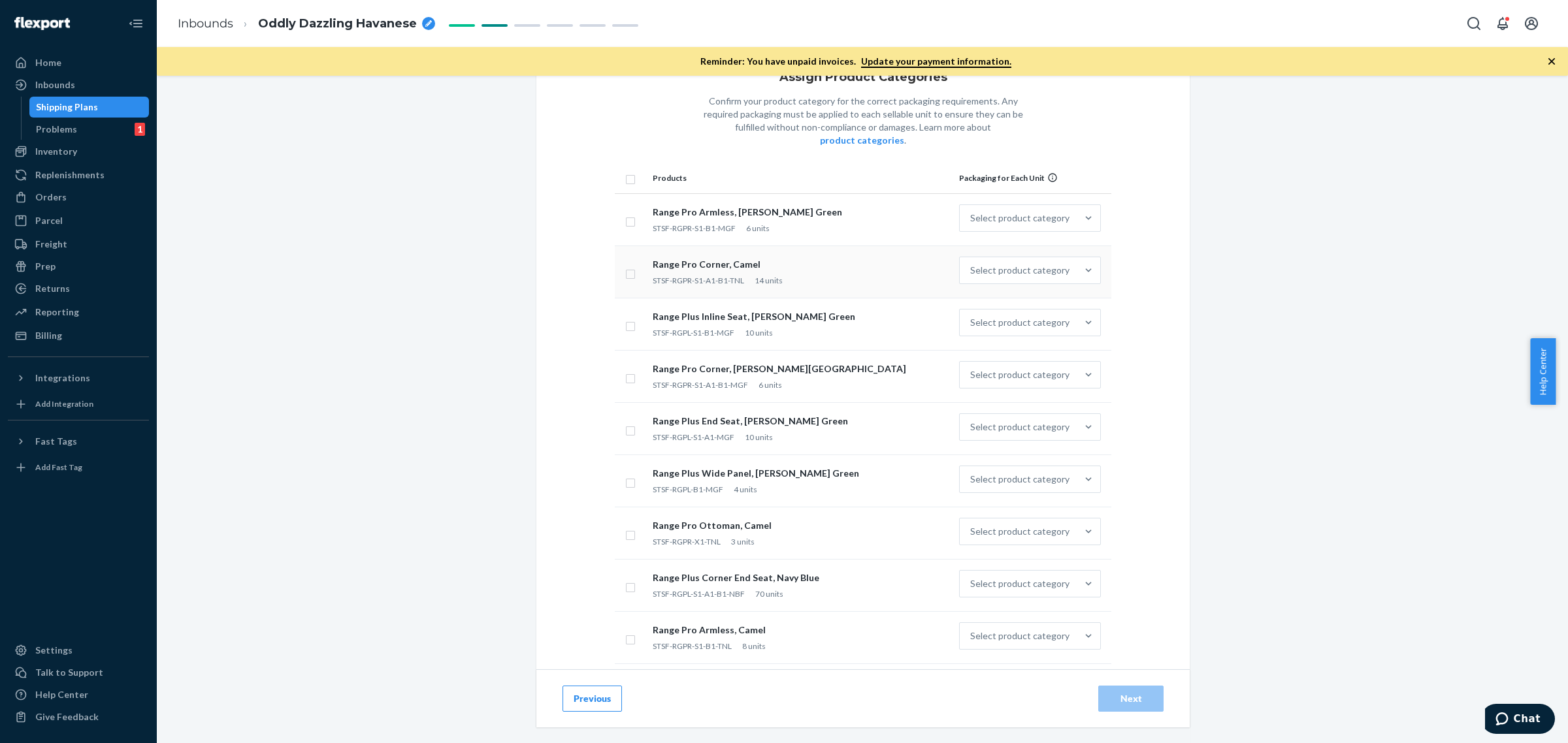
scroll to position [27, 0]
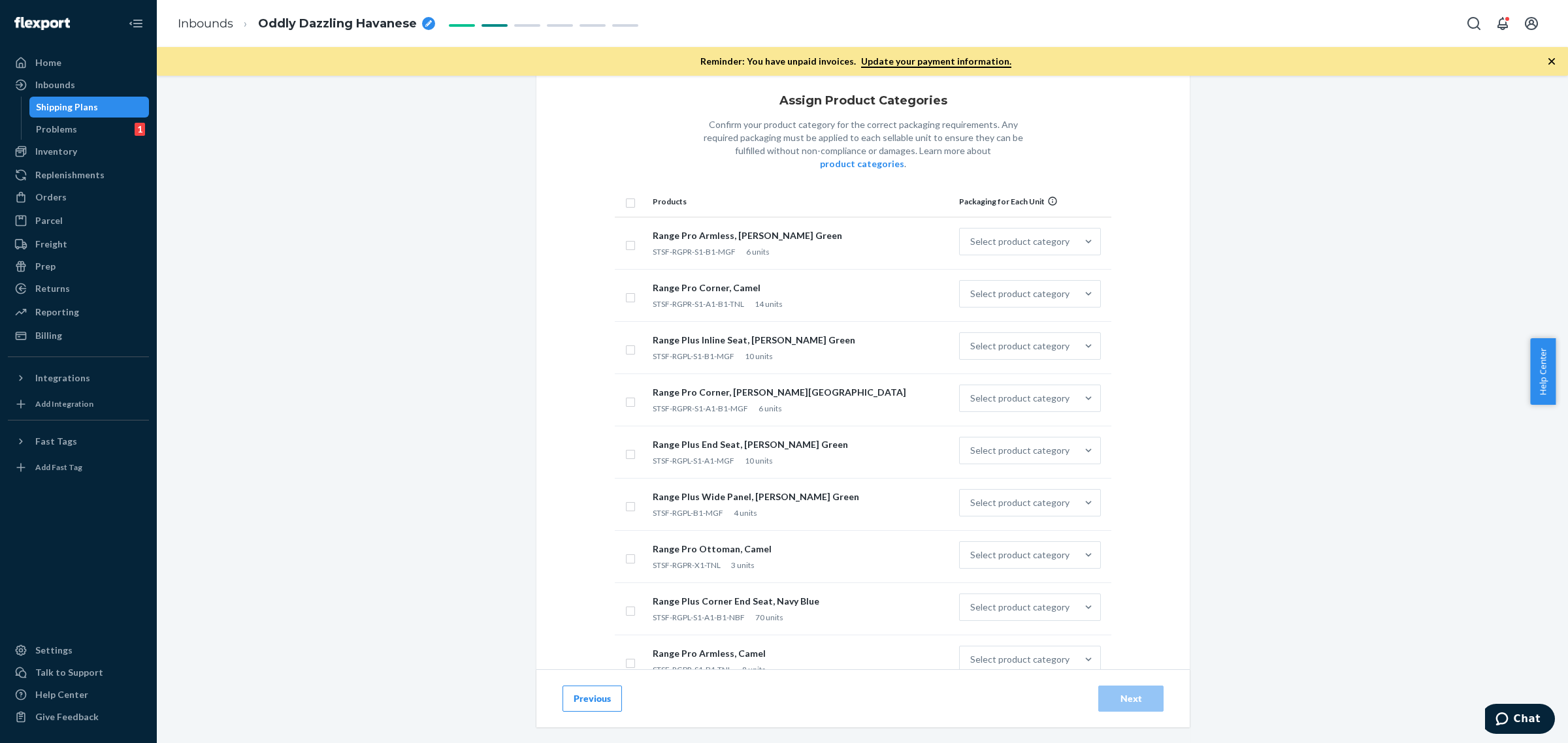
click at [632, 196] on th at bounding box center [631, 201] width 33 height 31
click at [626, 195] on input "checkbox" at bounding box center [631, 201] width 10 height 13
checkbox input "true"
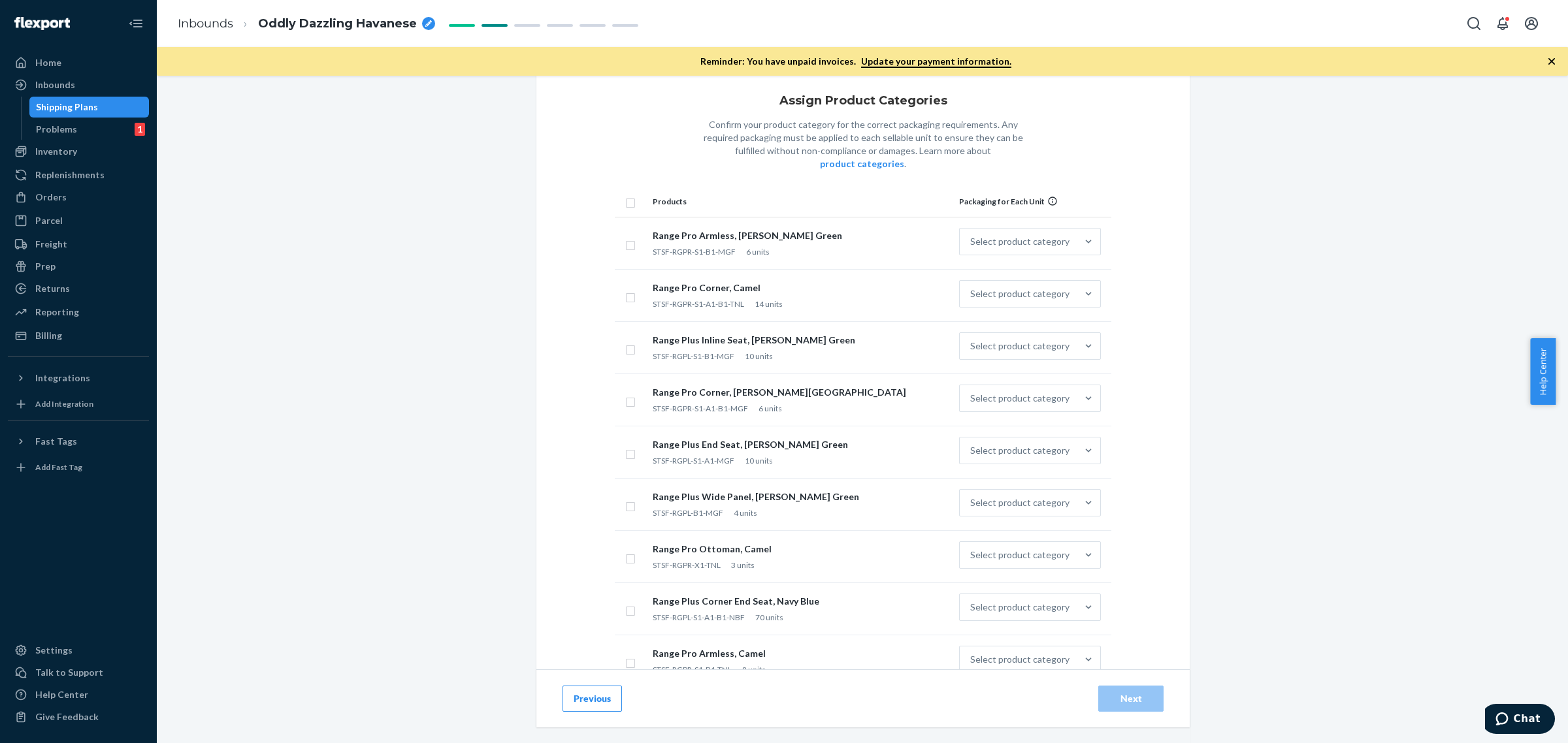
checkbox input "true"
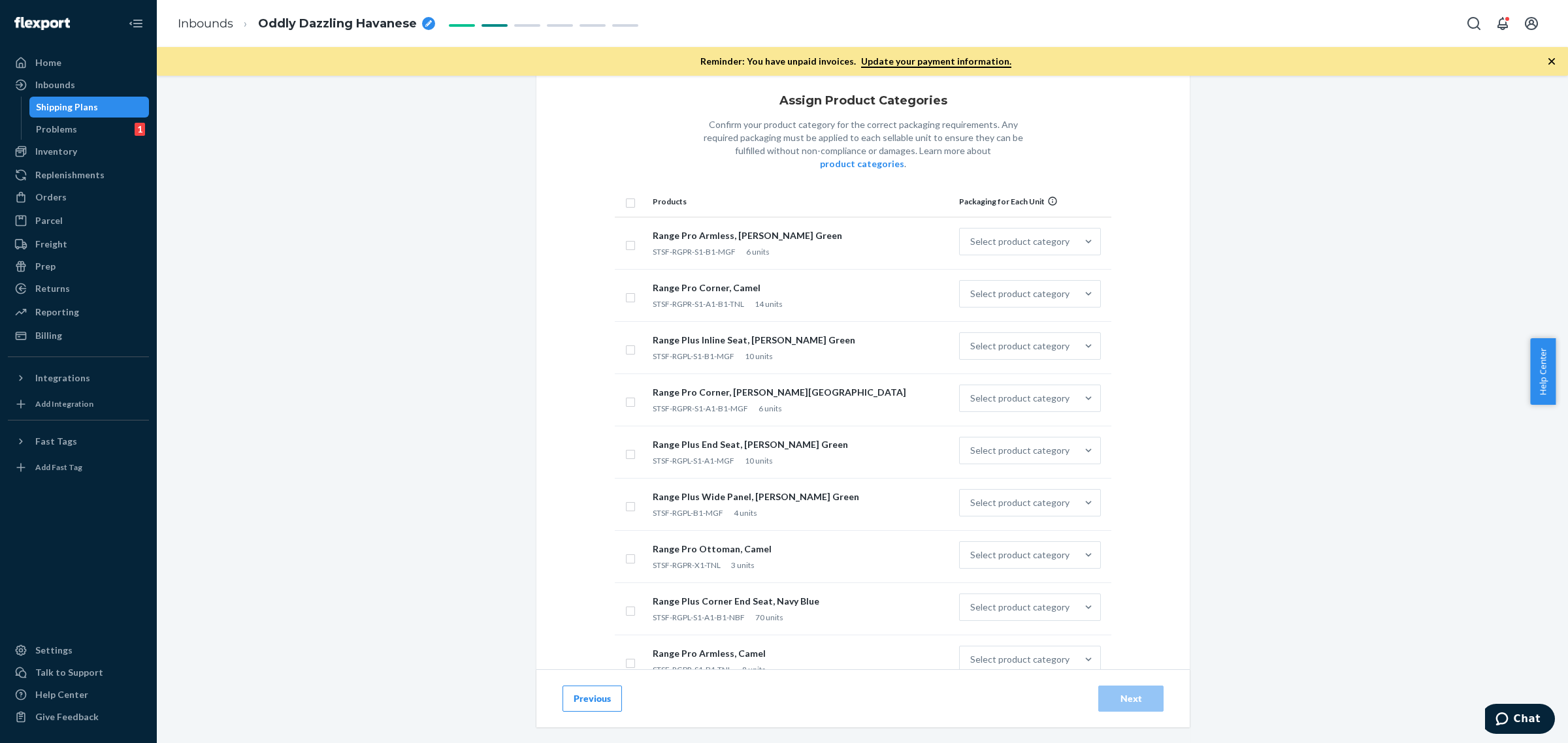
checkbox input "true"
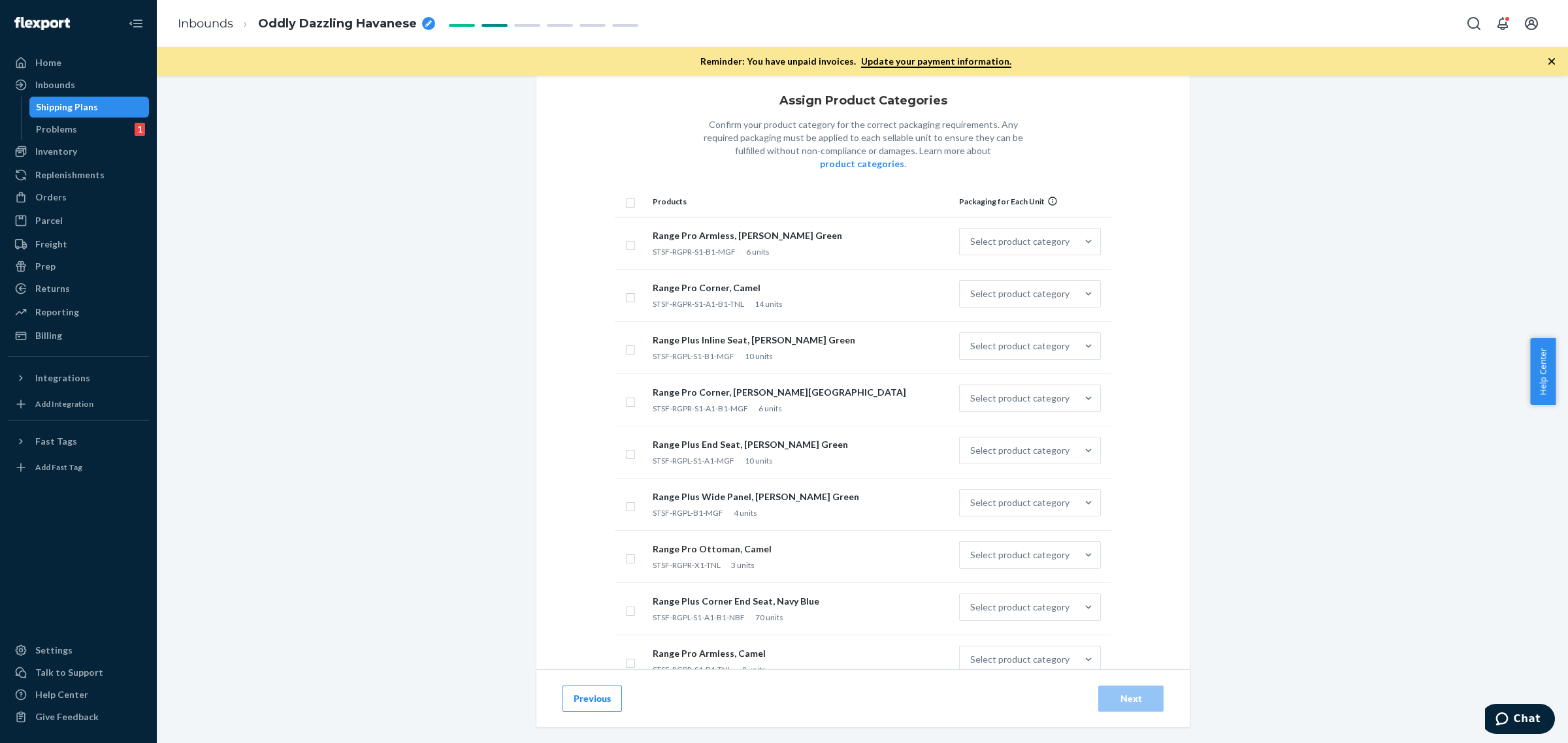
checkbox input "true"
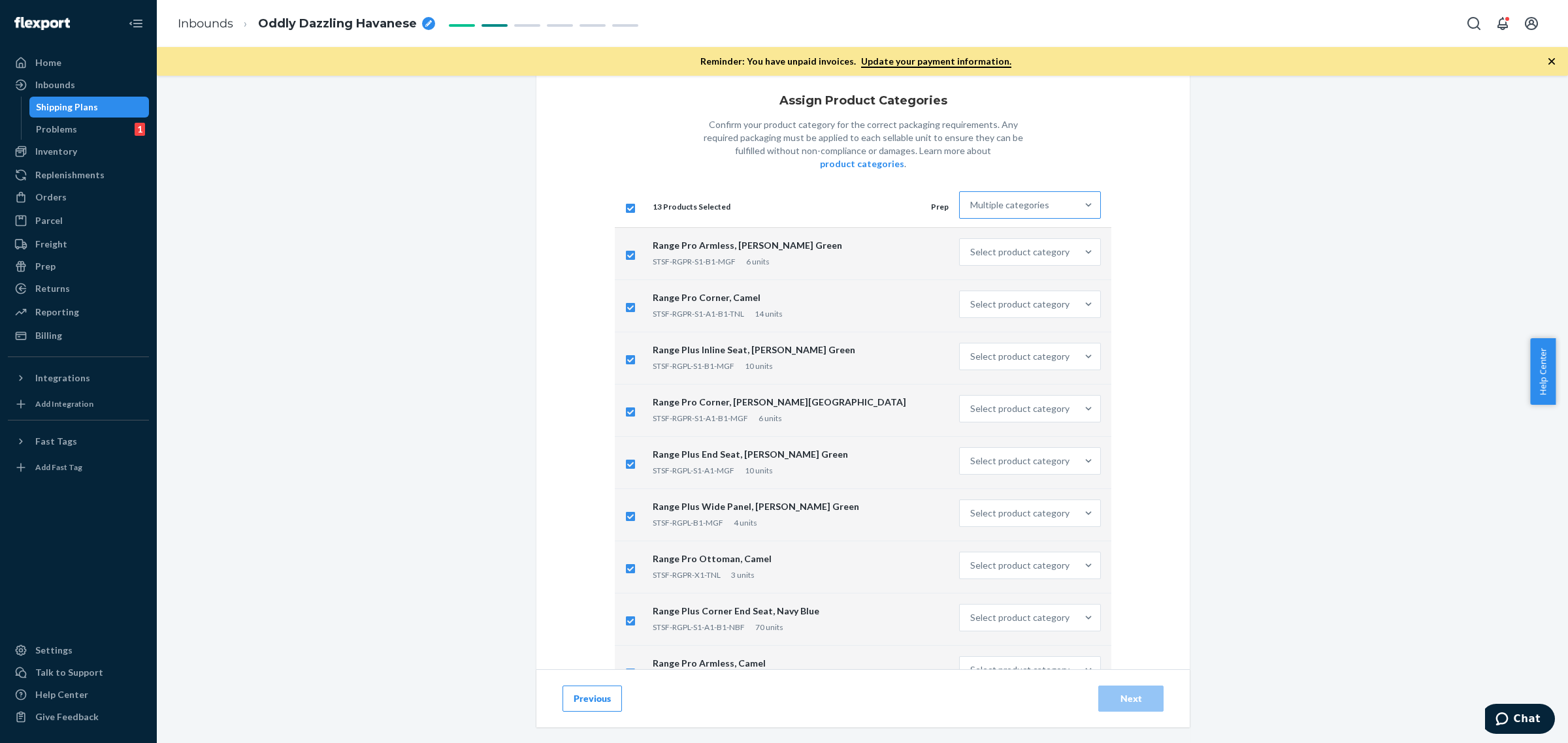
click at [978, 200] on div "Multiple categories" at bounding box center [1018, 205] width 117 height 26
click at [972, 200] on input "Multiple categories" at bounding box center [971, 206] width 2 height 13
click at [1029, 389] on div "Other (no special packaging)" at bounding box center [1030, 401] width 137 height 26
click at [972, 212] on input "option Other (no special packaging) focused, 10 of 10. 10 results available. Us…" at bounding box center [971, 206] width 2 height 13
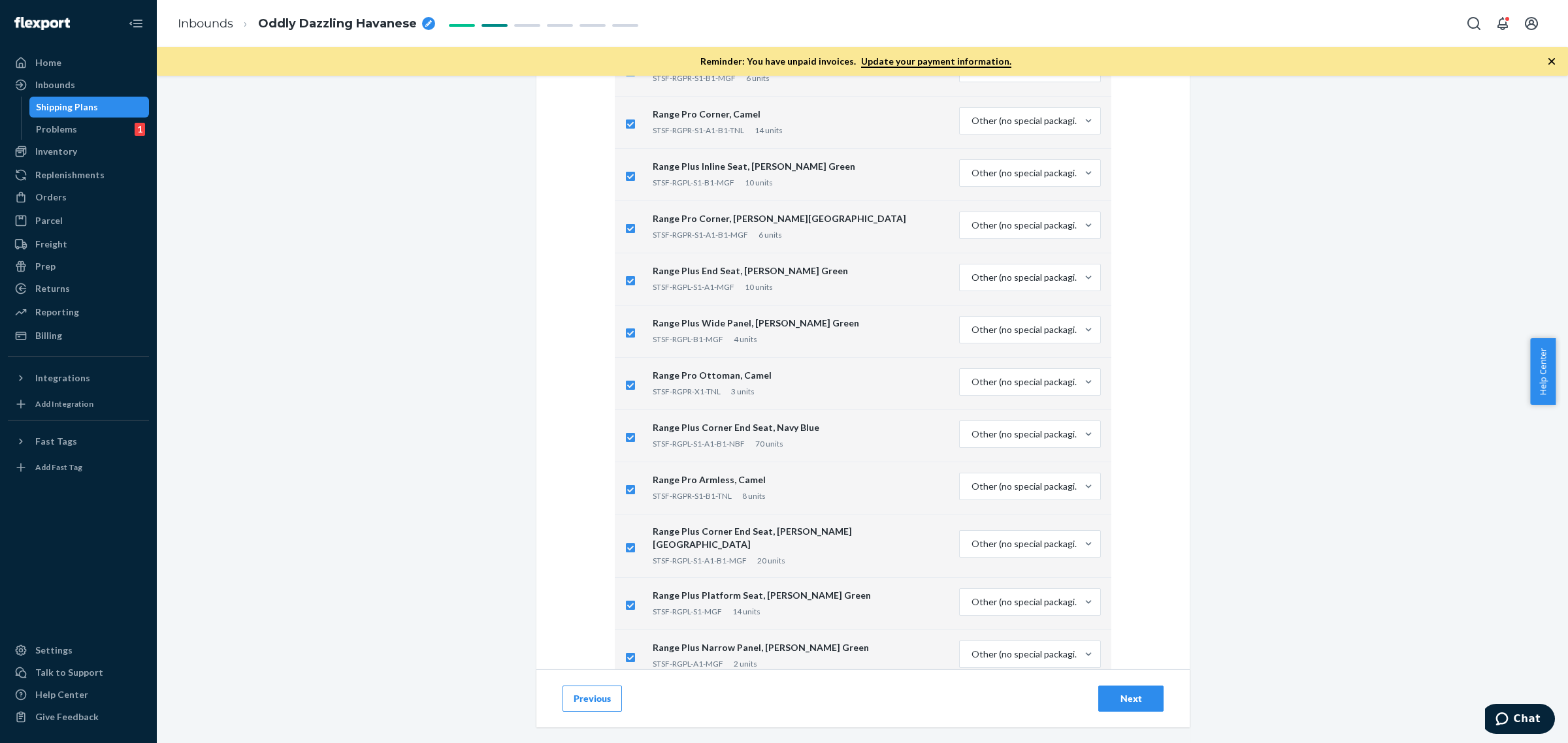
scroll to position [282, 0]
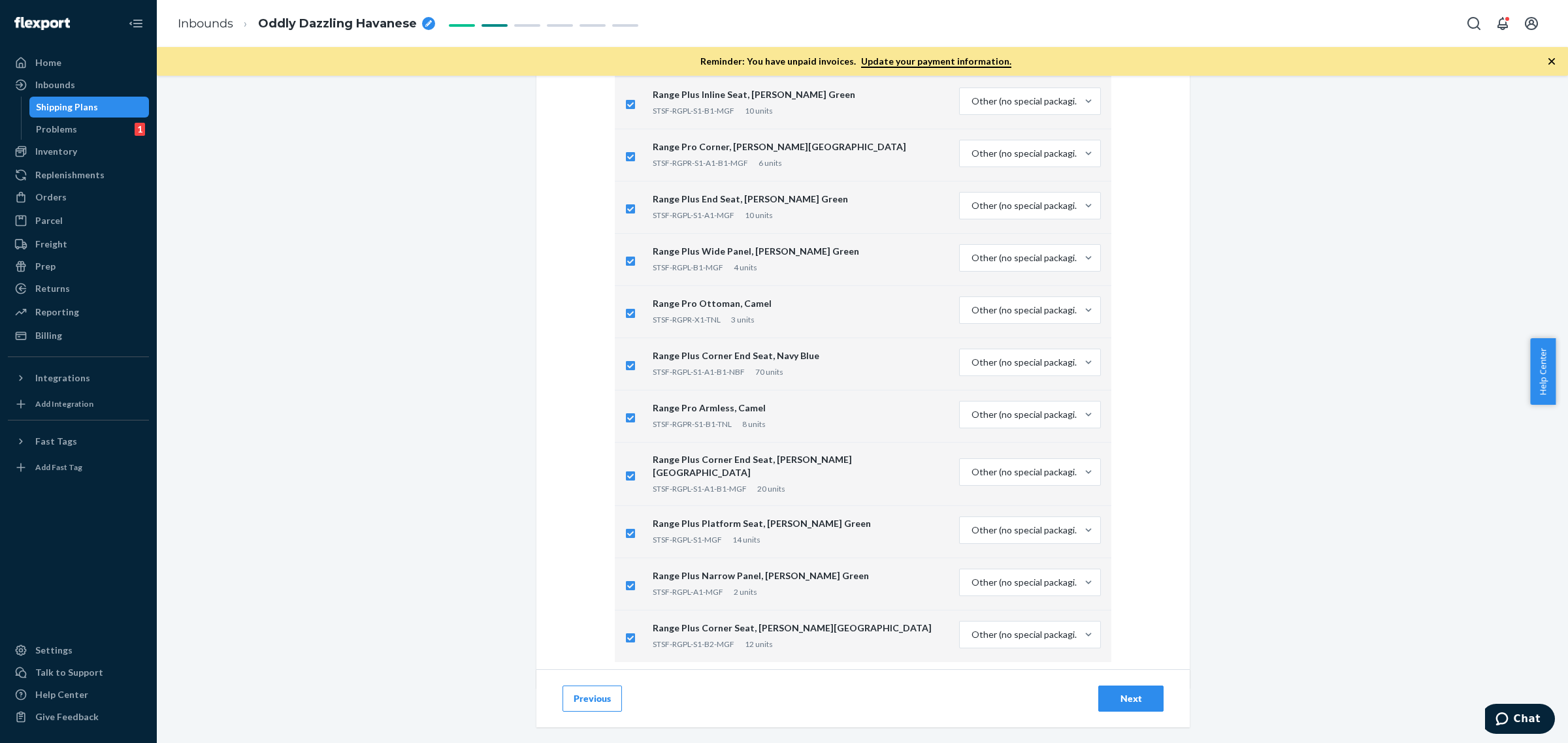
click at [1132, 701] on div "Next" at bounding box center [1130, 699] width 43 height 13
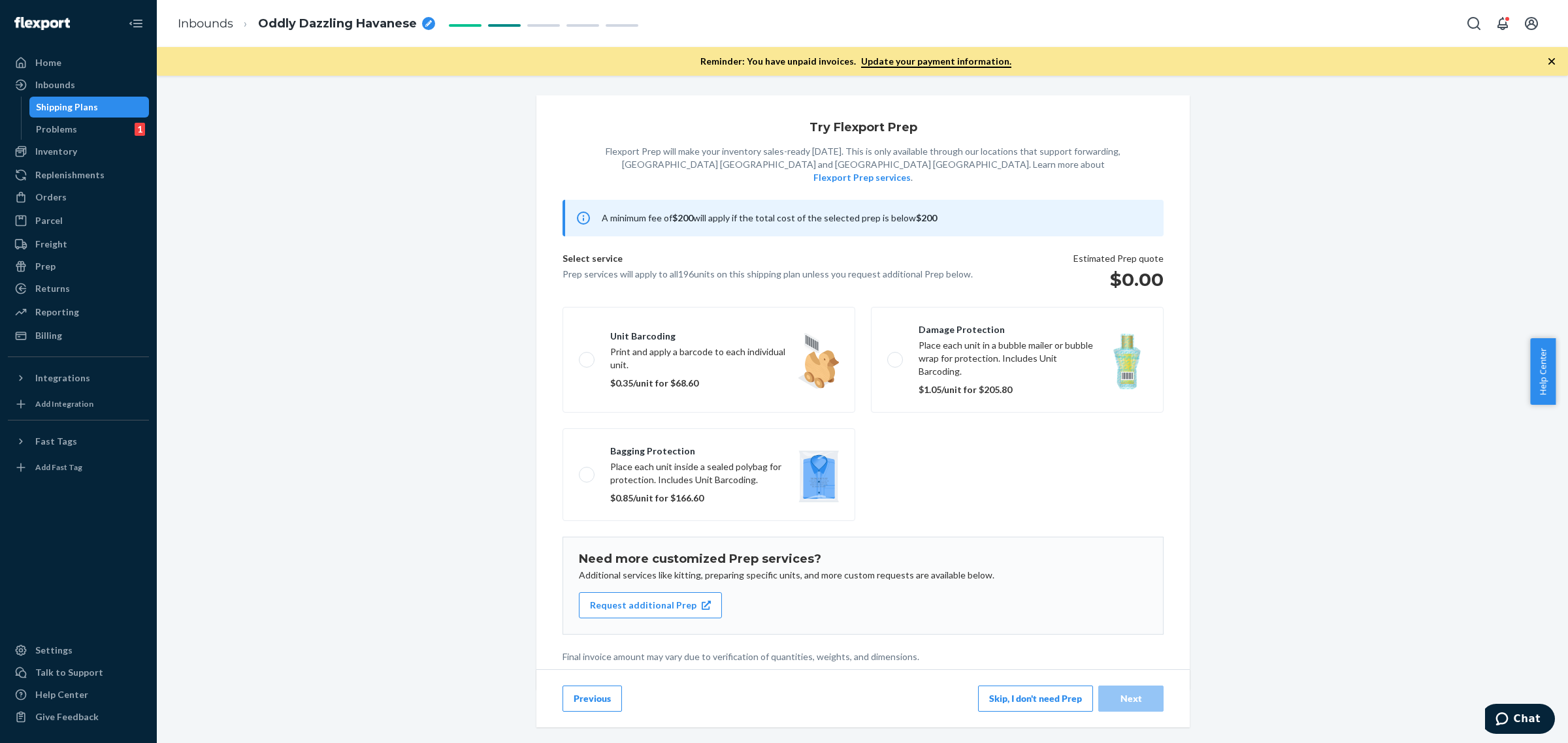
click at [1032, 690] on button "Skip, I don't need Prep" at bounding box center [1036, 699] width 115 height 26
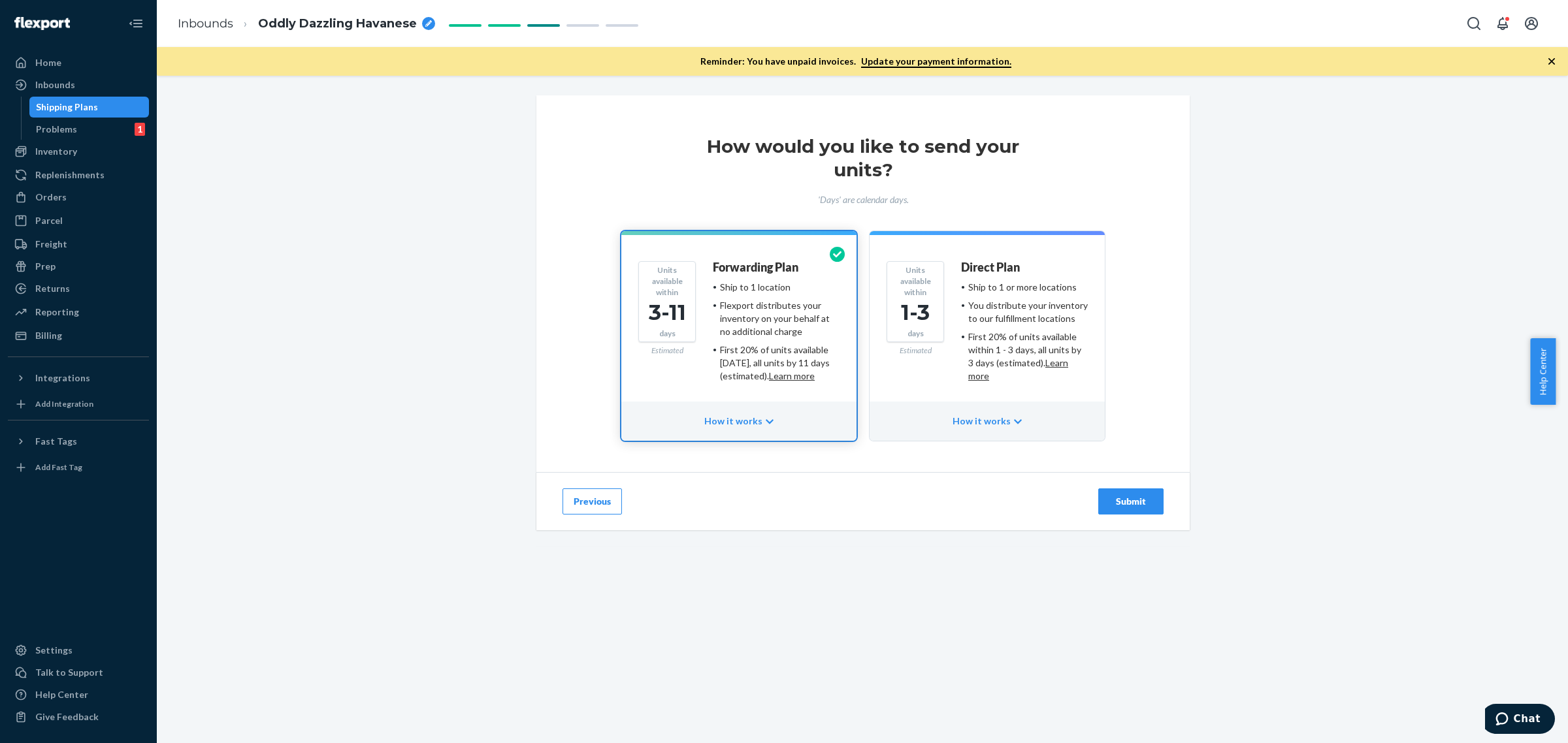
click at [984, 353] on div "First 20% of units available within 1 - 3 days, all units by 3 days (estimated)…" at bounding box center [1028, 357] width 119 height 52
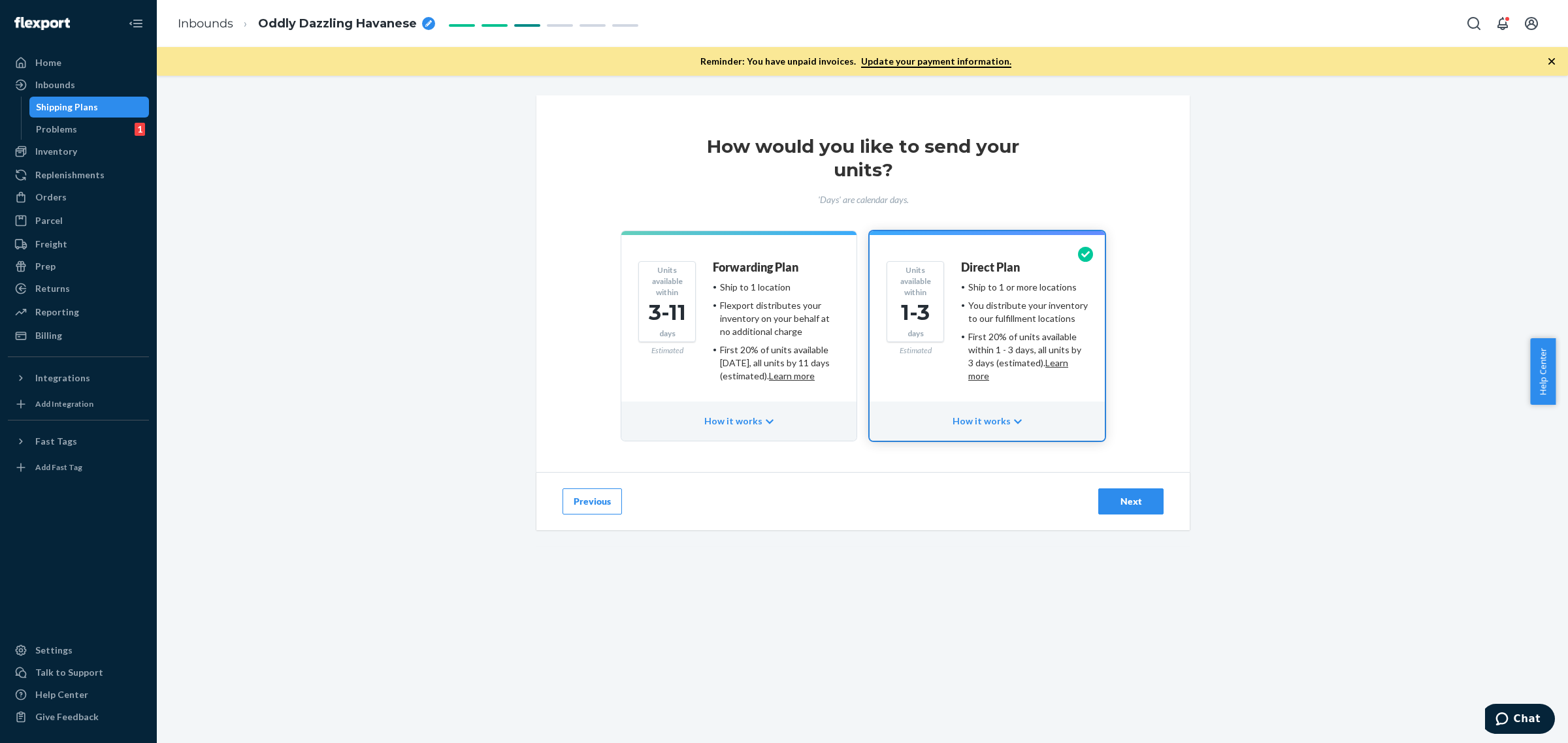
click at [1135, 514] on button "Next" at bounding box center [1131, 501] width 66 height 26
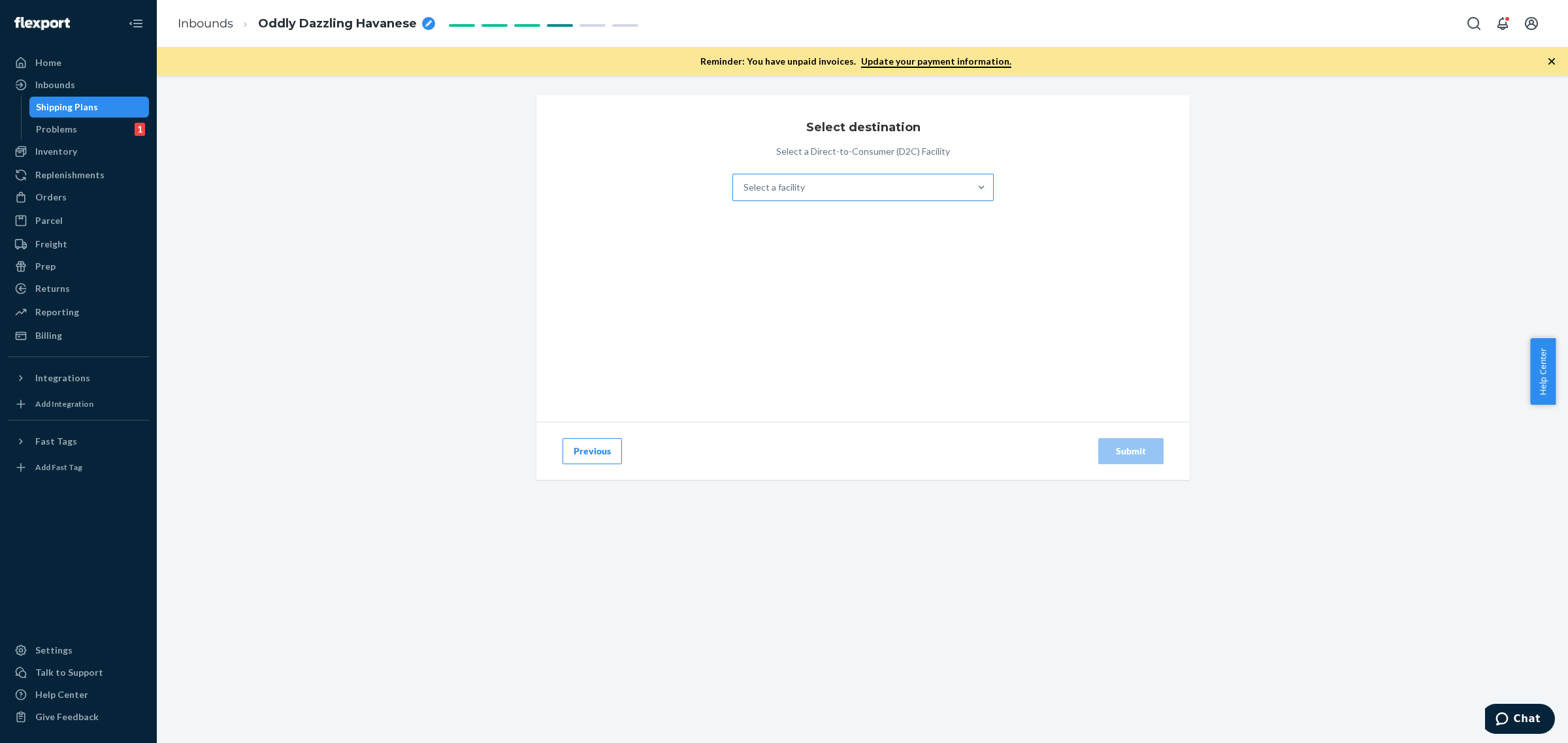
click at [841, 191] on div "Select a facility" at bounding box center [852, 187] width 237 height 26
click at [745, 191] on input "Select a facility" at bounding box center [744, 188] width 2 height 13
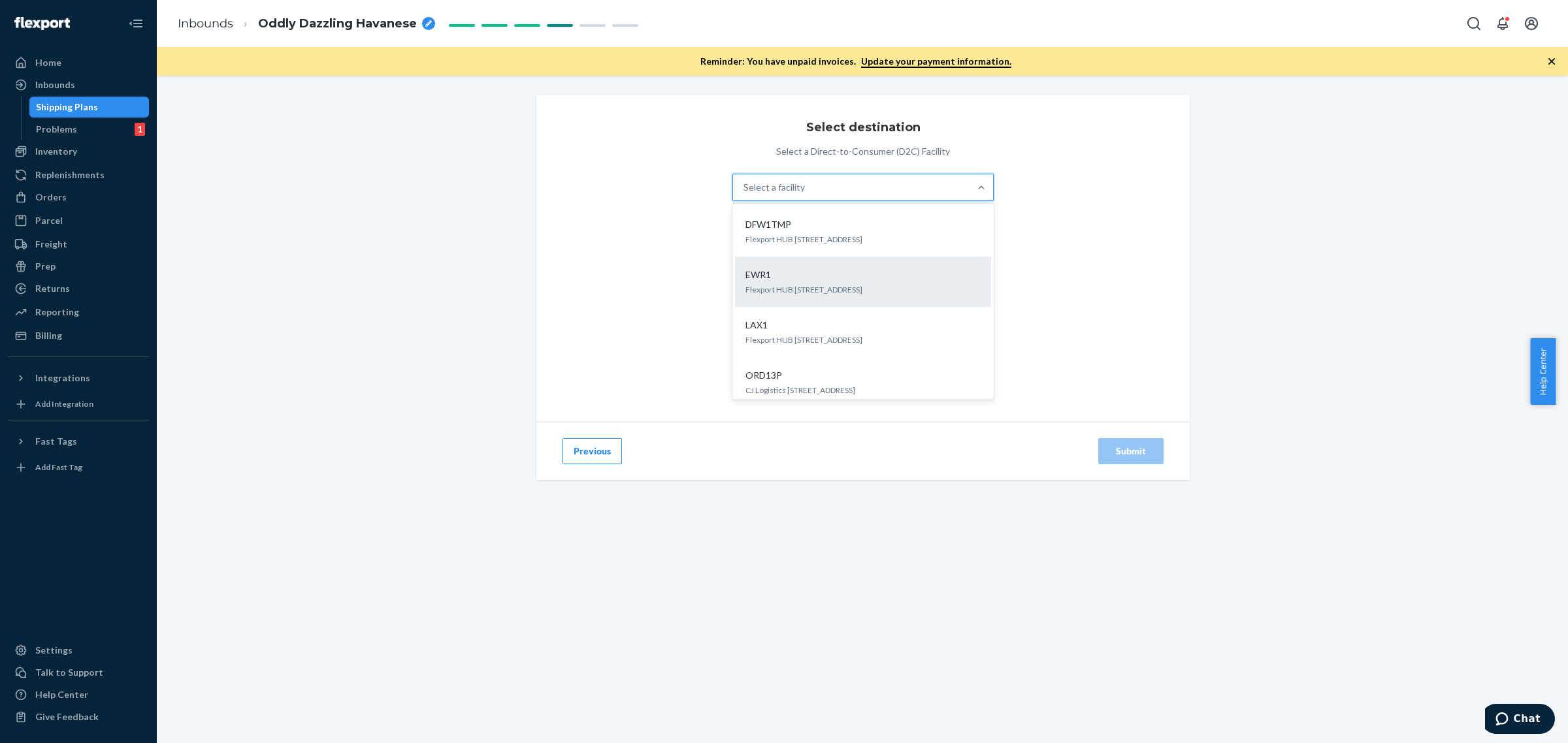
click at [825, 268] on div "EWR1 Flexport HUB [STREET_ADDRESS]" at bounding box center [863, 281] width 240 height 39
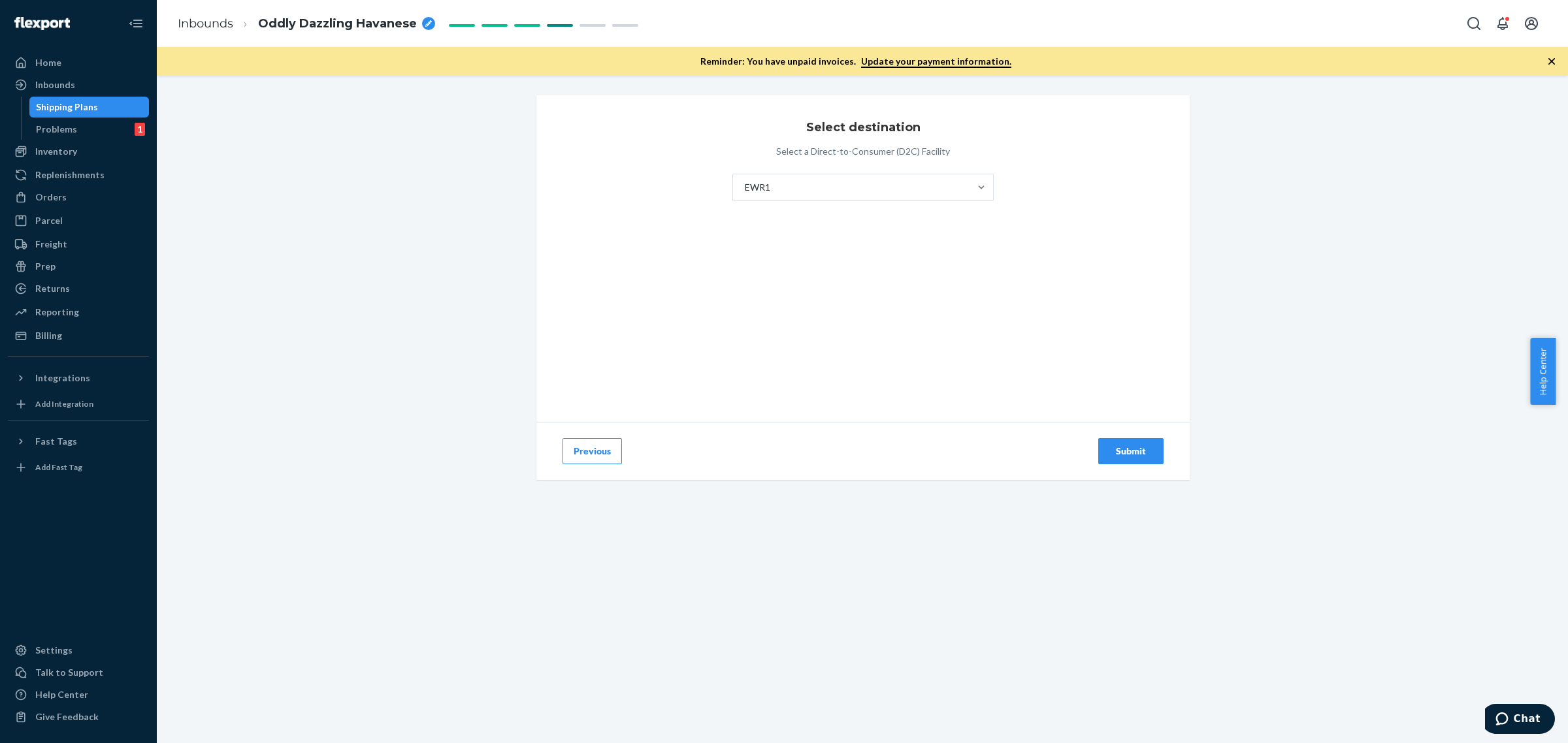
click at [1127, 461] on button "Submit" at bounding box center [1131, 451] width 66 height 26
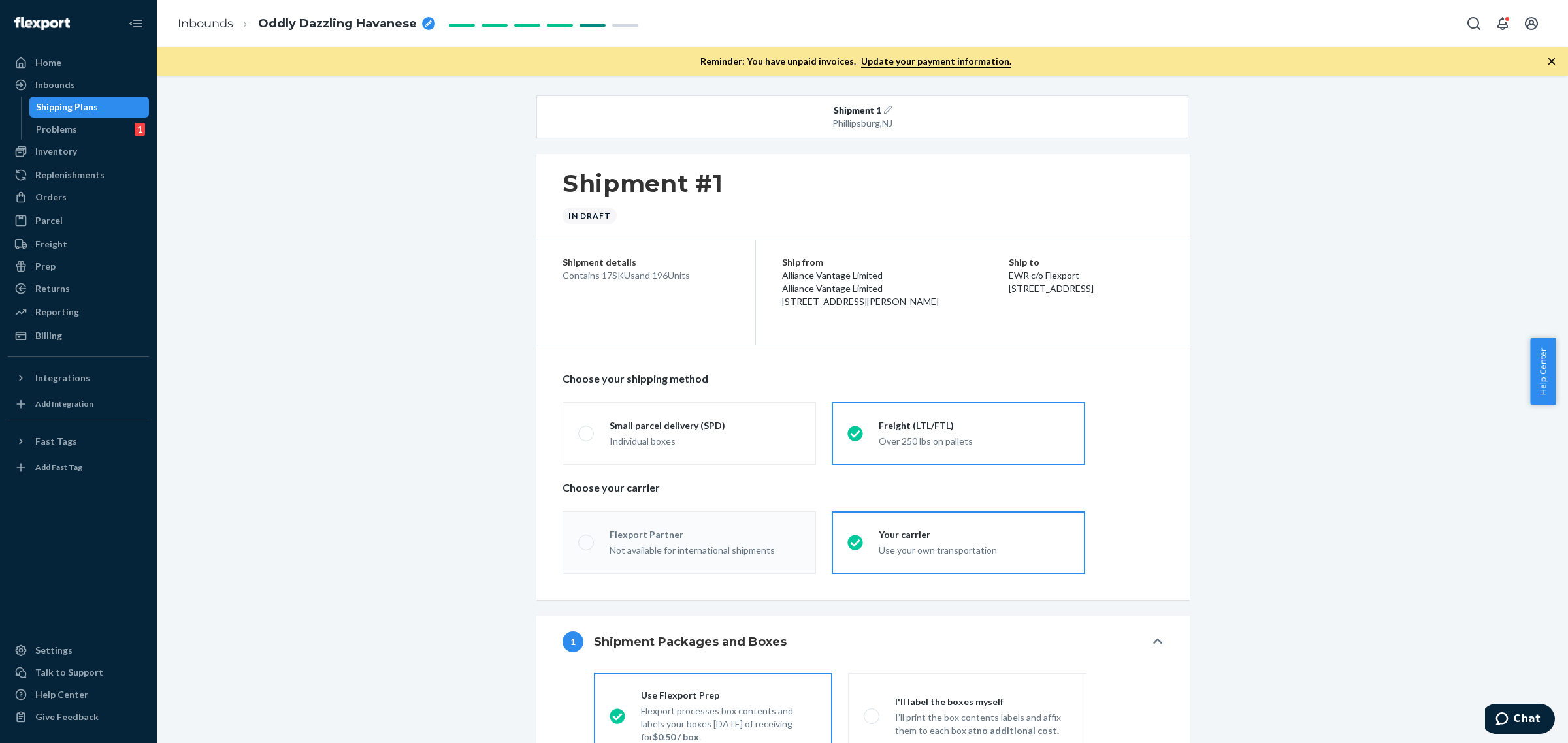
radio input "true"
radio input "false"
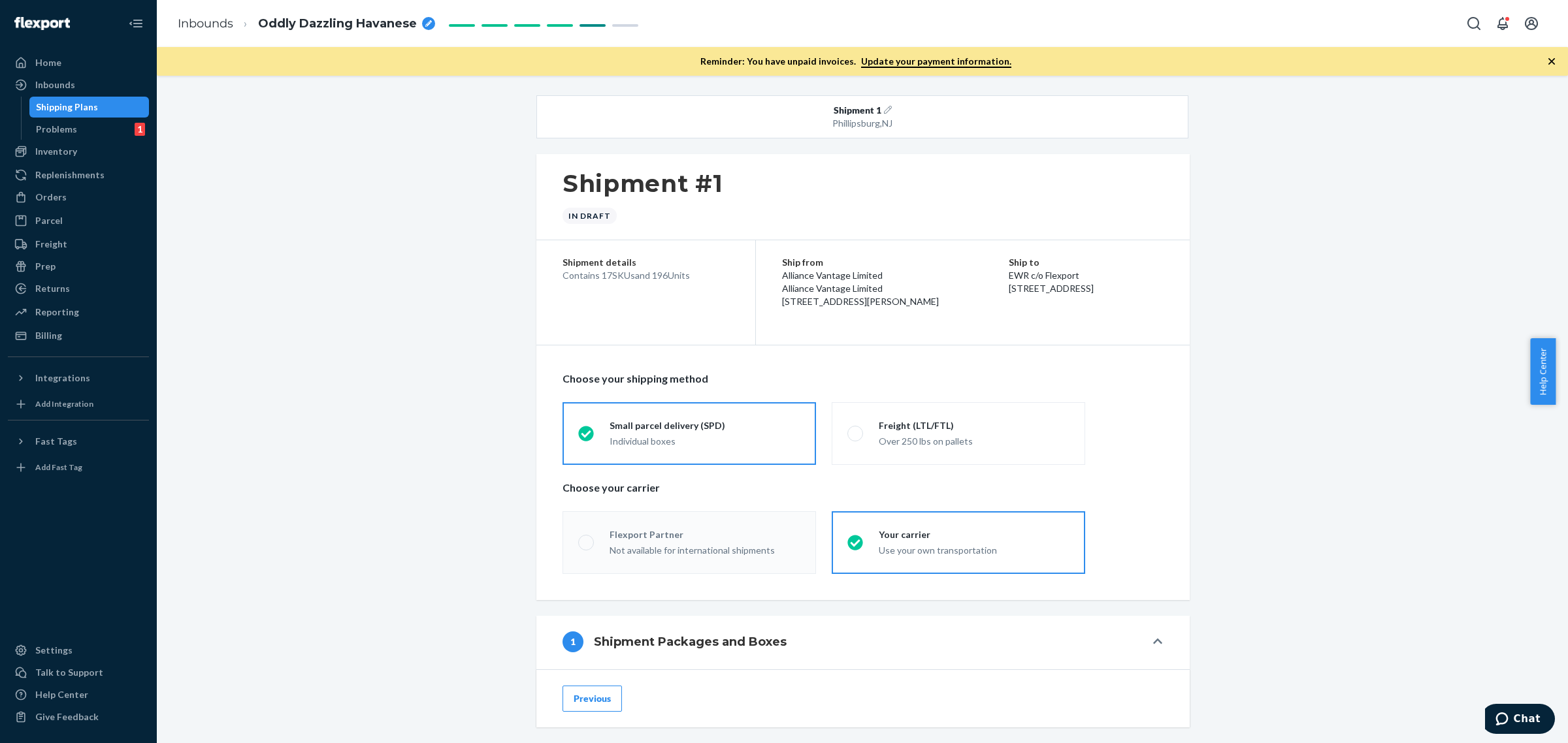
click at [433, 28] on div "Oddly Dazzling Havanese" at bounding box center [346, 24] width 177 height 17
drag, startPoint x: 370, startPoint y: 18, endPoint x: 221, endPoint y: 23, distance: 149.1
click at [221, 23] on ol "Inbounds Oddly Dazzling Havanese" at bounding box center [292, 24] width 250 height 42
type input "FLEX-3314927"
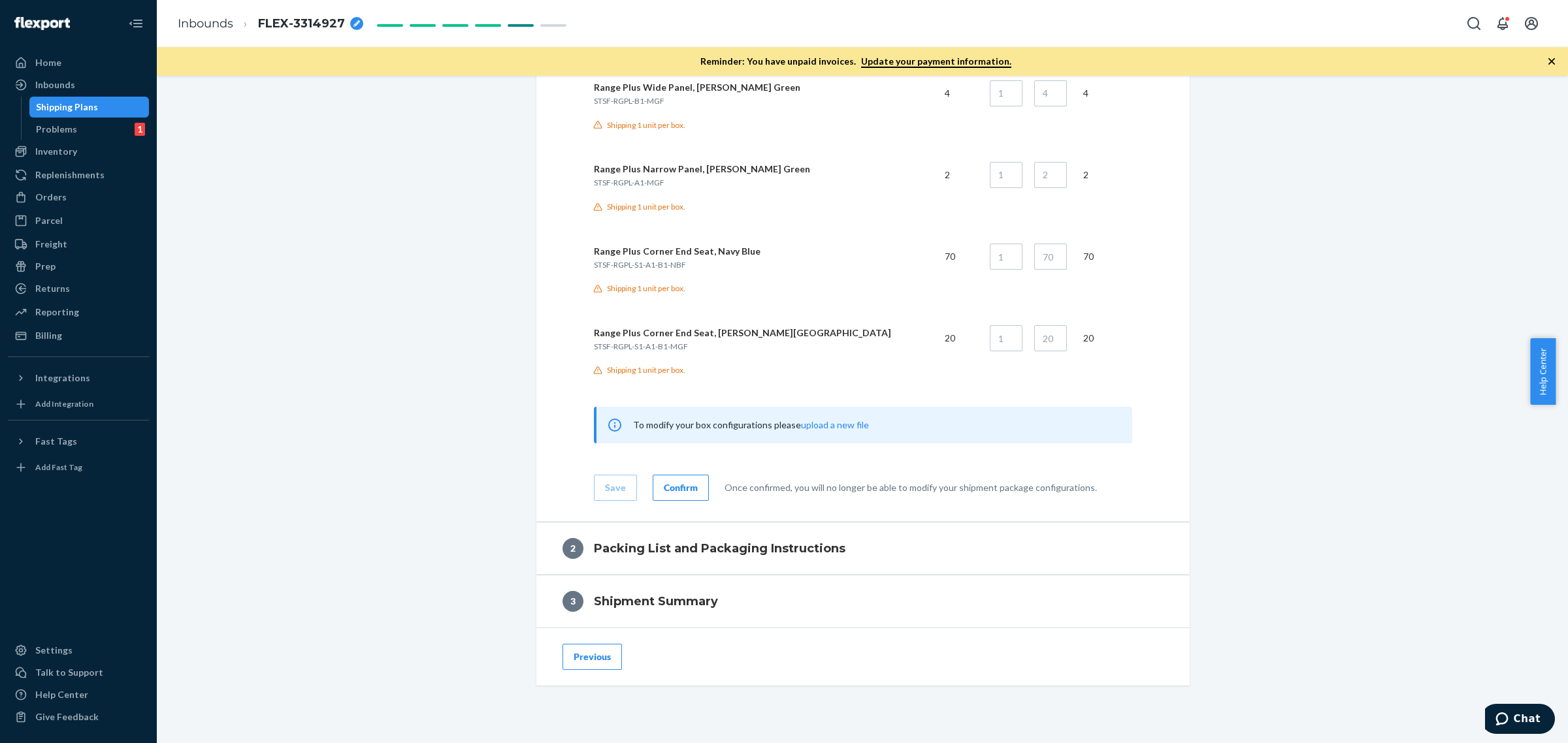
scroll to position [1787, 0]
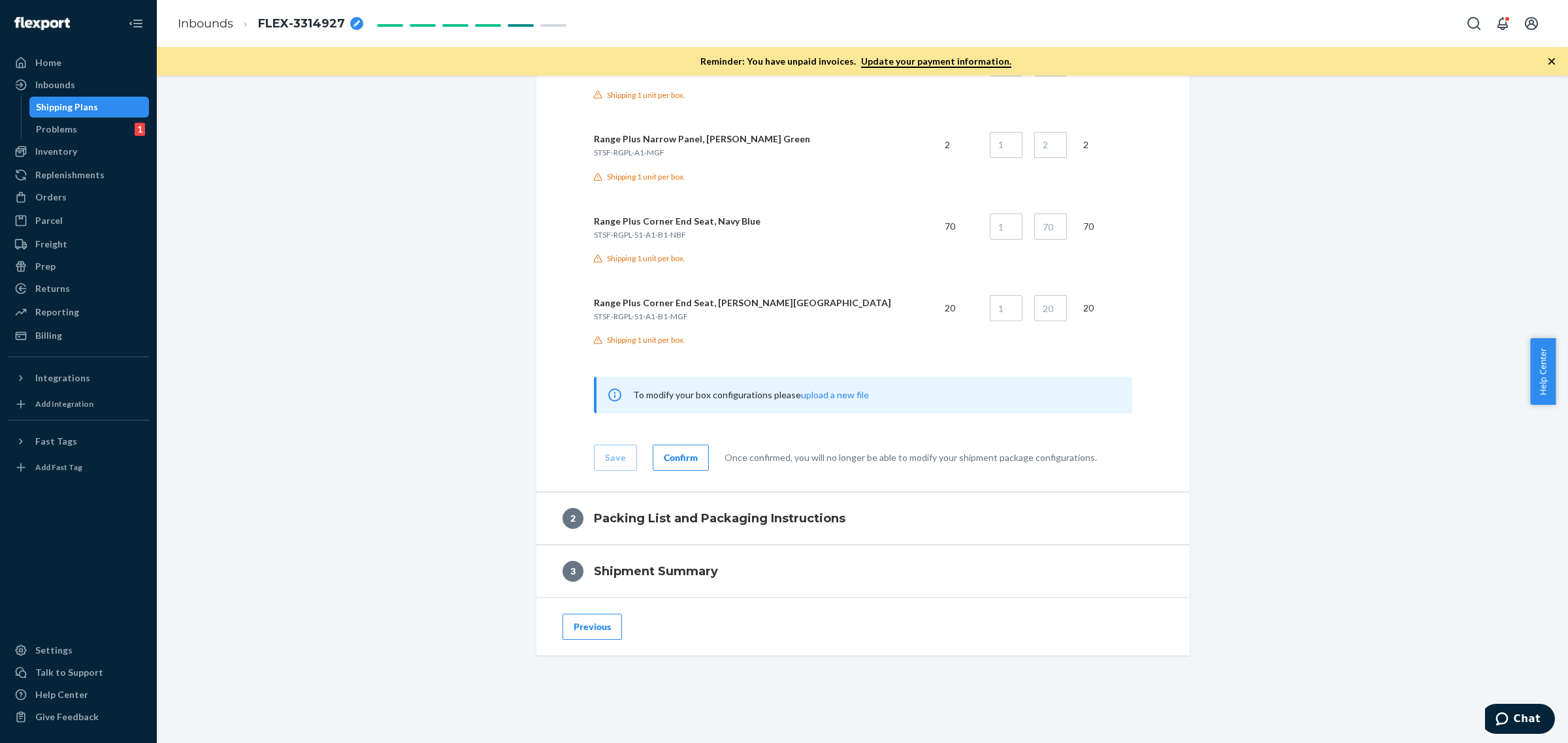
click at [664, 447] on button "Confirm" at bounding box center [680, 458] width 56 height 26
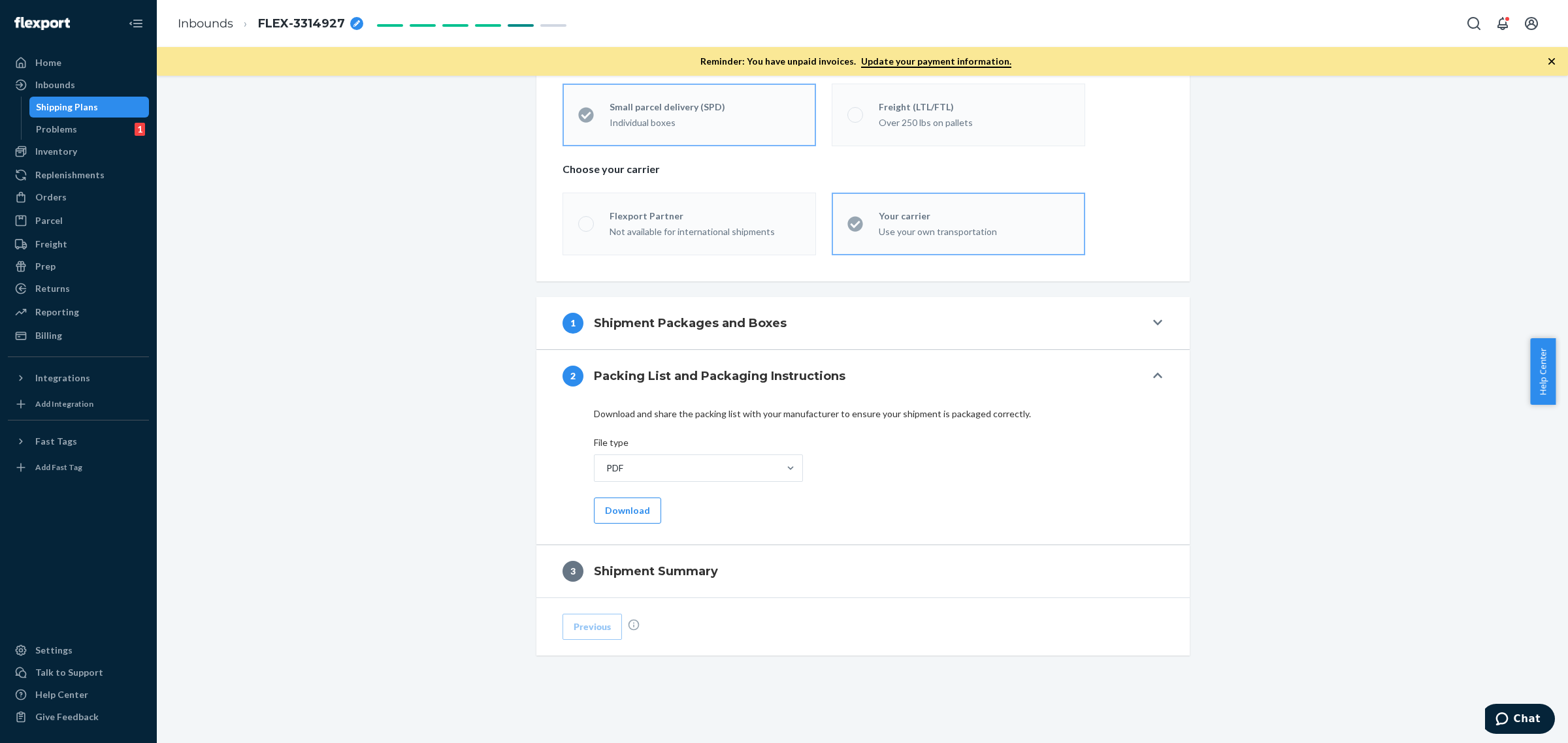
scroll to position [325, 0]
click at [625, 513] on button "Download" at bounding box center [627, 510] width 67 height 26
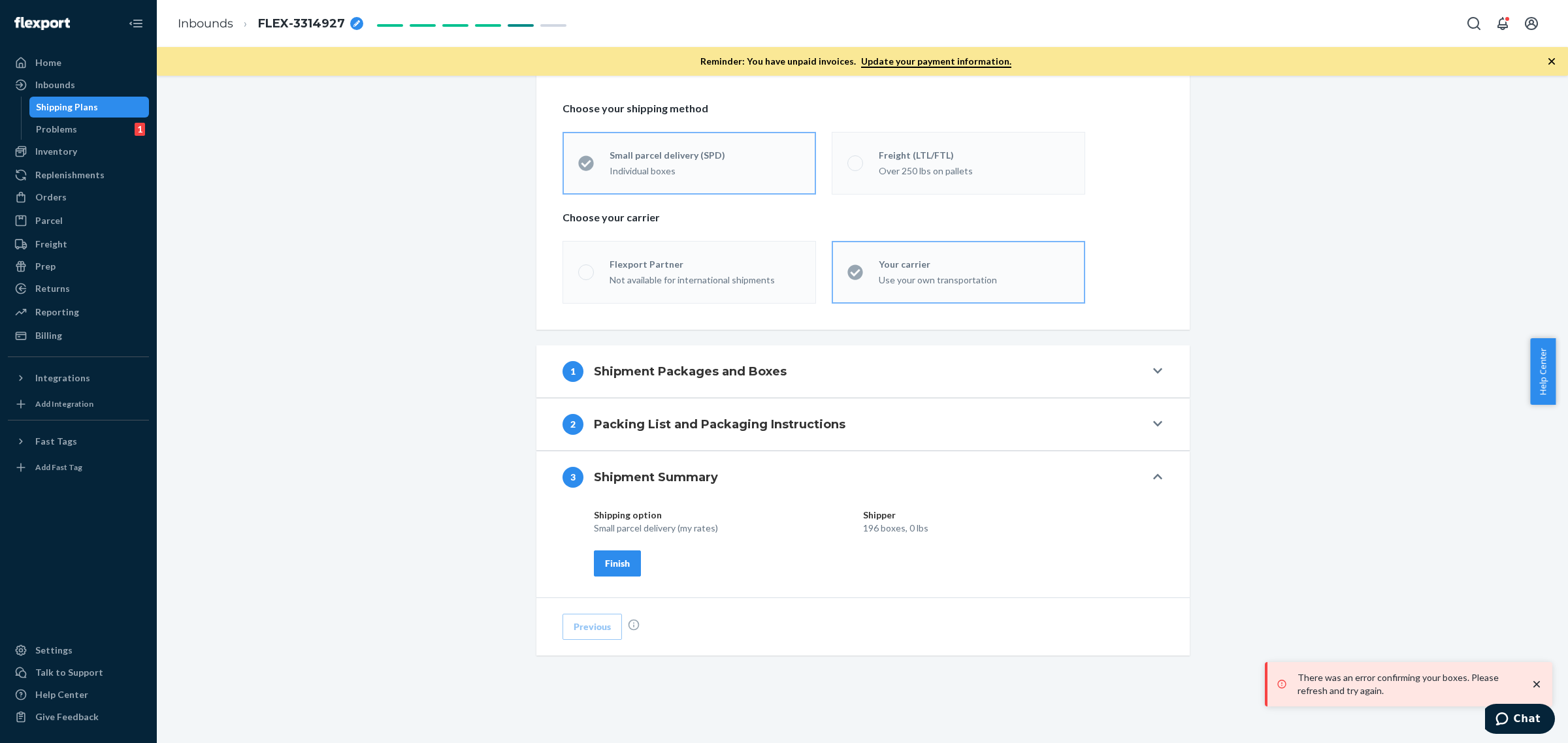
scroll to position [276, 0]
click at [641, 557] on div "Shipping option Shipper Small parcel delivery (my rates) 196 boxes, 0 lbs Finish" at bounding box center [857, 542] width 528 height 68
click at [613, 567] on div "Finish" at bounding box center [617, 564] width 25 height 13
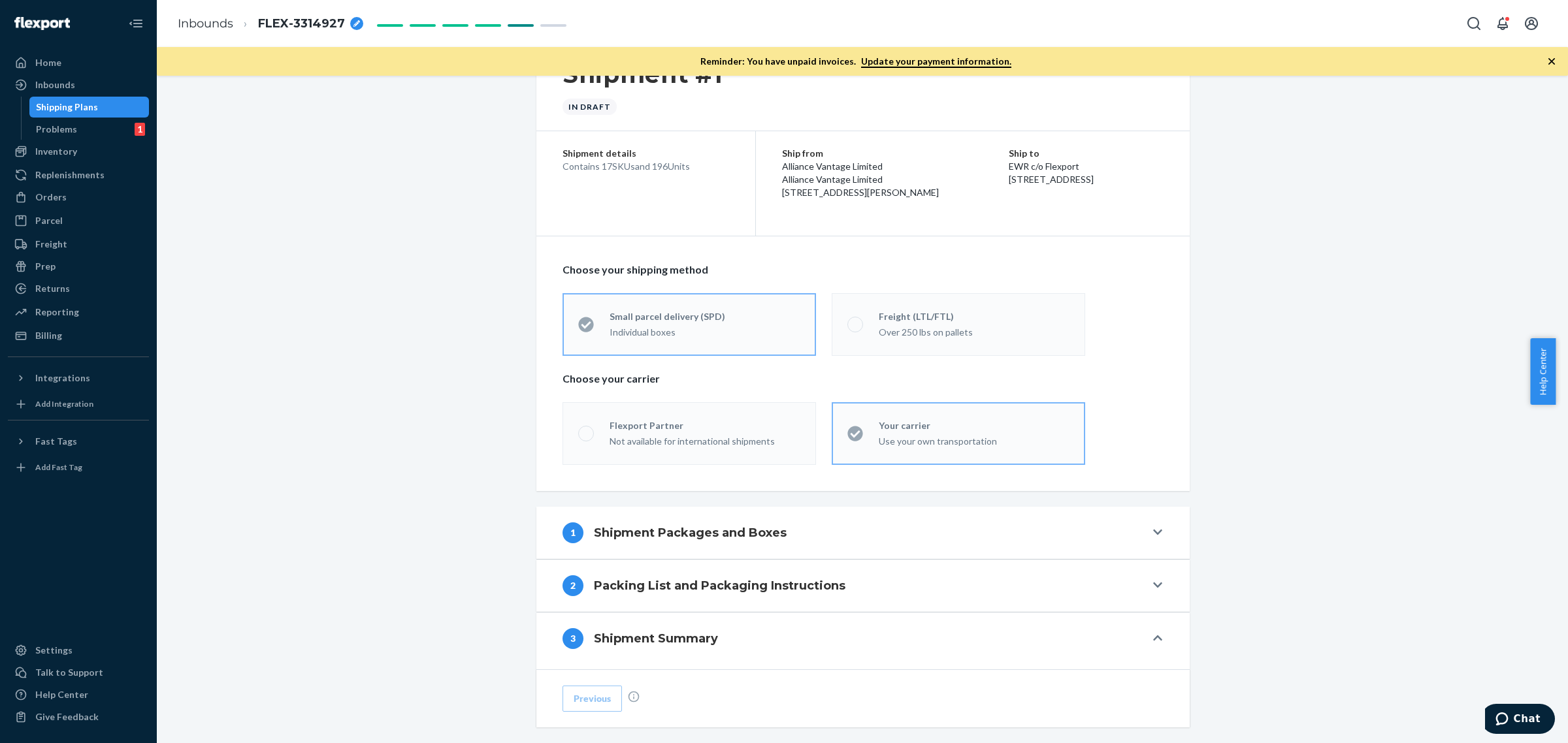
scroll to position [0, 0]
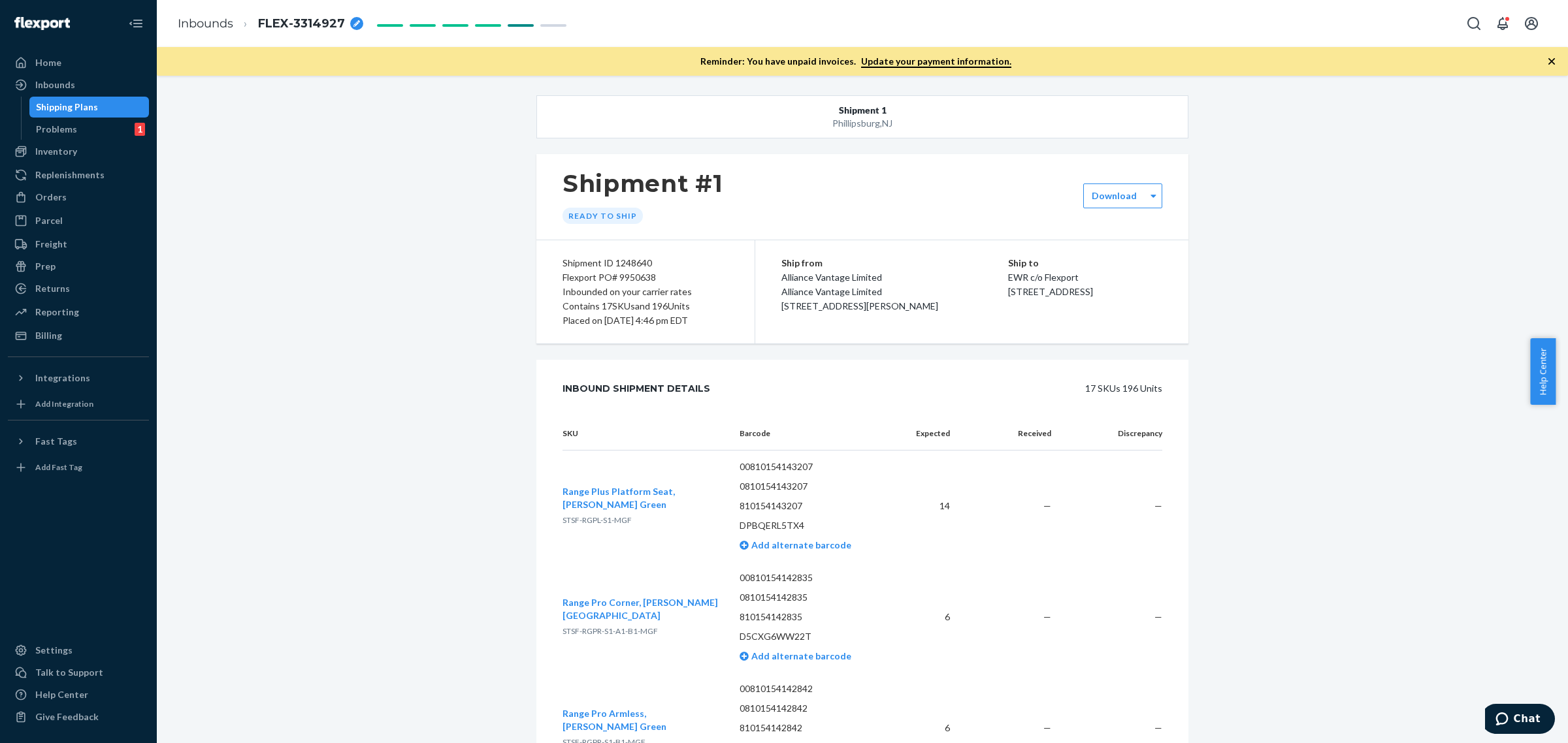
click at [635, 278] on div "Flexport PO# 9950638" at bounding box center [646, 277] width 166 height 14
copy div "9950638"
